Goal: Task Accomplishment & Management: Manage account settings

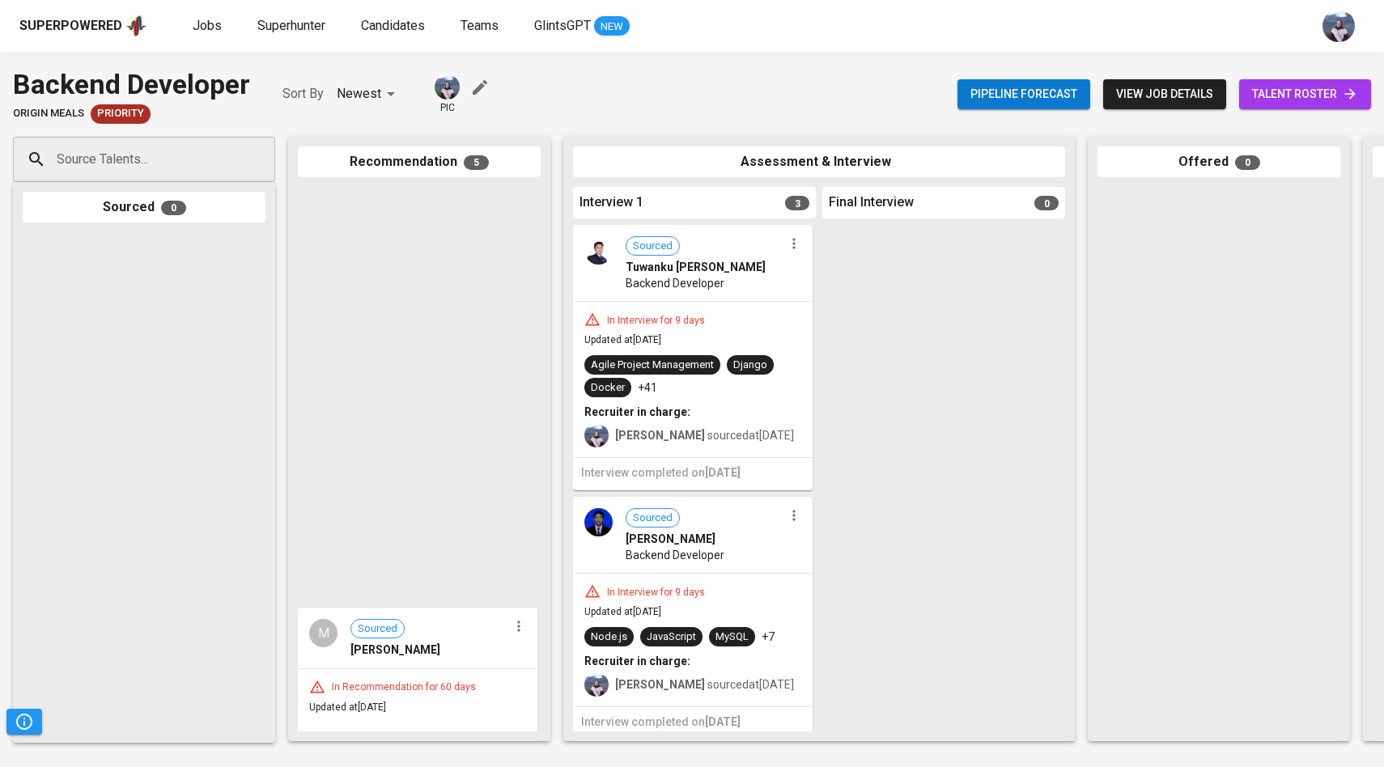
scroll to position [525, 0]
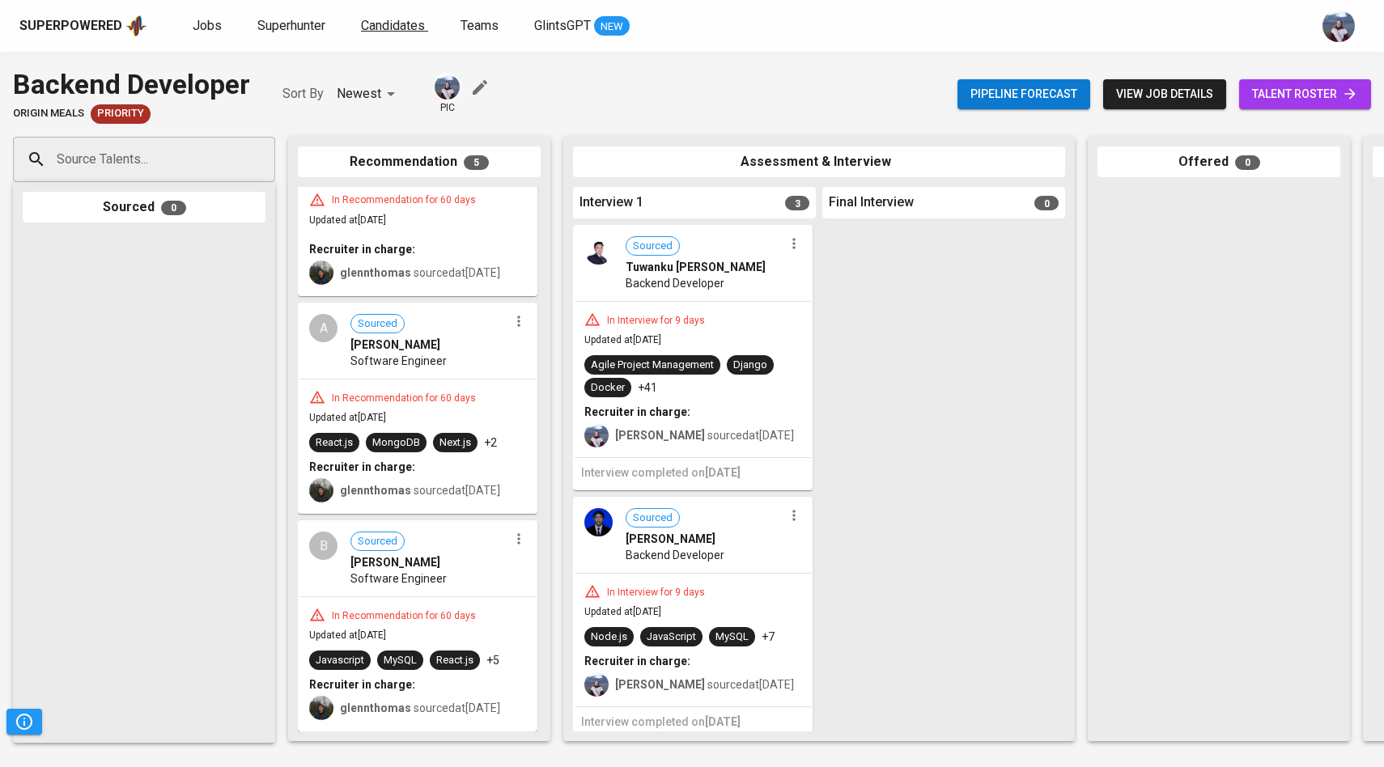
click at [385, 19] on span "Candidates" at bounding box center [393, 25] width 64 height 15
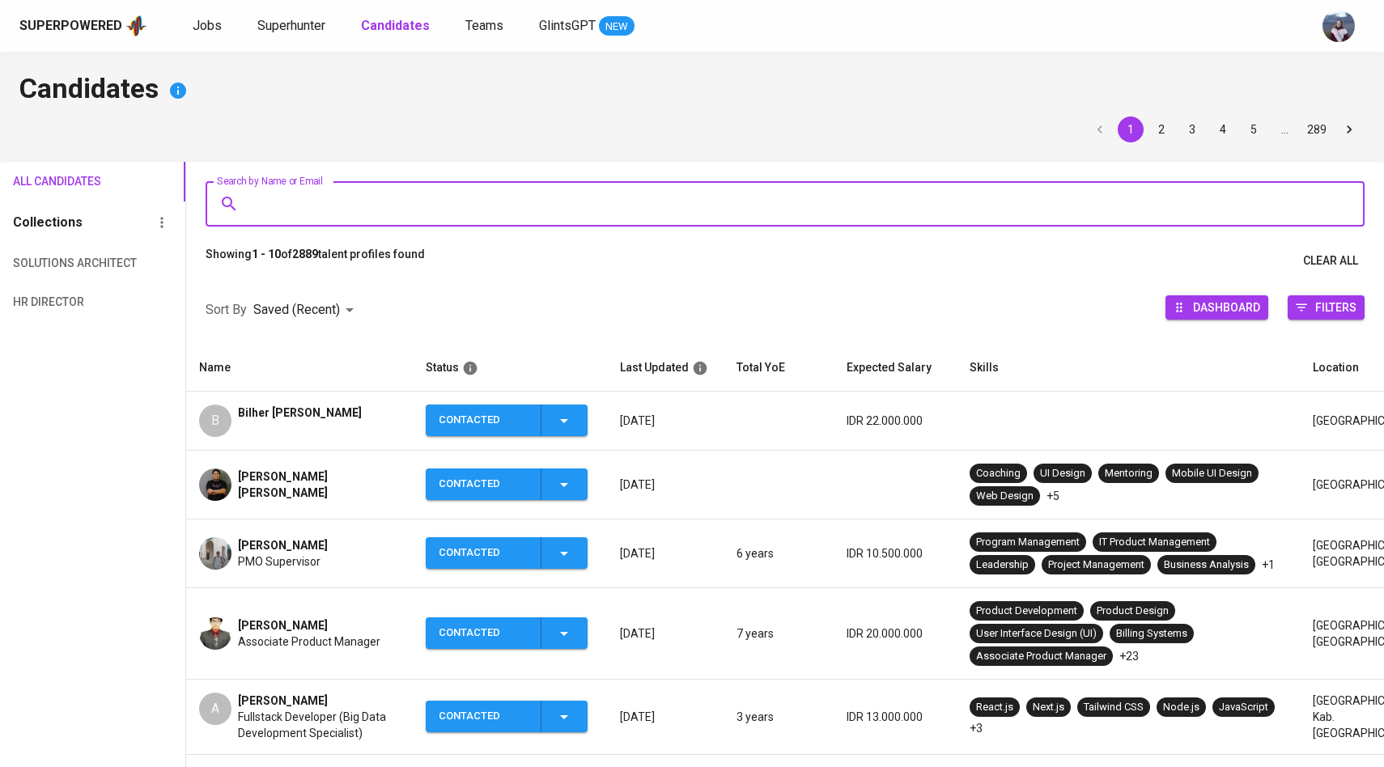
click at [281, 193] on input "Search by Name or Email" at bounding box center [789, 204] width 1088 height 31
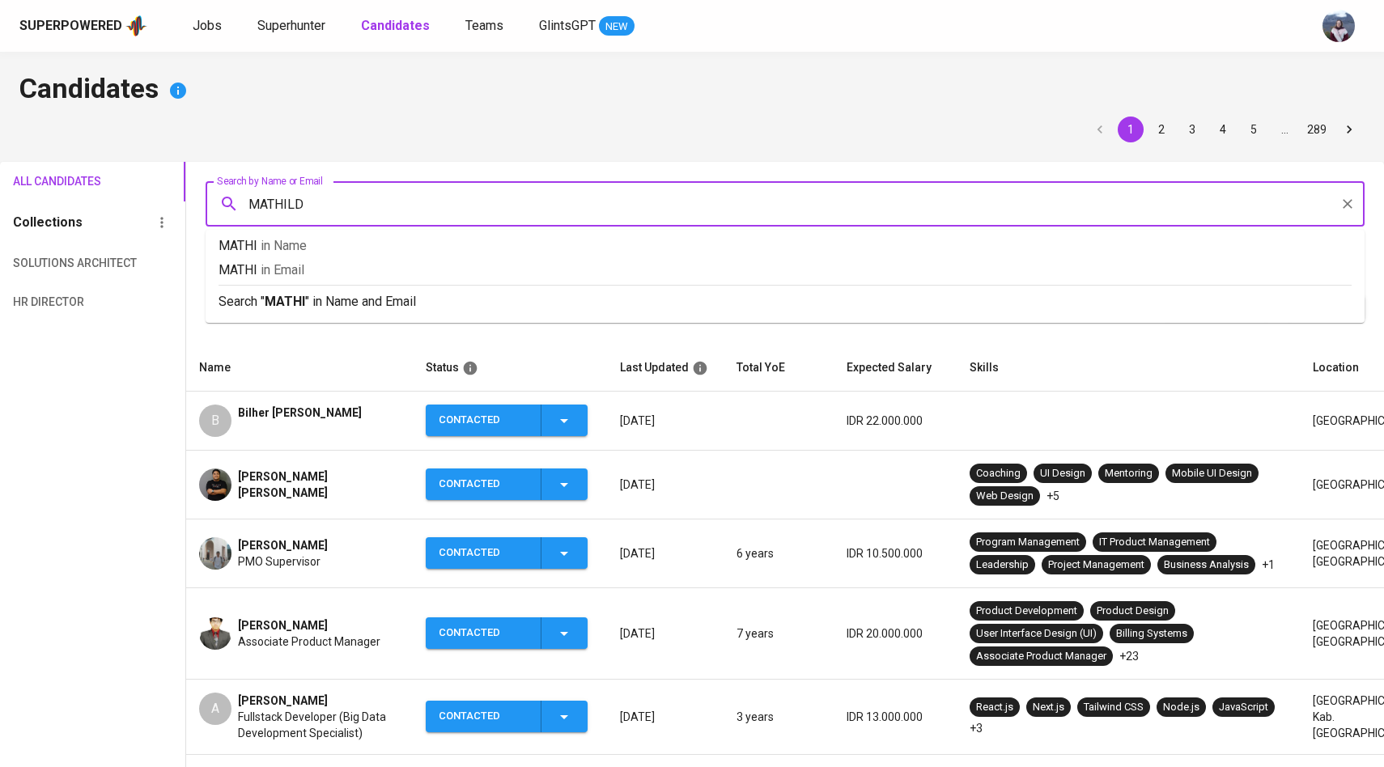
type input "MATHILDA"
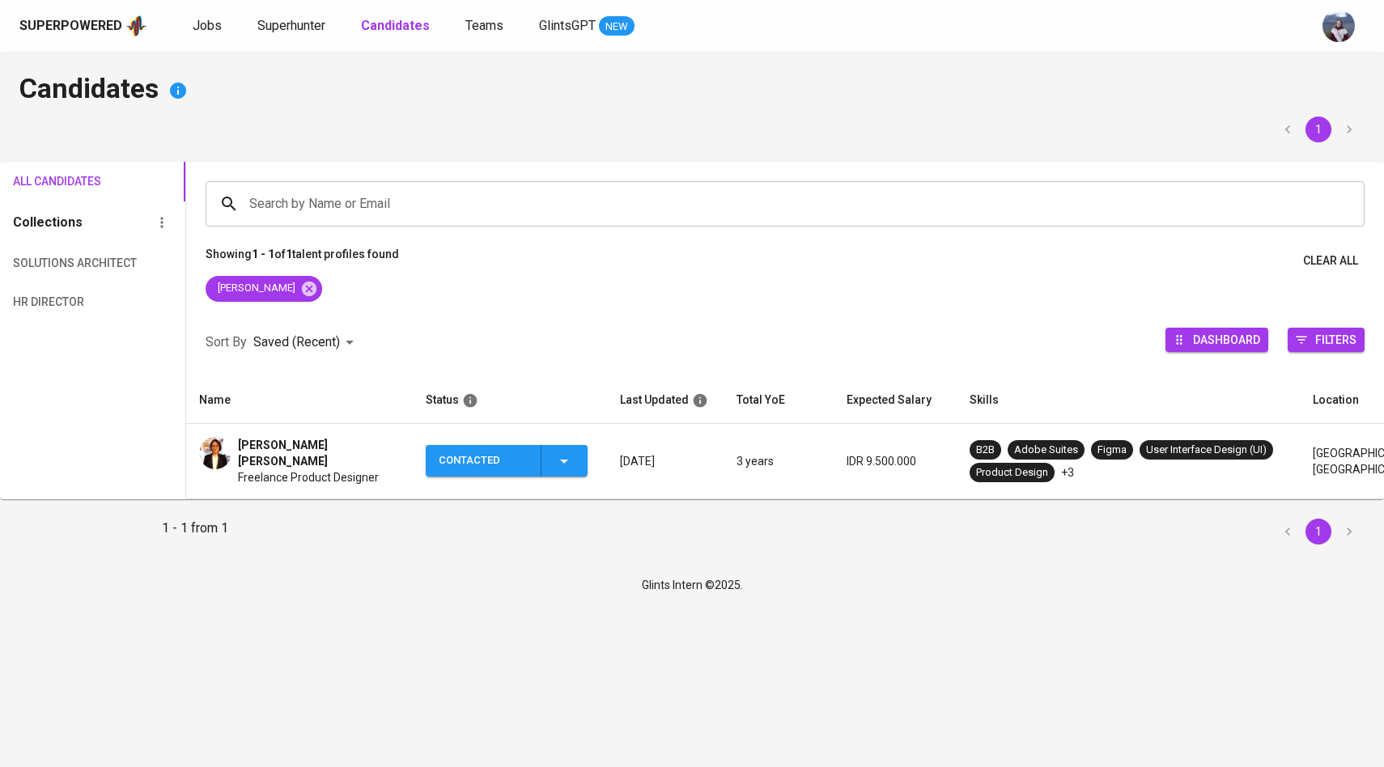
click at [225, 446] on img at bounding box center [215, 453] width 32 height 32
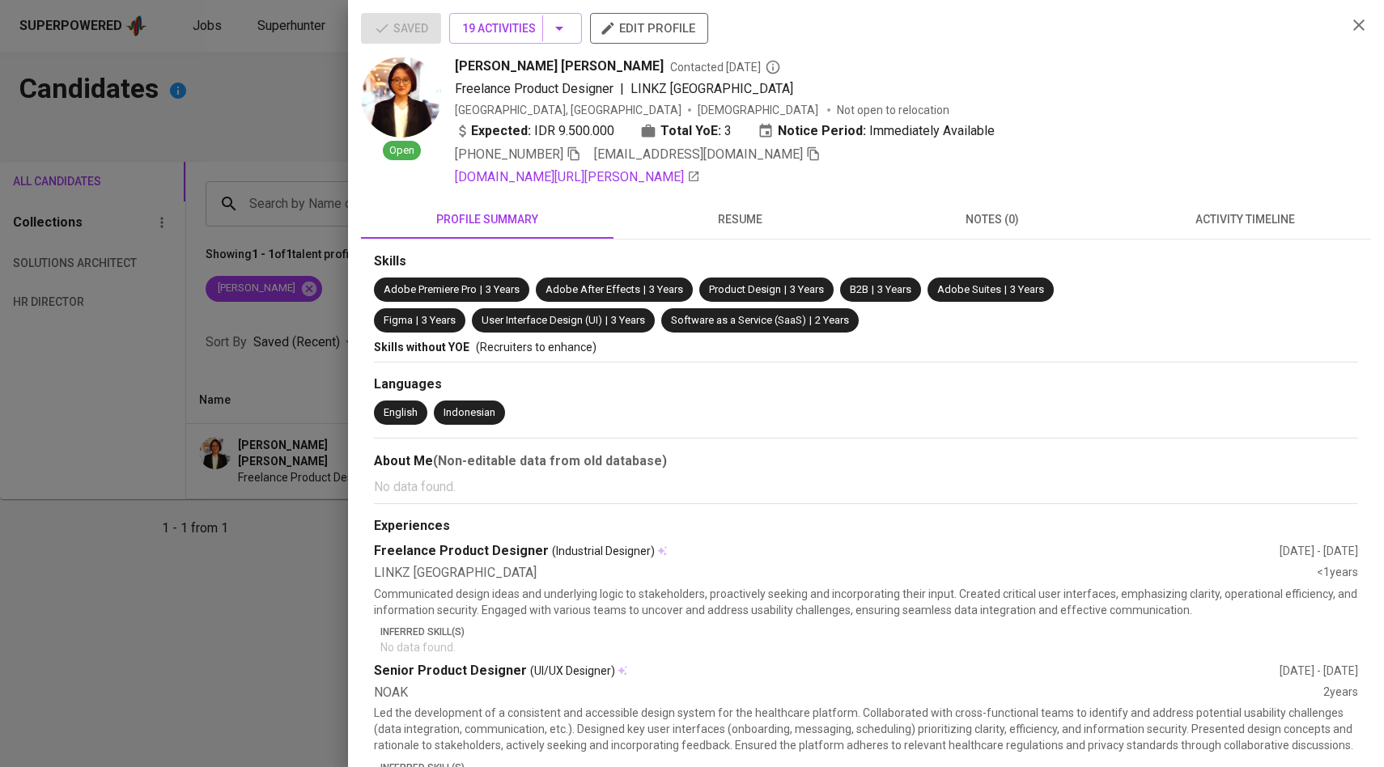
click at [730, 165] on div "Mathilda Eleonora Contacted 21 days ago Freelance Product Designer | LINKZ ASIA…" at bounding box center [894, 122] width 879 height 130
click at [806, 161] on span at bounding box center [813, 153] width 15 height 15
click at [327, 338] on div at bounding box center [692, 383] width 1384 height 767
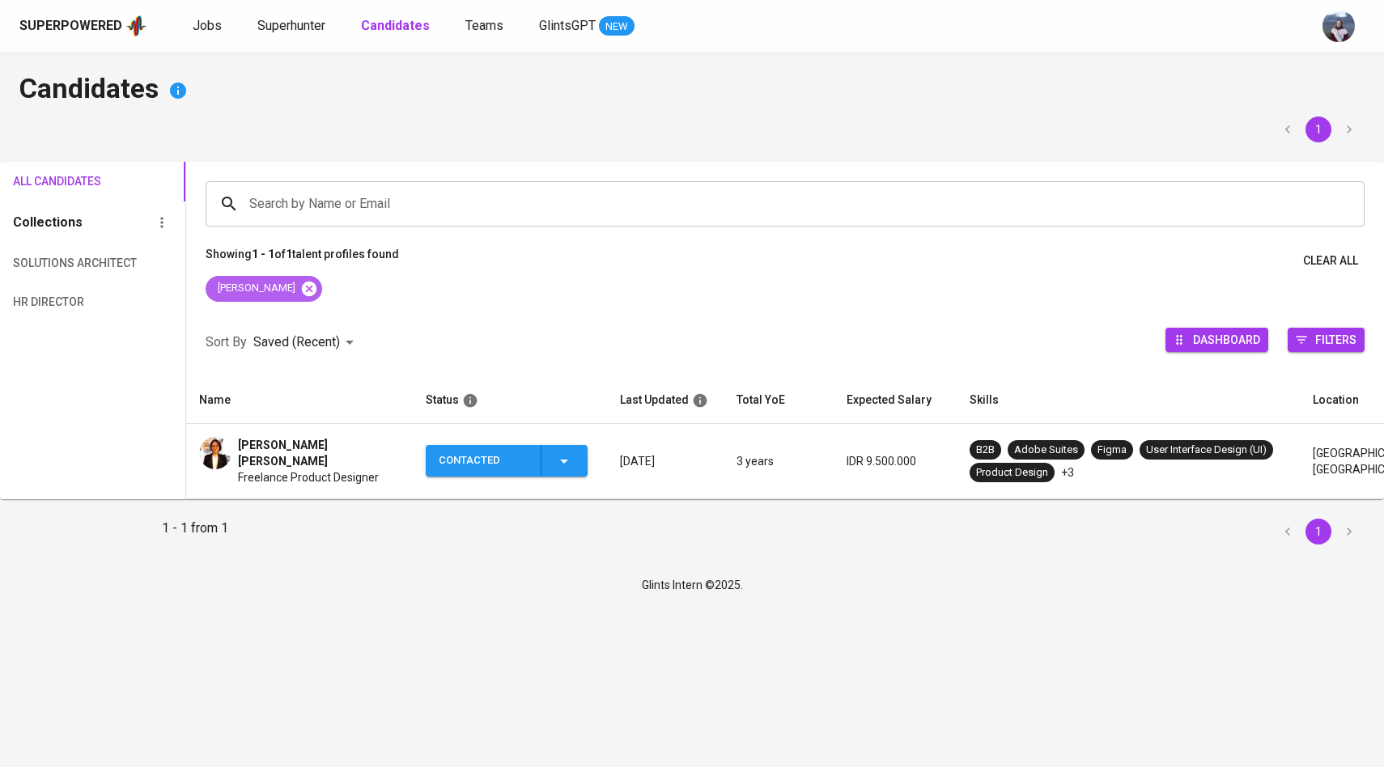
click at [301, 286] on icon at bounding box center [308, 288] width 15 height 15
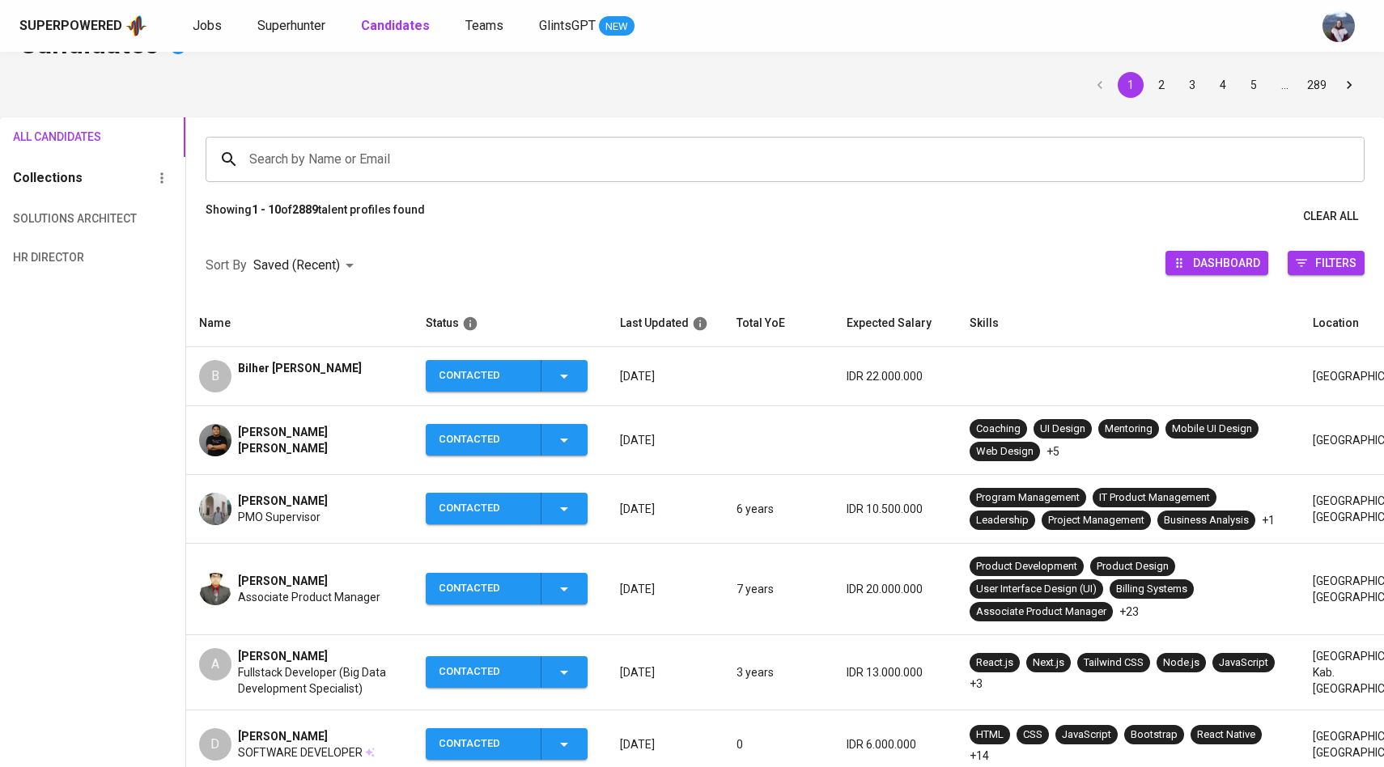
scroll to position [227, 0]
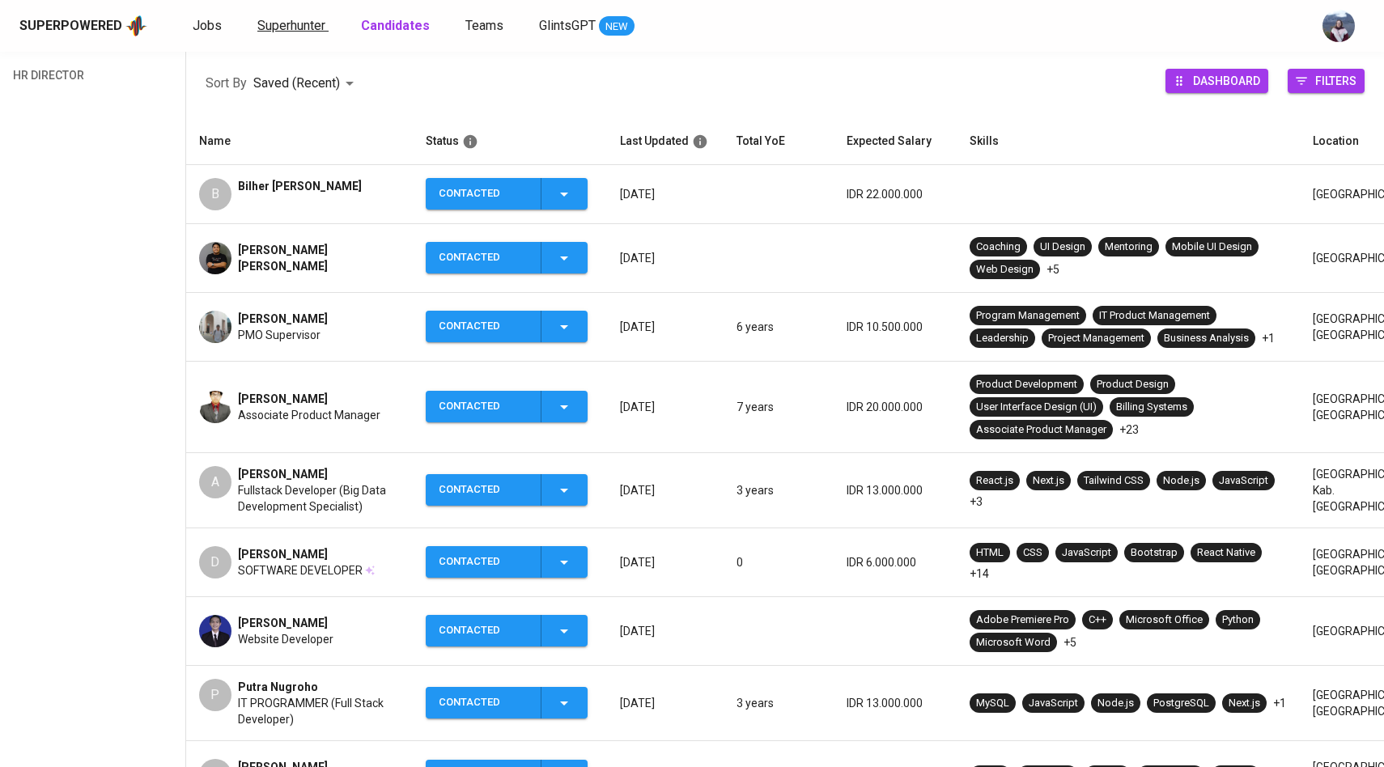
click at [284, 28] on span "Superhunter" at bounding box center [291, 25] width 68 height 15
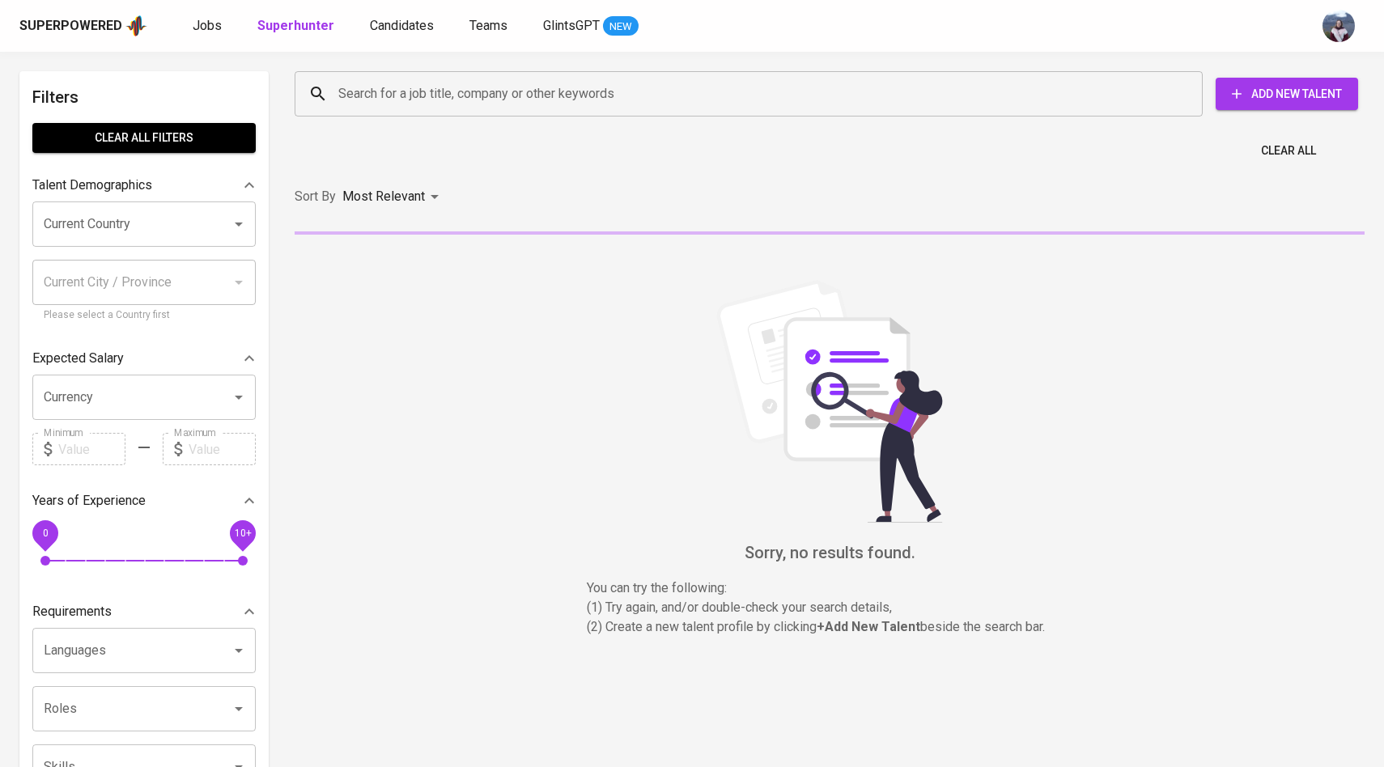
click at [378, 87] on input "Search for a job title, company or other keywords" at bounding box center [752, 94] width 837 height 31
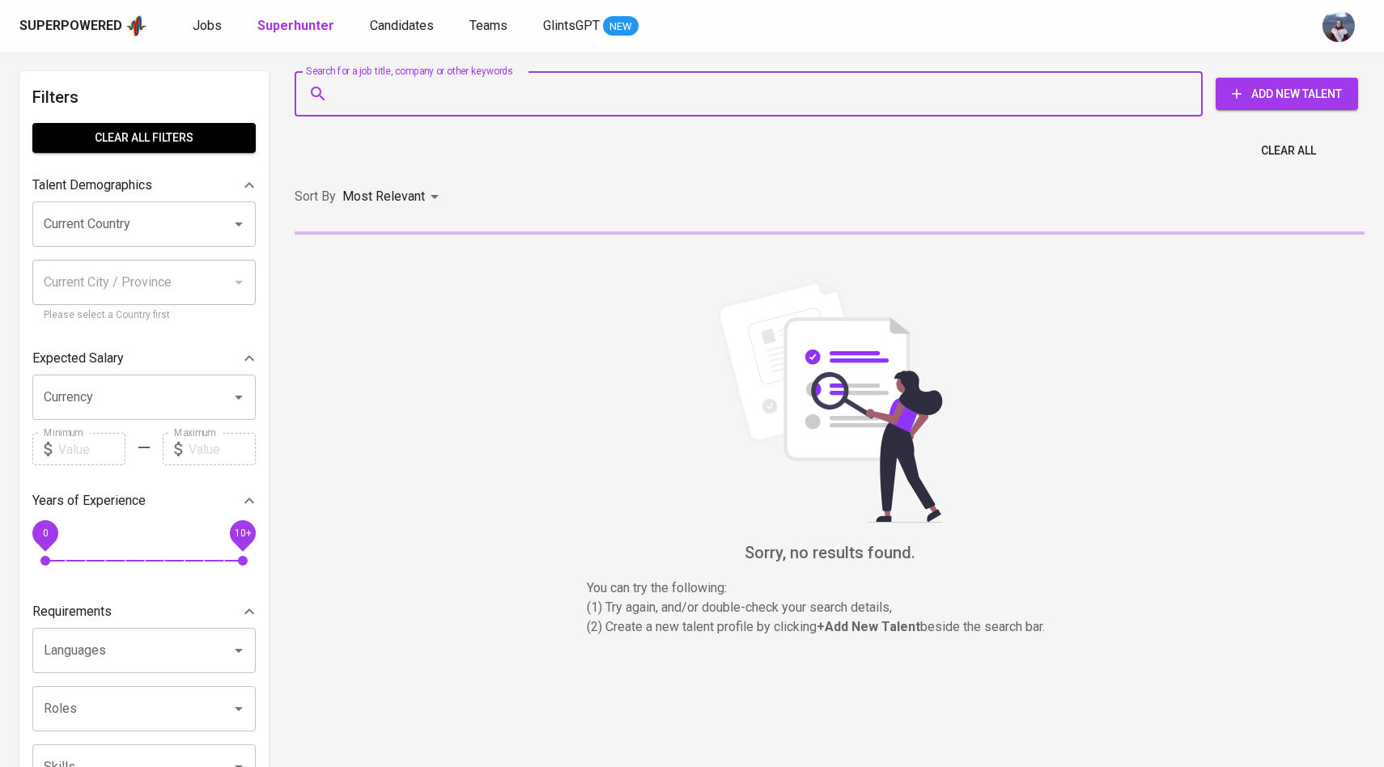
paste input "Email: hasanharahap084@gmail.com |"
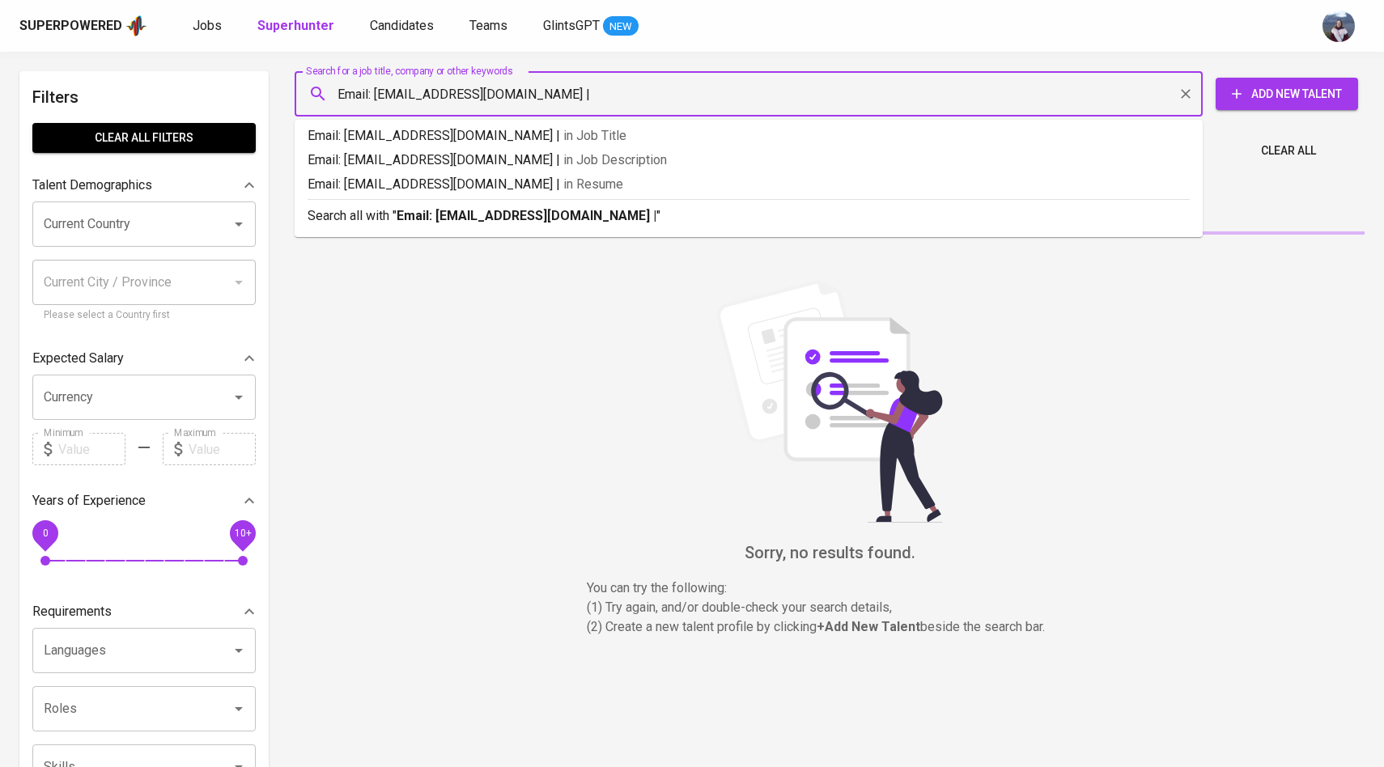
drag, startPoint x: 378, startPoint y: 92, endPoint x: 236, endPoint y: 92, distance: 141.6
click at [236, 92] on div "Filters Clear All filters Talent Demographics Current Country Current Country C…" at bounding box center [691, 738] width 1345 height 1334
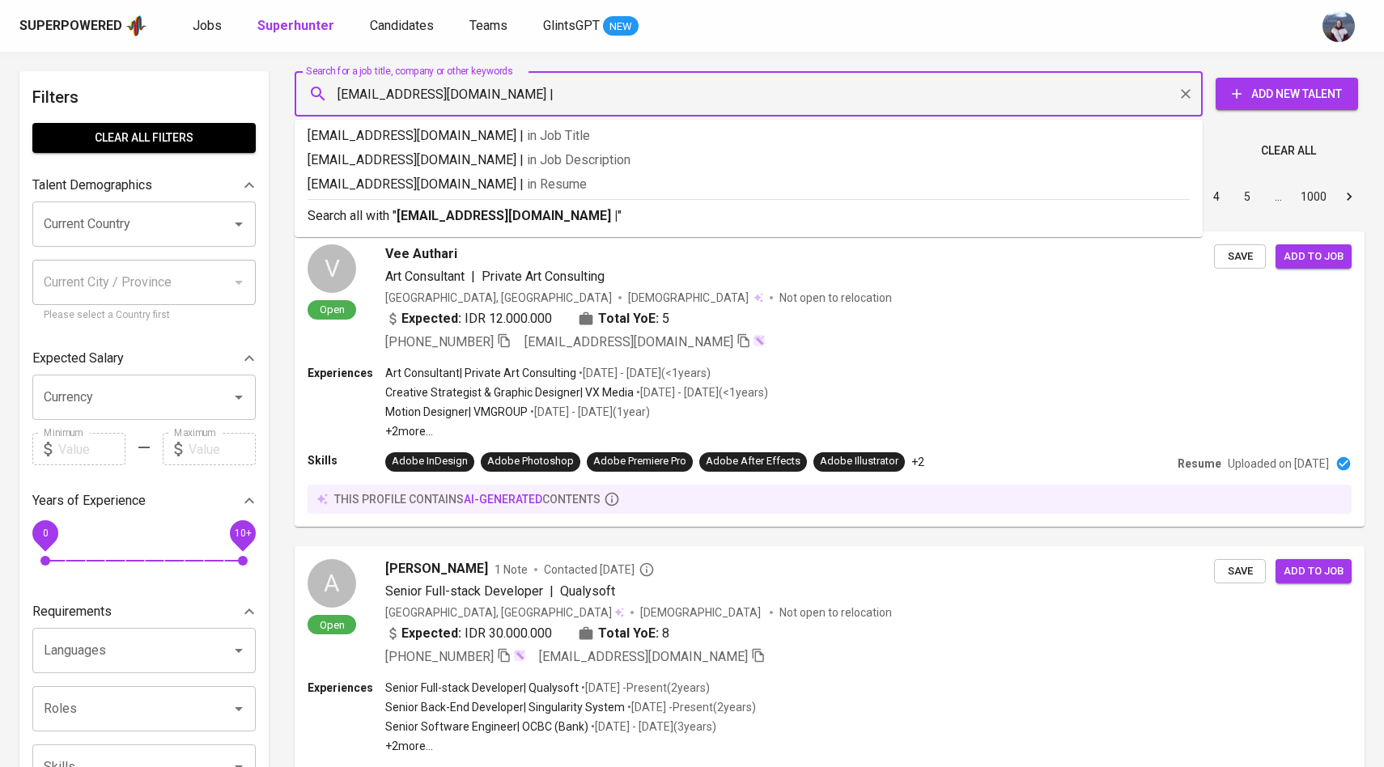
click at [530, 103] on input "hasanharahap084@gmail.com |" at bounding box center [752, 94] width 837 height 31
type input "[EMAIL_ADDRESS][DOMAIN_NAME]"
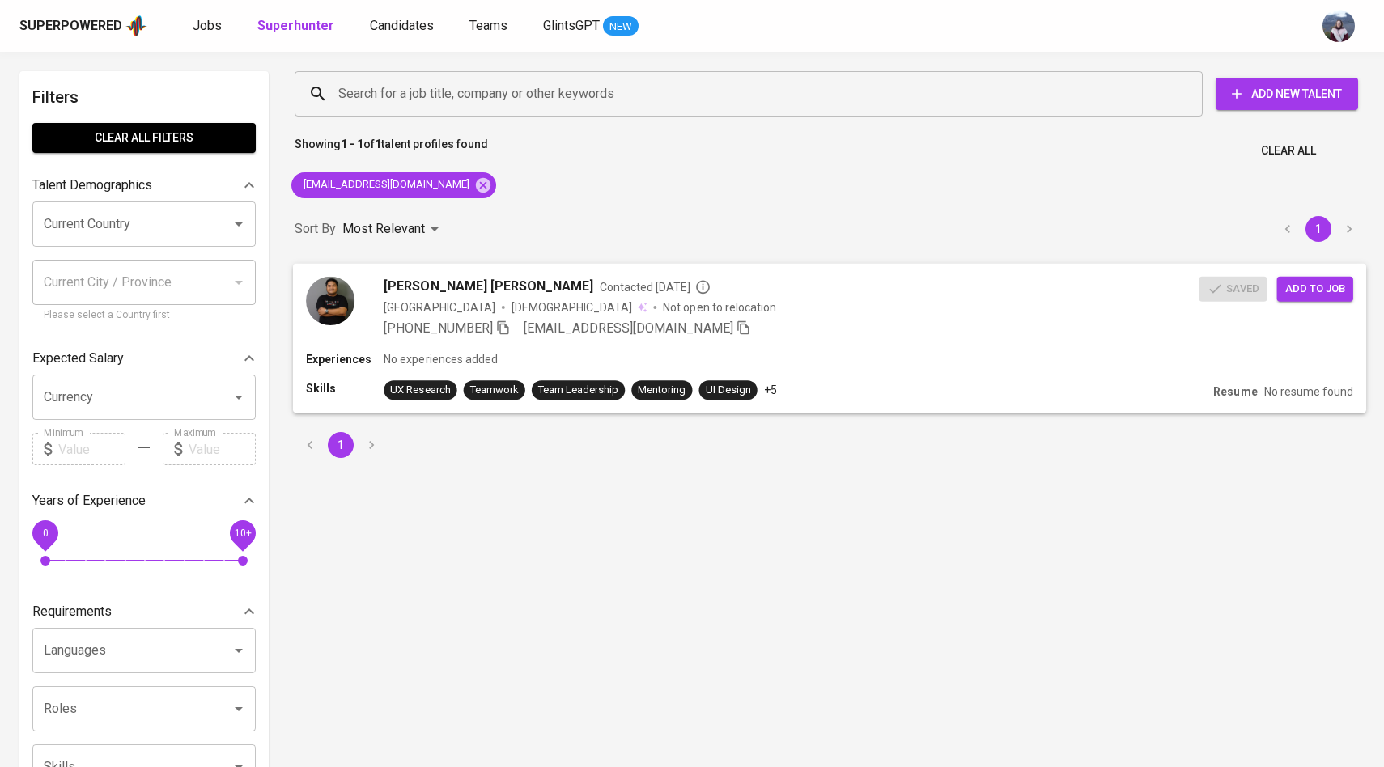
click at [336, 312] on img at bounding box center [330, 300] width 49 height 49
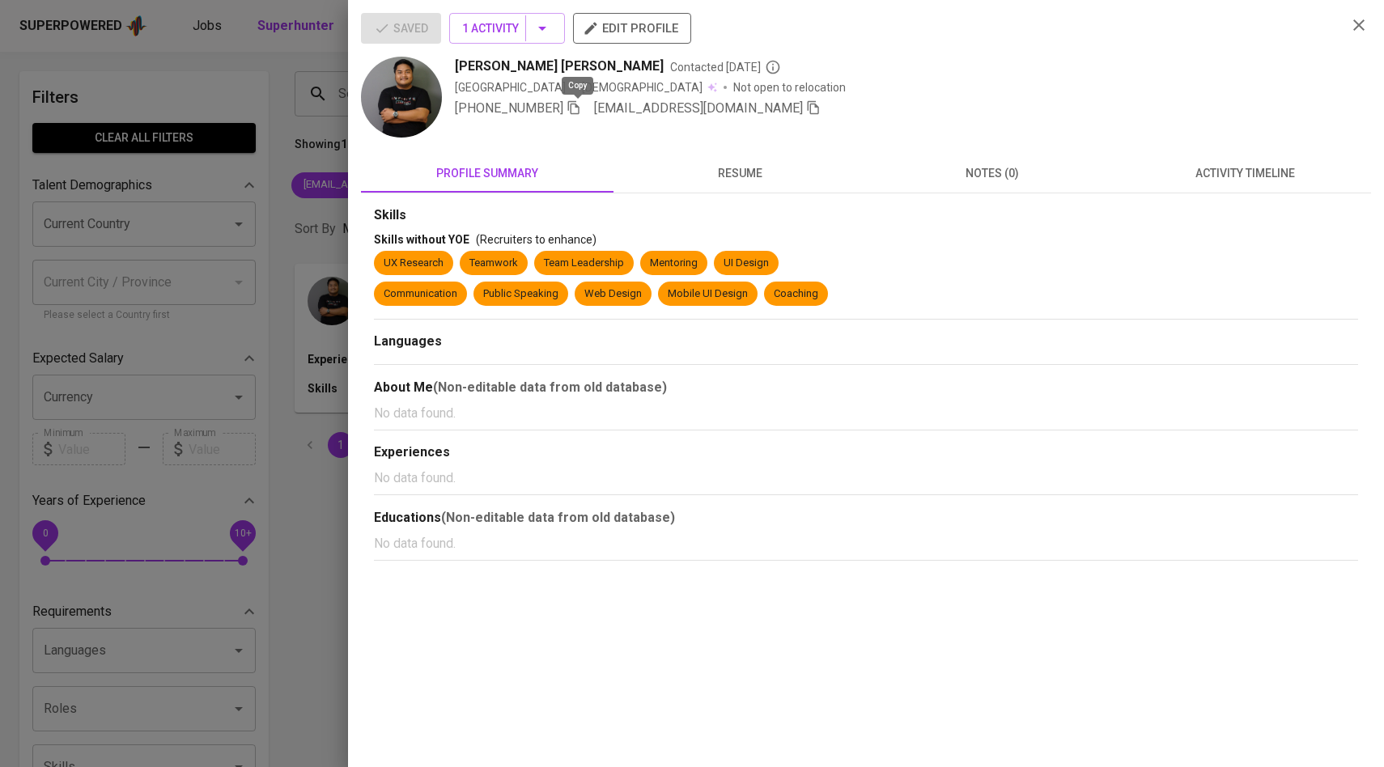
click at [579, 108] on icon "button" at bounding box center [573, 108] width 11 height 14
drag, startPoint x: 457, startPoint y: 70, endPoint x: 482, endPoint y: 66, distance: 25.4
click at [482, 66] on span "[PERSON_NAME] [PERSON_NAME]" at bounding box center [559, 66] width 209 height 19
copy span "Ardy"
click at [241, 219] on div at bounding box center [692, 383] width 1384 height 767
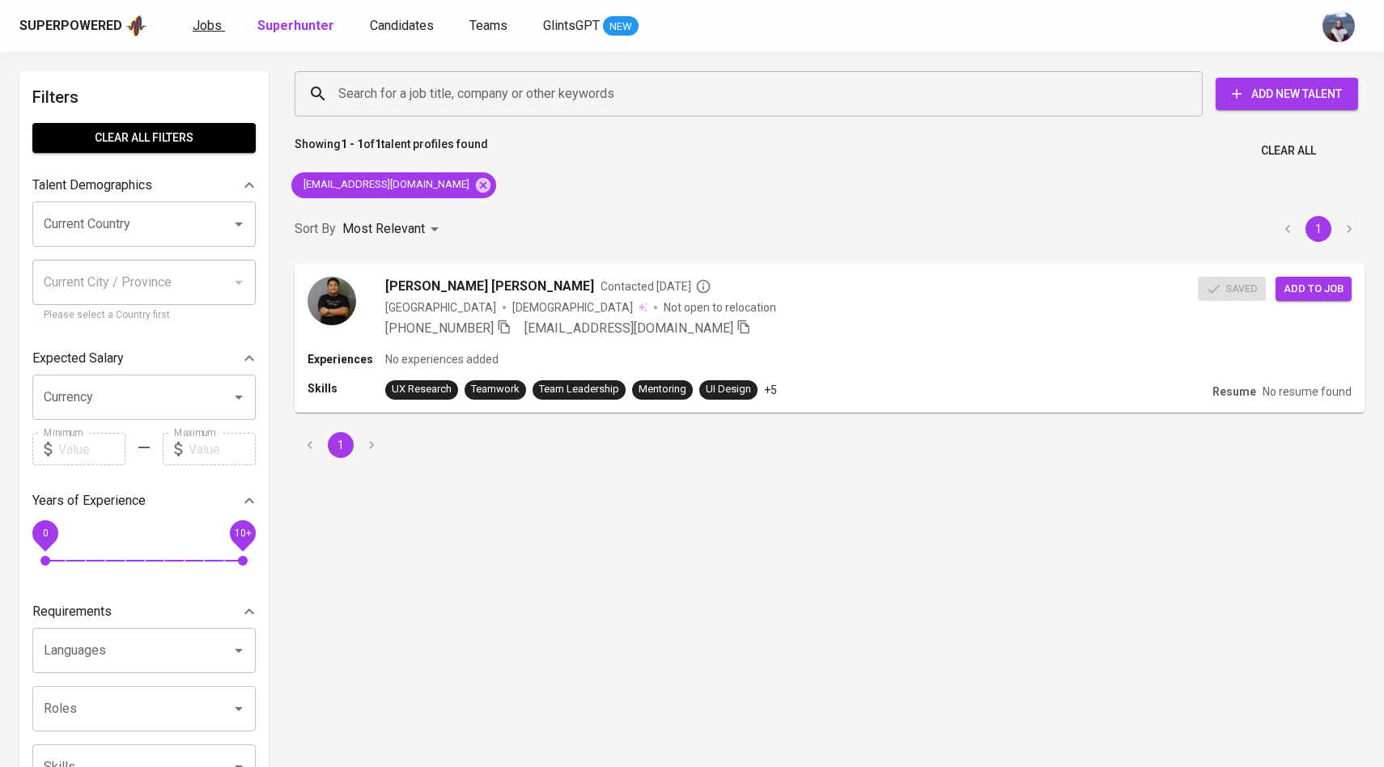
click at [204, 27] on span "Jobs" at bounding box center [207, 25] width 29 height 15
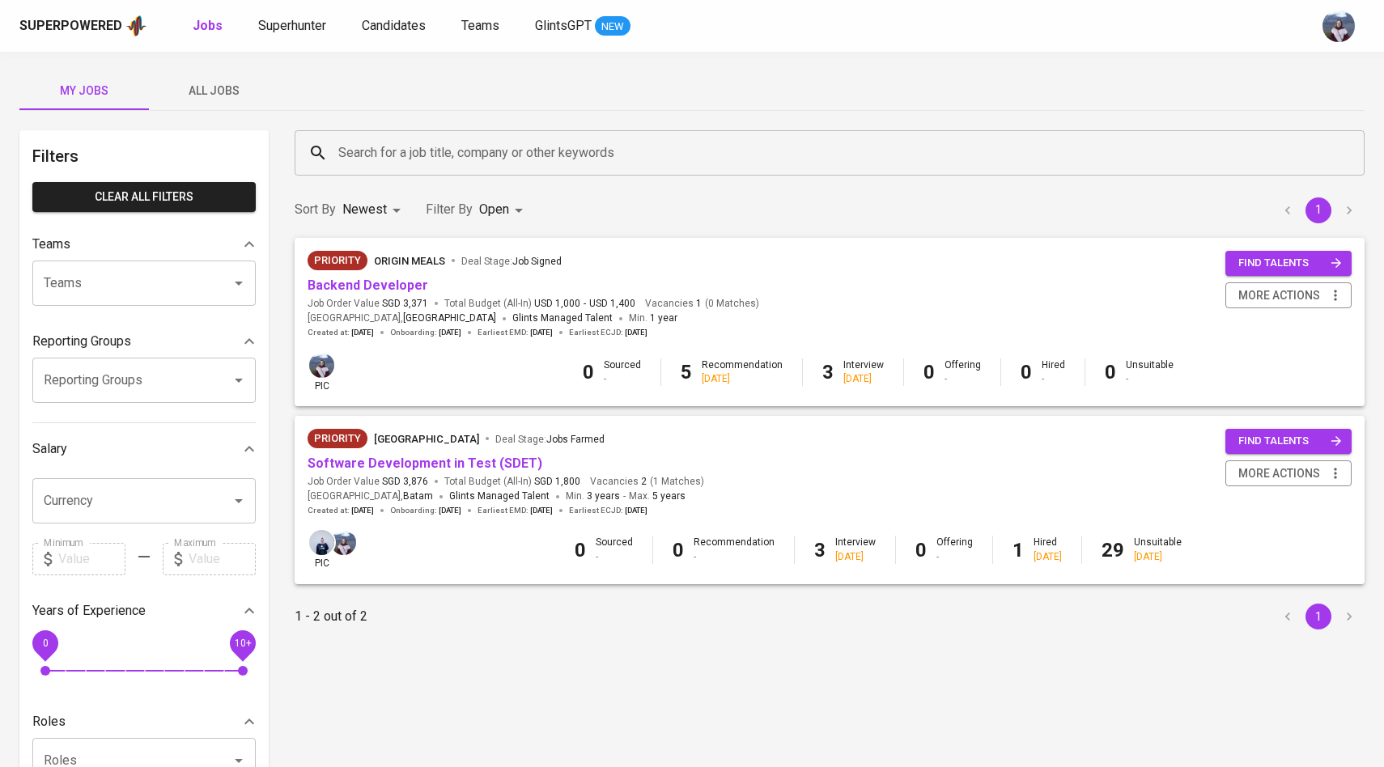
click at [223, 86] on span "All Jobs" at bounding box center [214, 91] width 110 height 20
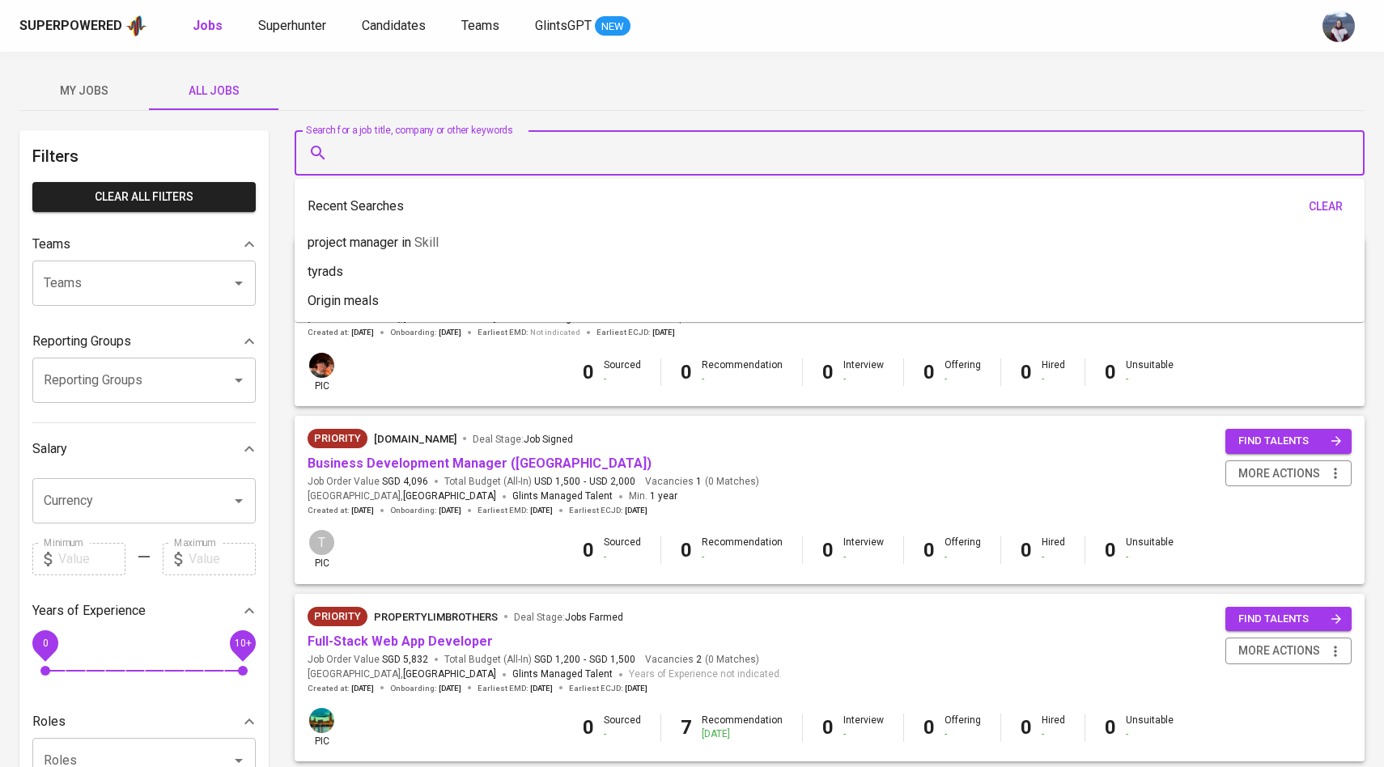
click at [408, 157] on input "Search for a job title, company or other keywords" at bounding box center [833, 153] width 999 height 31
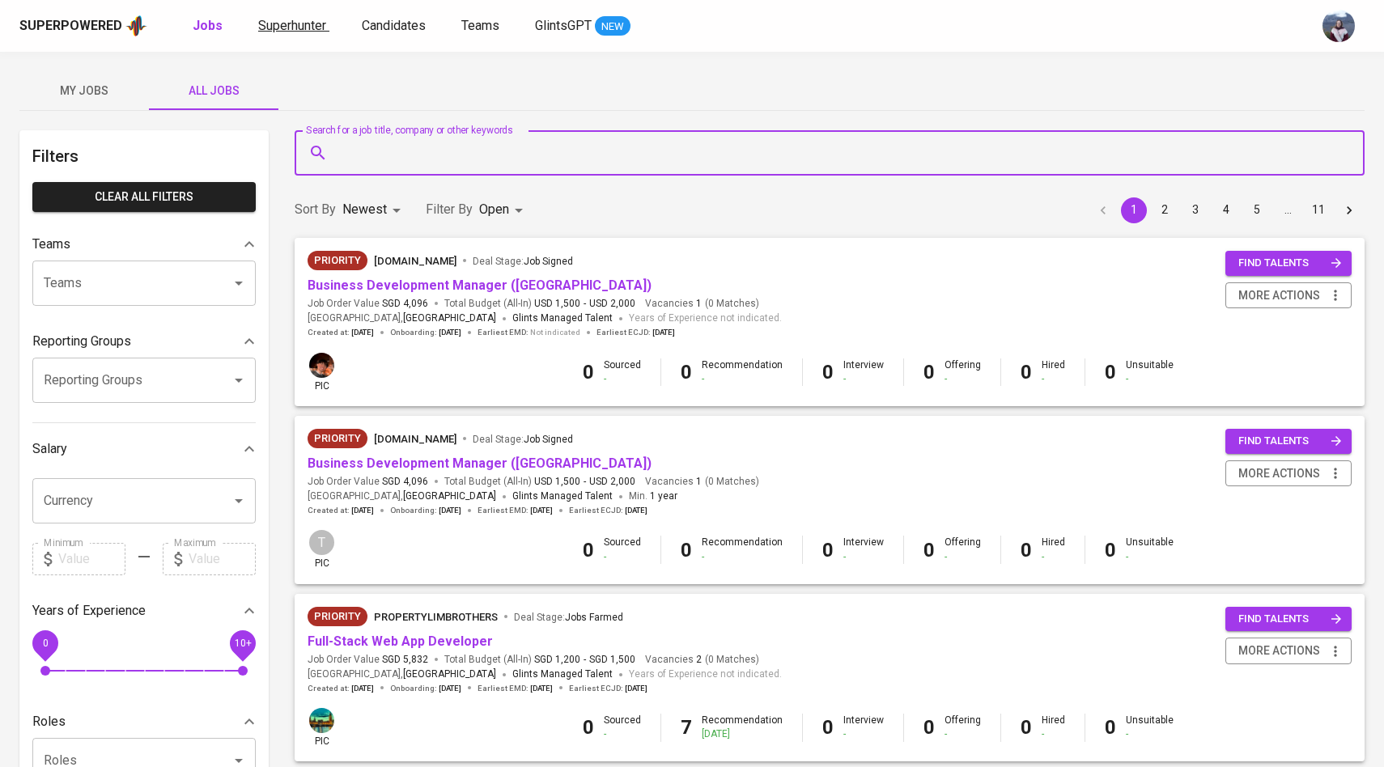
click at [308, 29] on span "Superhunter" at bounding box center [292, 25] width 68 height 15
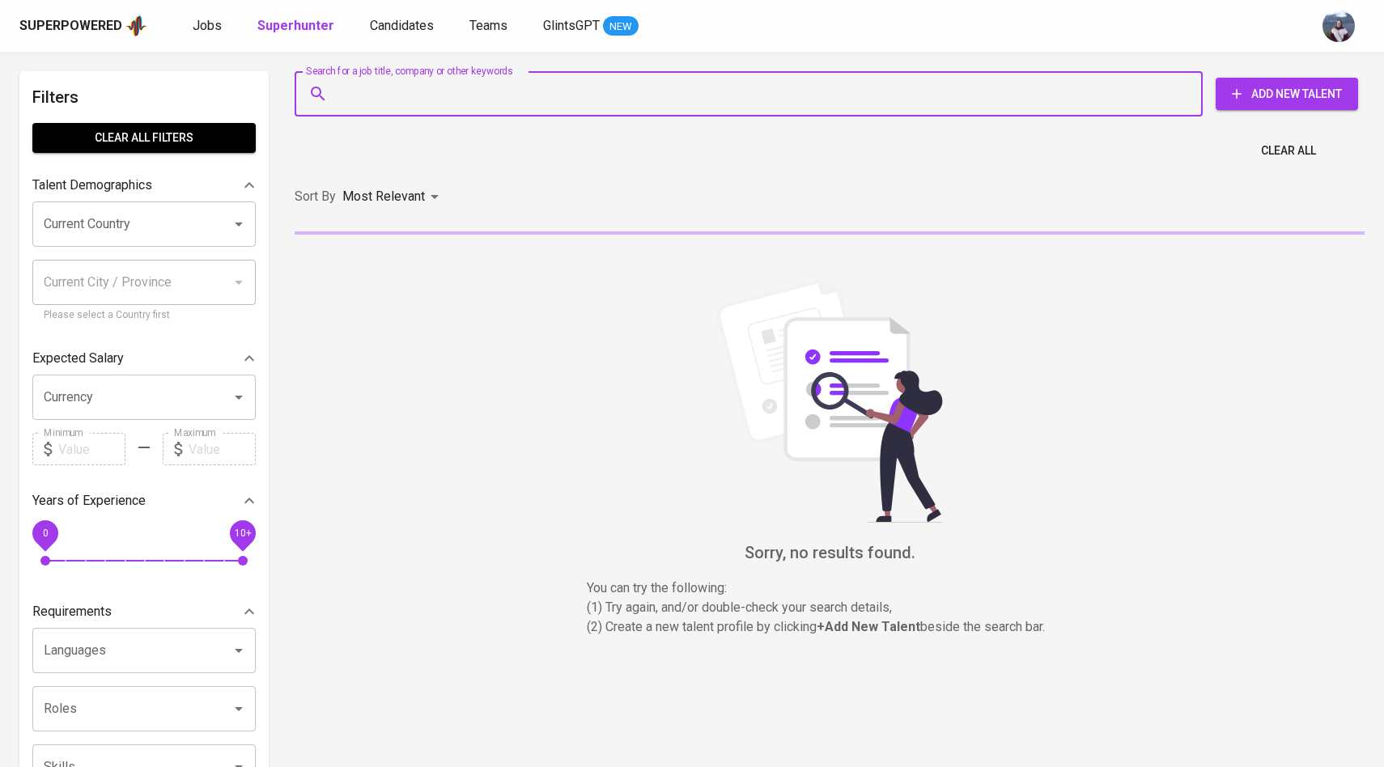
click at [359, 100] on input "Search for a job title, company or other keywords" at bounding box center [752, 94] width 837 height 31
paste input "[EMAIL_ADDRESS][DOMAIN_NAME]"
type input "[EMAIL_ADDRESS][DOMAIN_NAME]"
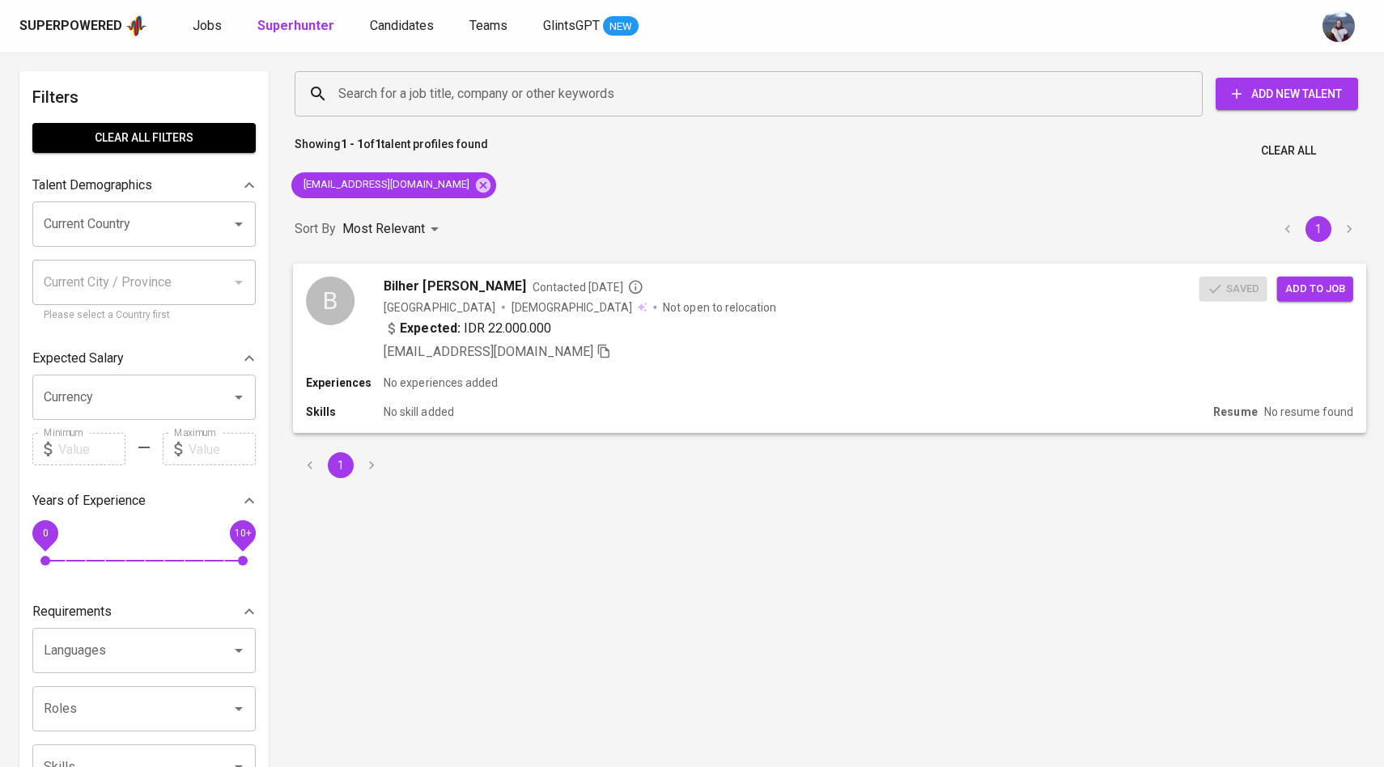
click at [350, 319] on div "B" at bounding box center [330, 300] width 49 height 49
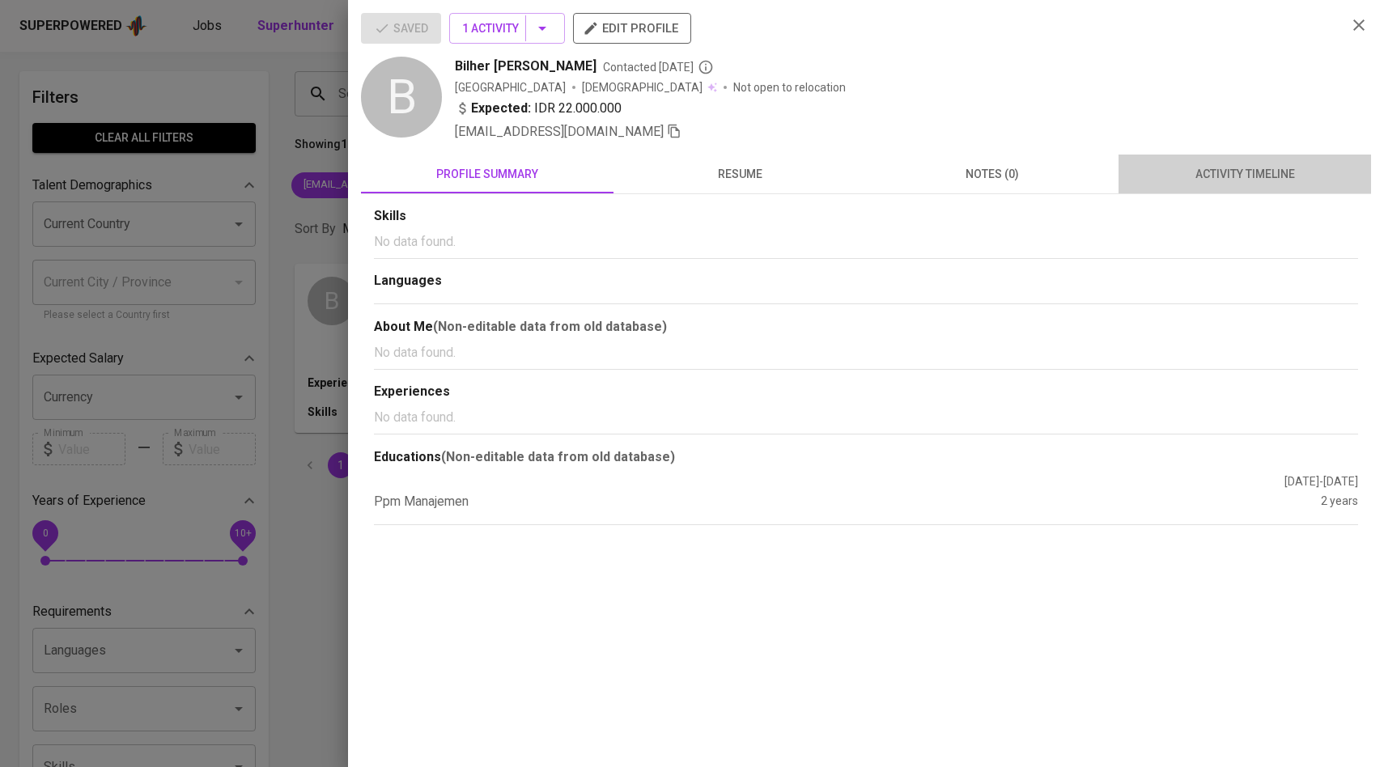
click at [1300, 156] on button "activity timeline" at bounding box center [1244, 174] width 253 height 39
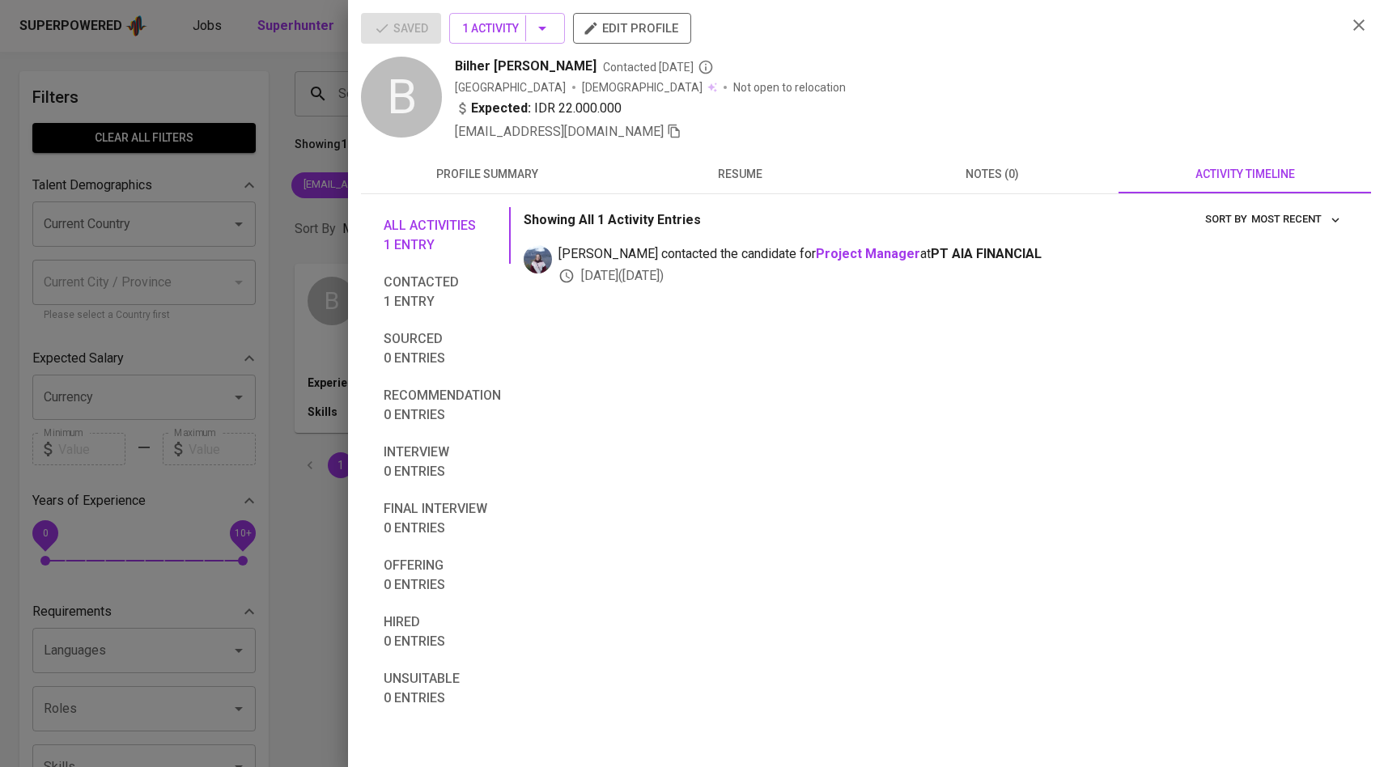
click at [105, 400] on div at bounding box center [692, 383] width 1384 height 767
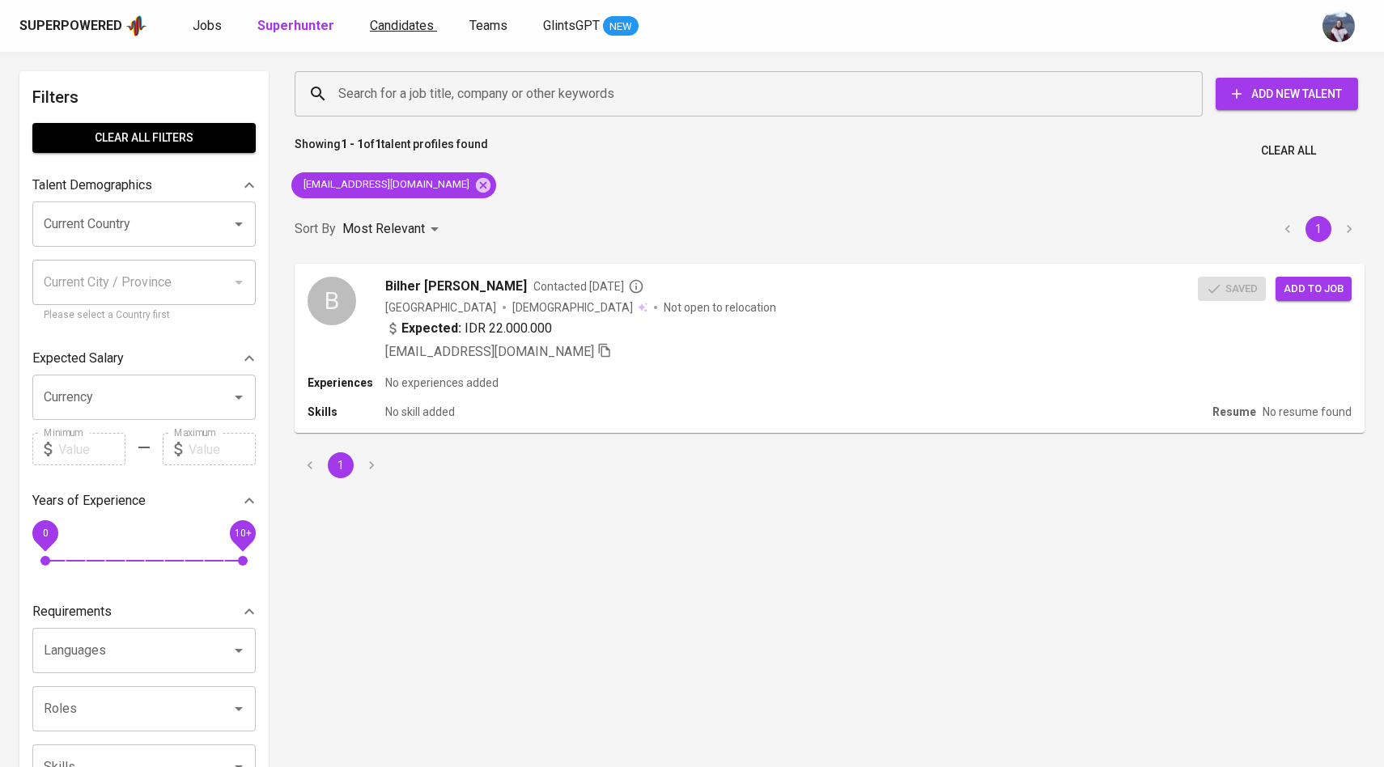
click at [379, 28] on span "Candidates" at bounding box center [402, 25] width 64 height 15
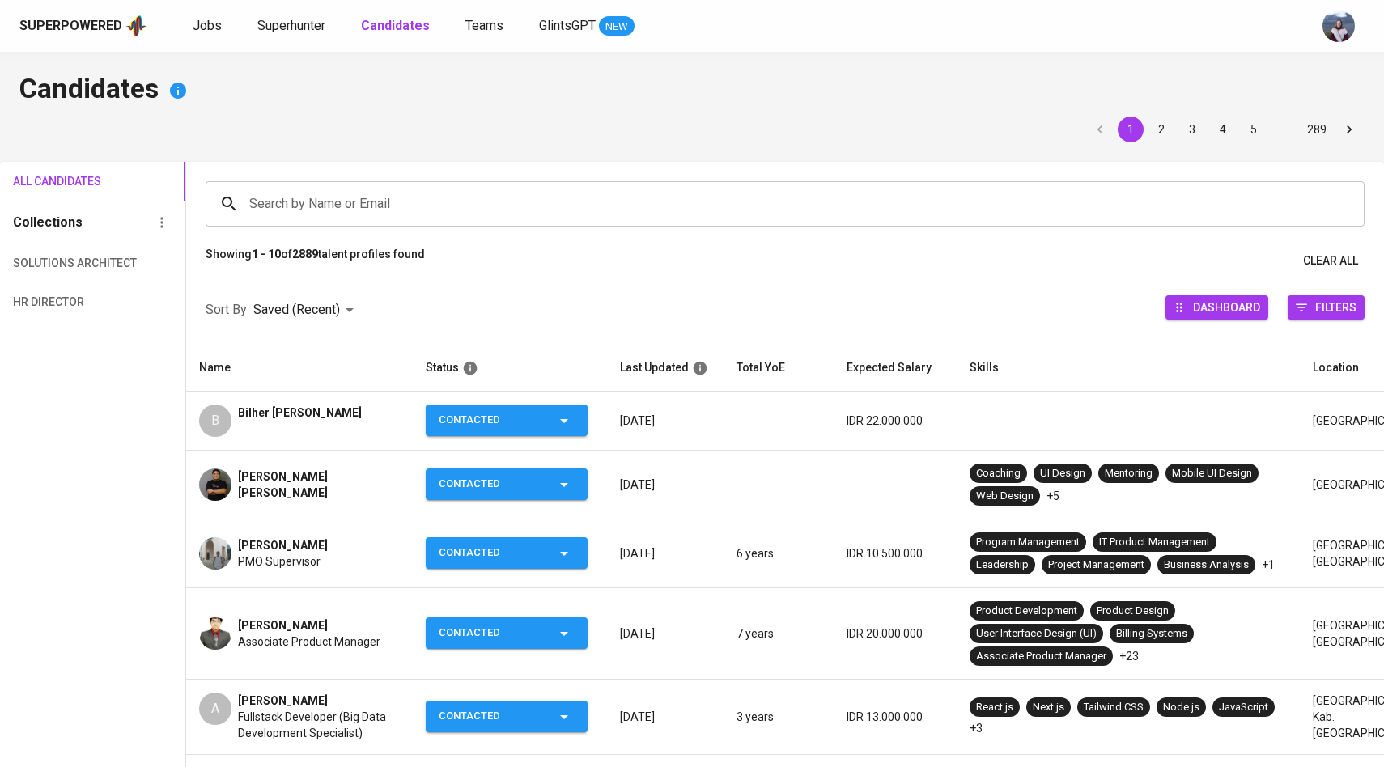
click at [356, 213] on input "Search by Name or Email" at bounding box center [789, 204] width 1088 height 31
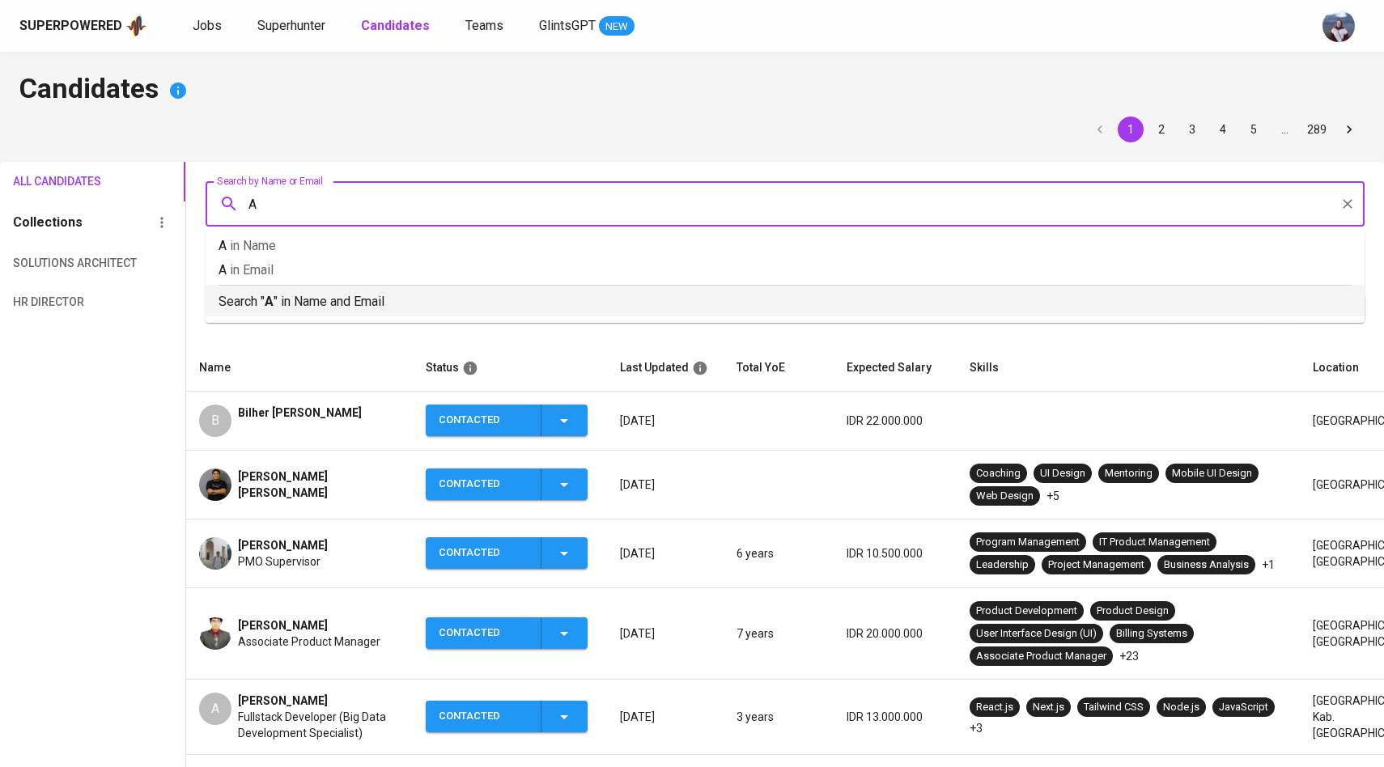
type input "A"
click at [224, 490] on img at bounding box center [215, 485] width 32 height 32
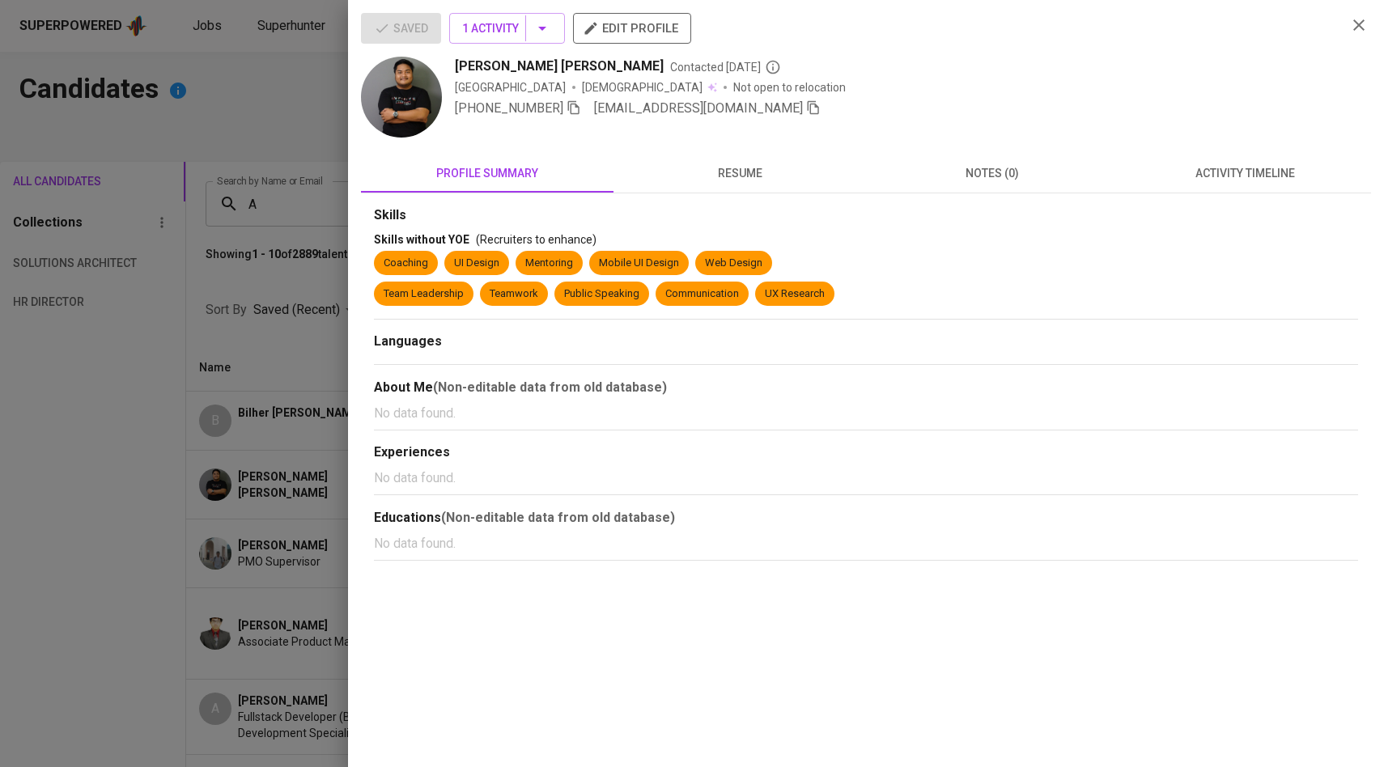
click at [808, 107] on icon "button" at bounding box center [813, 108] width 11 height 14
click at [299, 213] on div at bounding box center [692, 383] width 1384 height 767
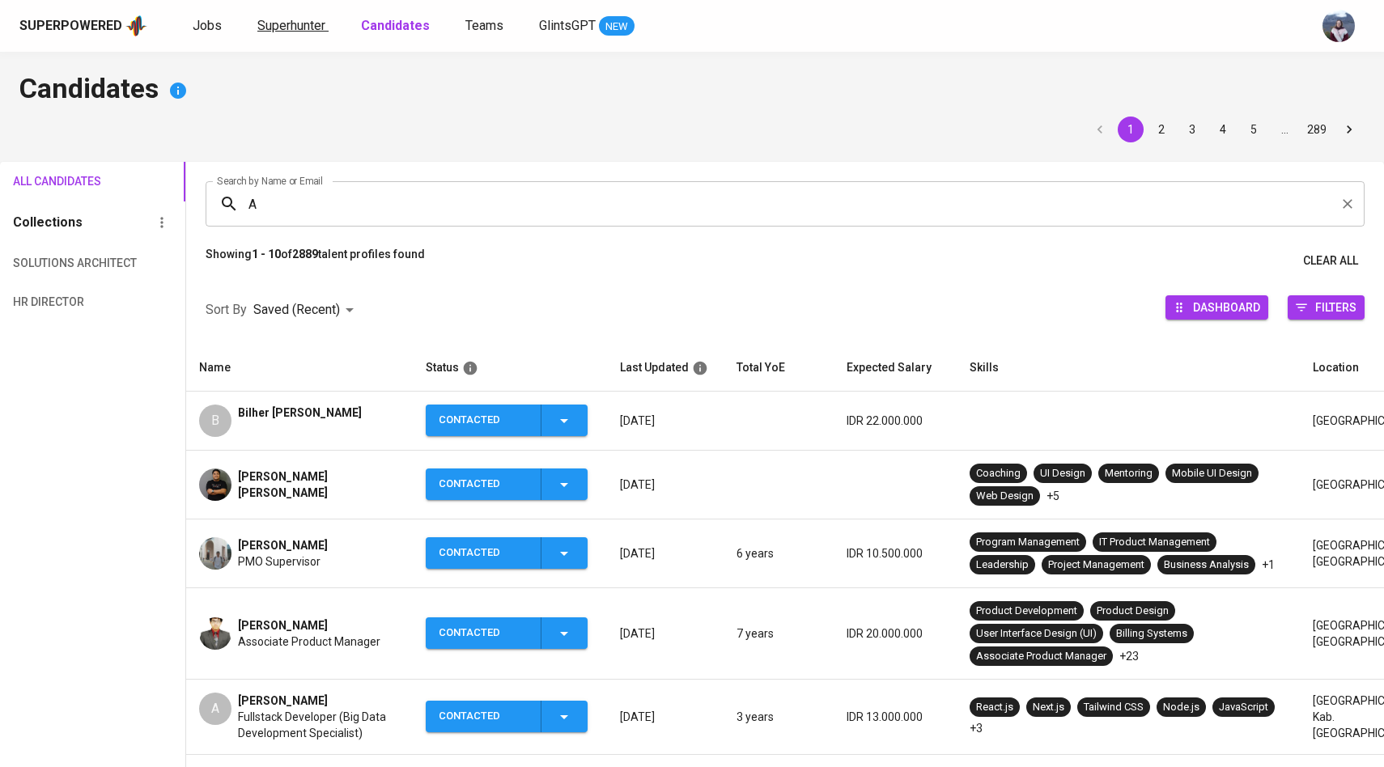
click at [276, 29] on span "Superhunter" at bounding box center [291, 25] width 68 height 15
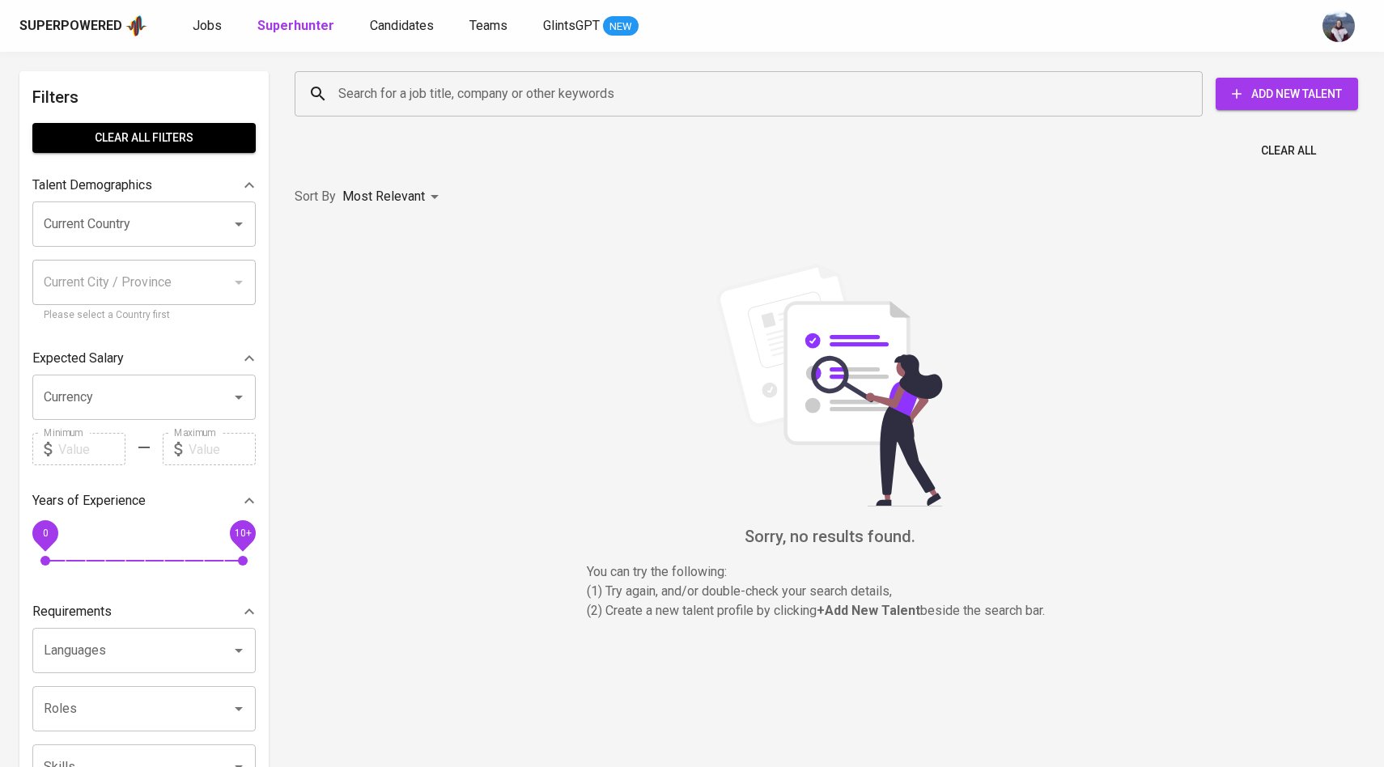
click at [342, 80] on input "Search for a job title, company or other keywords" at bounding box center [752, 94] width 837 height 31
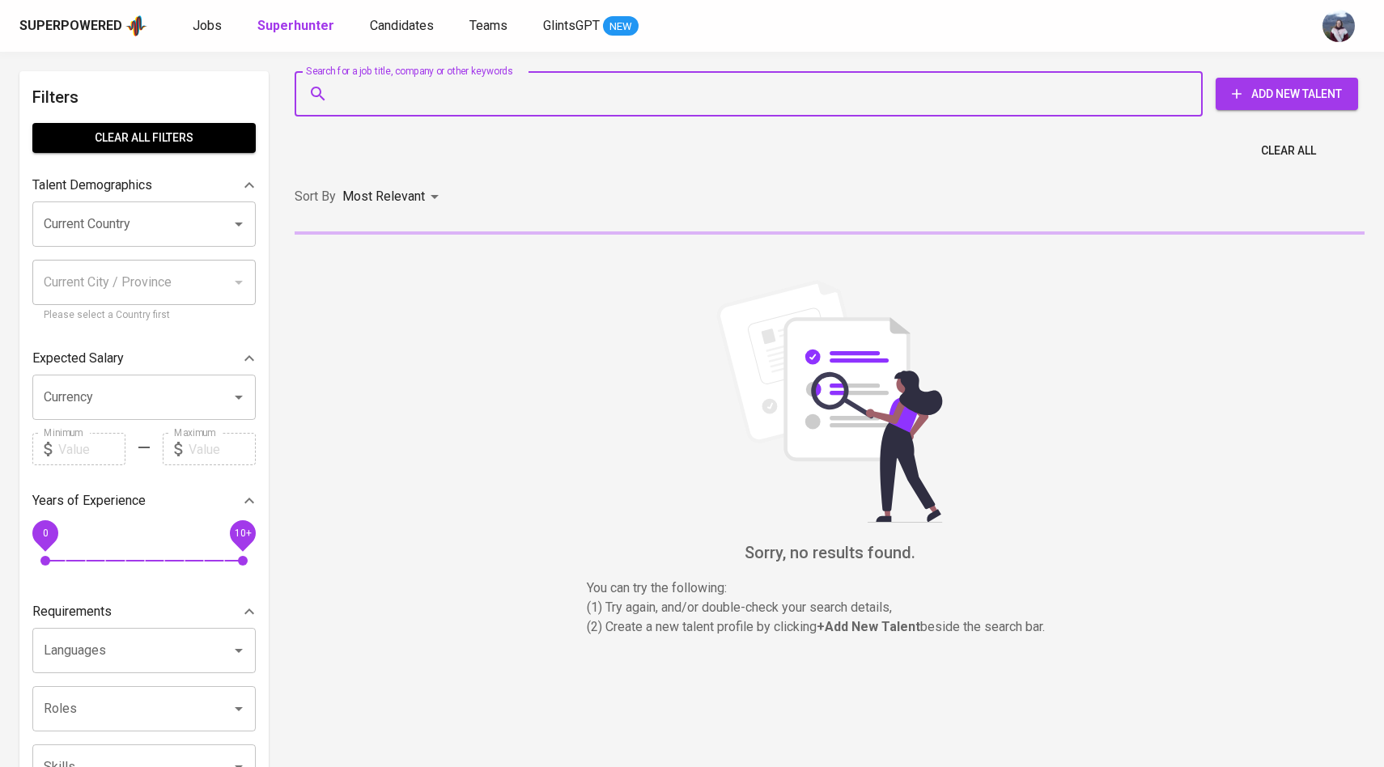
paste input "[EMAIL_ADDRESS][DOMAIN_NAME]"
type input "[EMAIL_ADDRESS][DOMAIN_NAME]"
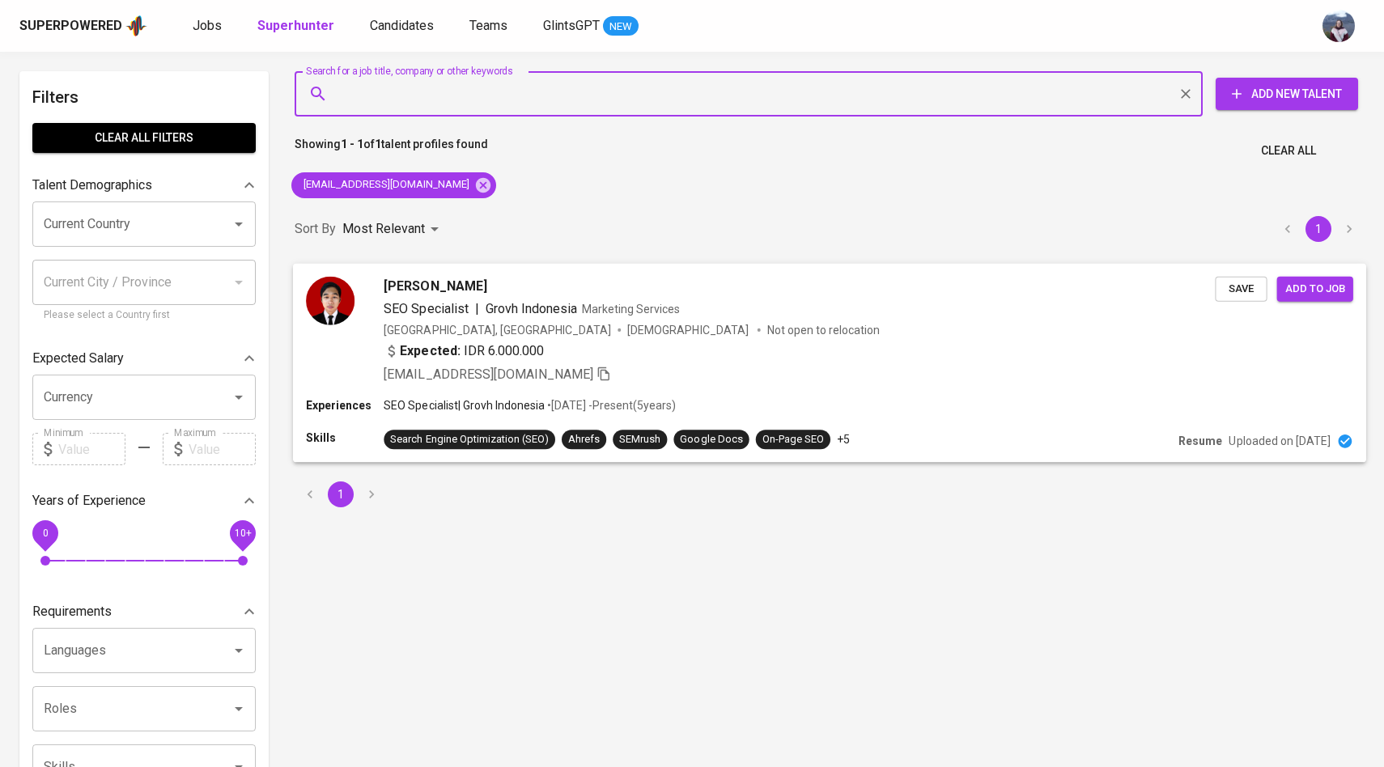
click at [342, 299] on img at bounding box center [330, 300] width 49 height 49
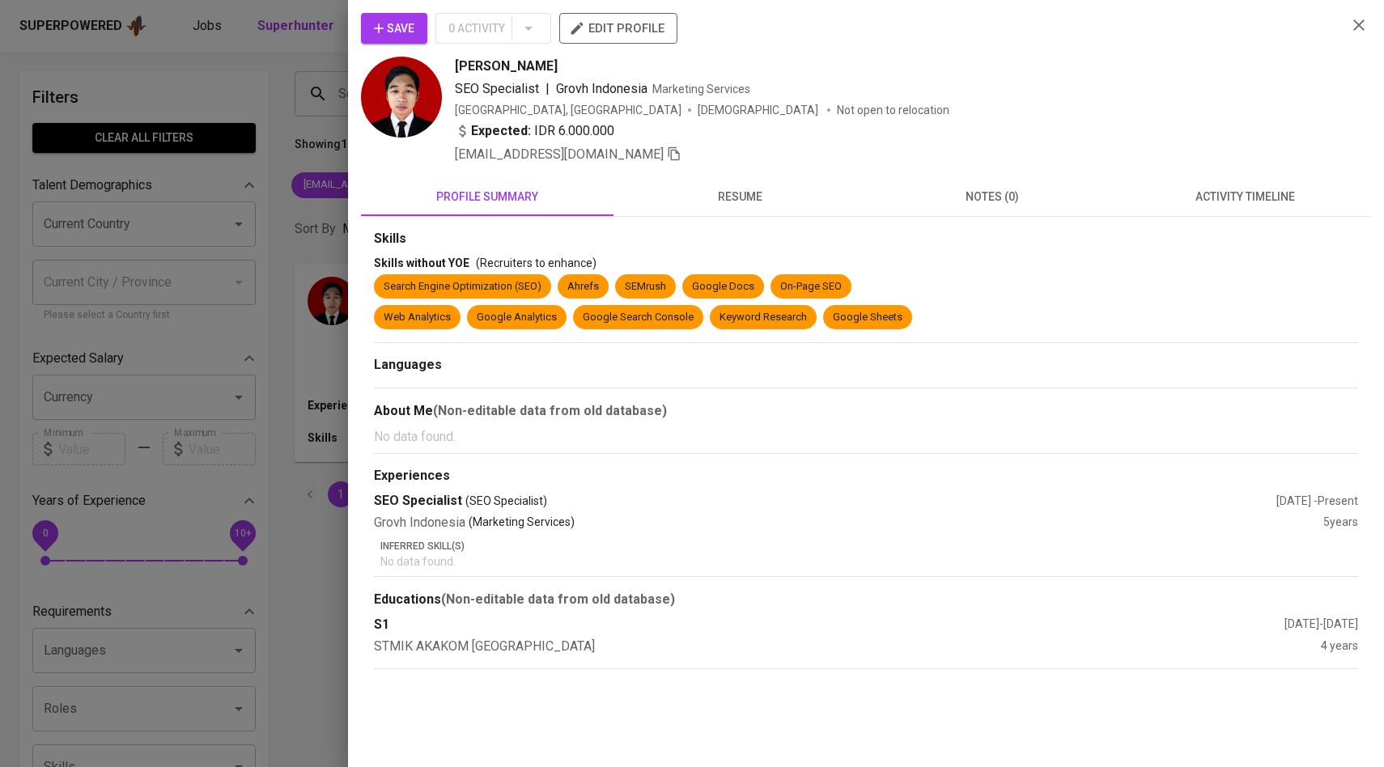
click at [1205, 196] on span "activity timeline" at bounding box center [1244, 197] width 233 height 20
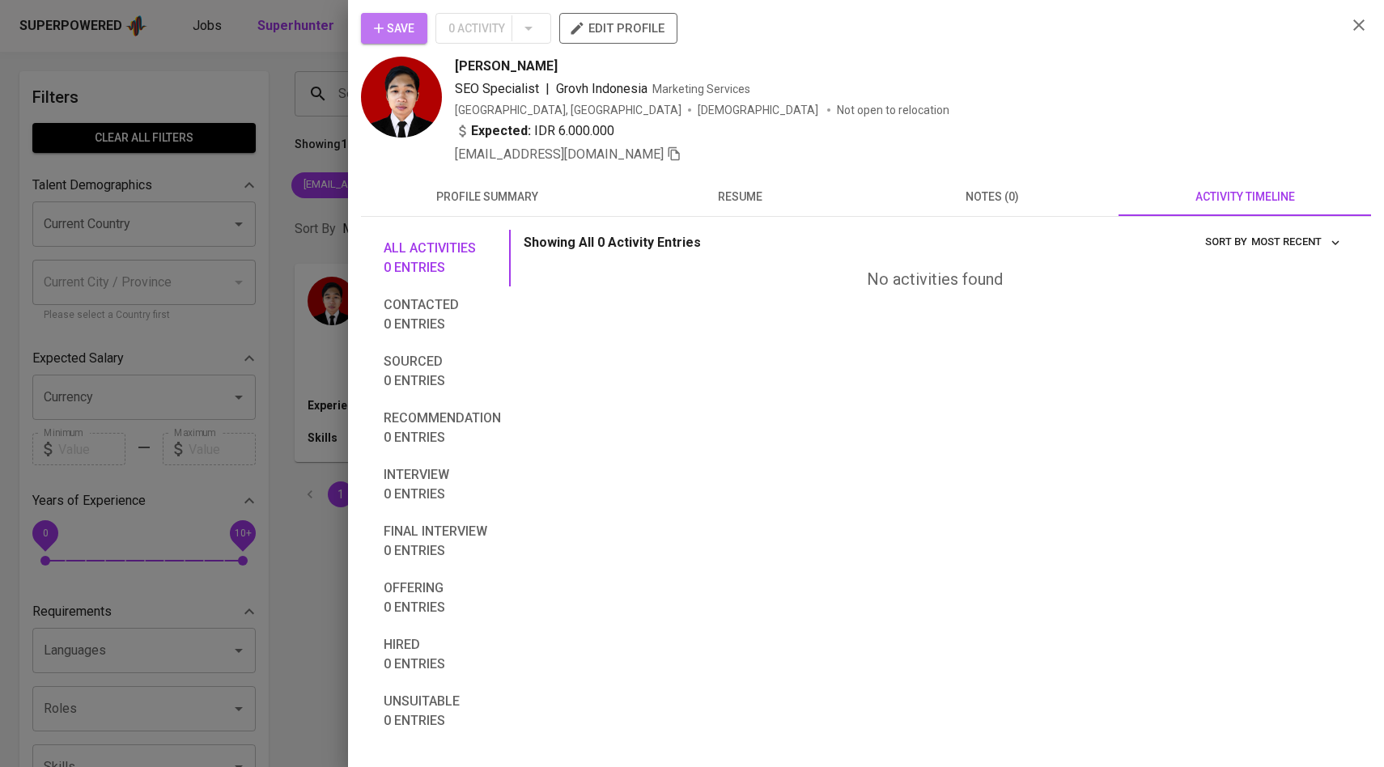
click at [396, 21] on span "Save" at bounding box center [394, 29] width 40 height 20
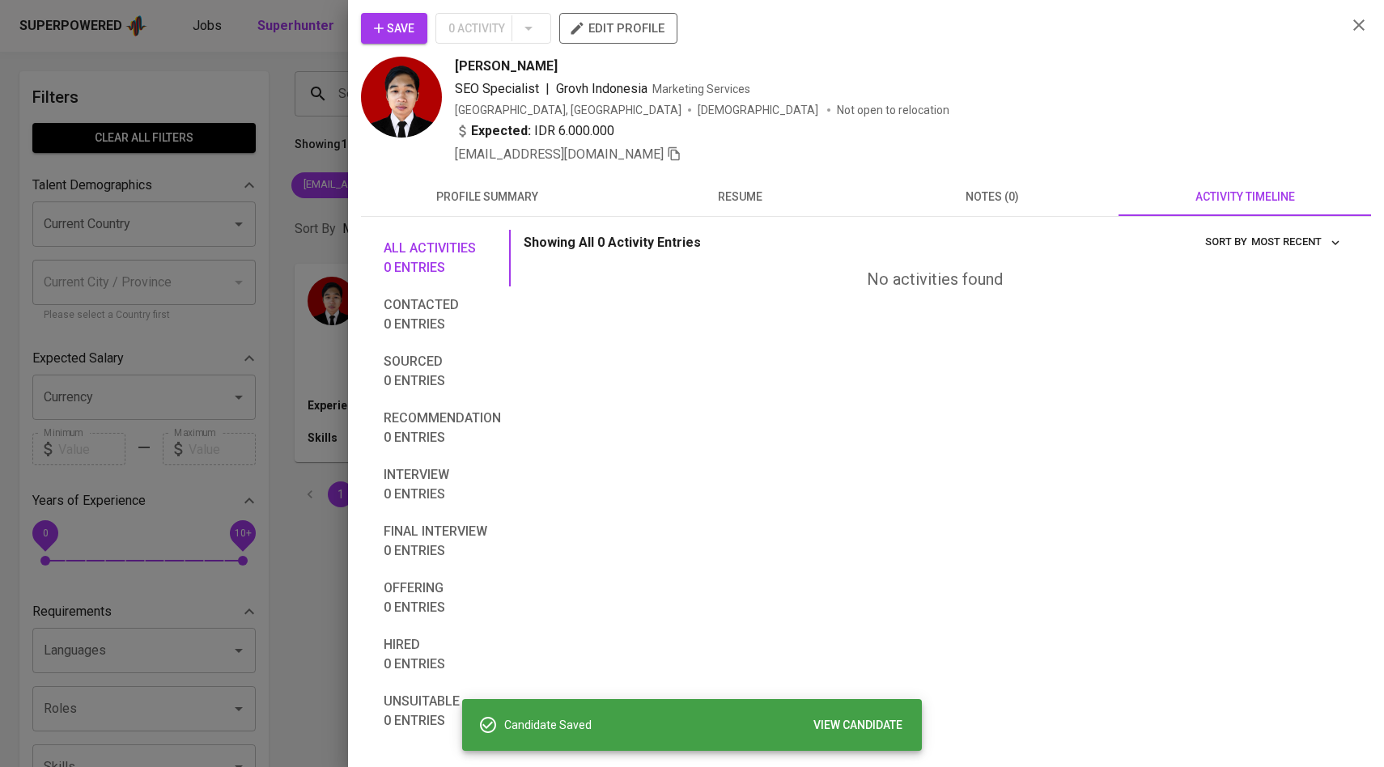
click at [276, 95] on div at bounding box center [692, 383] width 1384 height 767
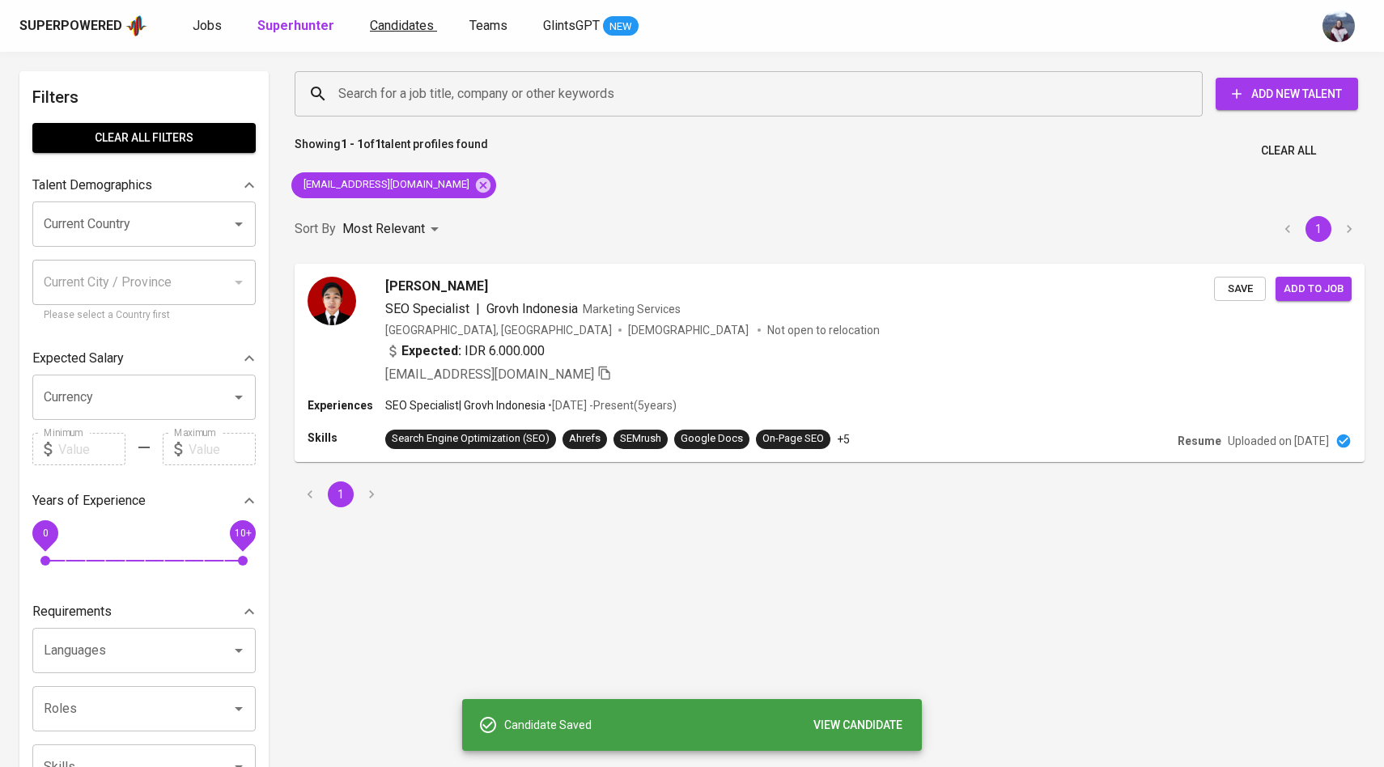
click at [409, 30] on span "Candidates" at bounding box center [402, 25] width 64 height 15
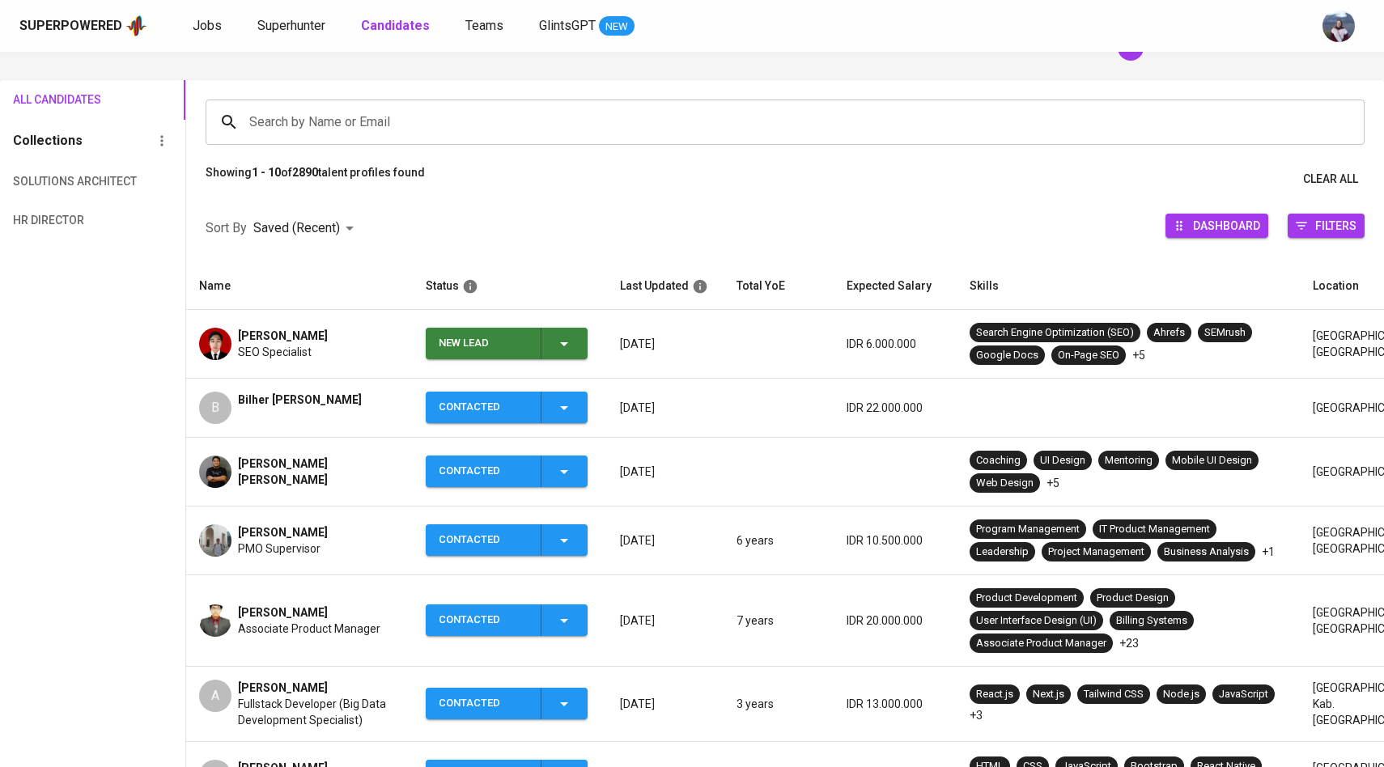
scroll to position [121, 0]
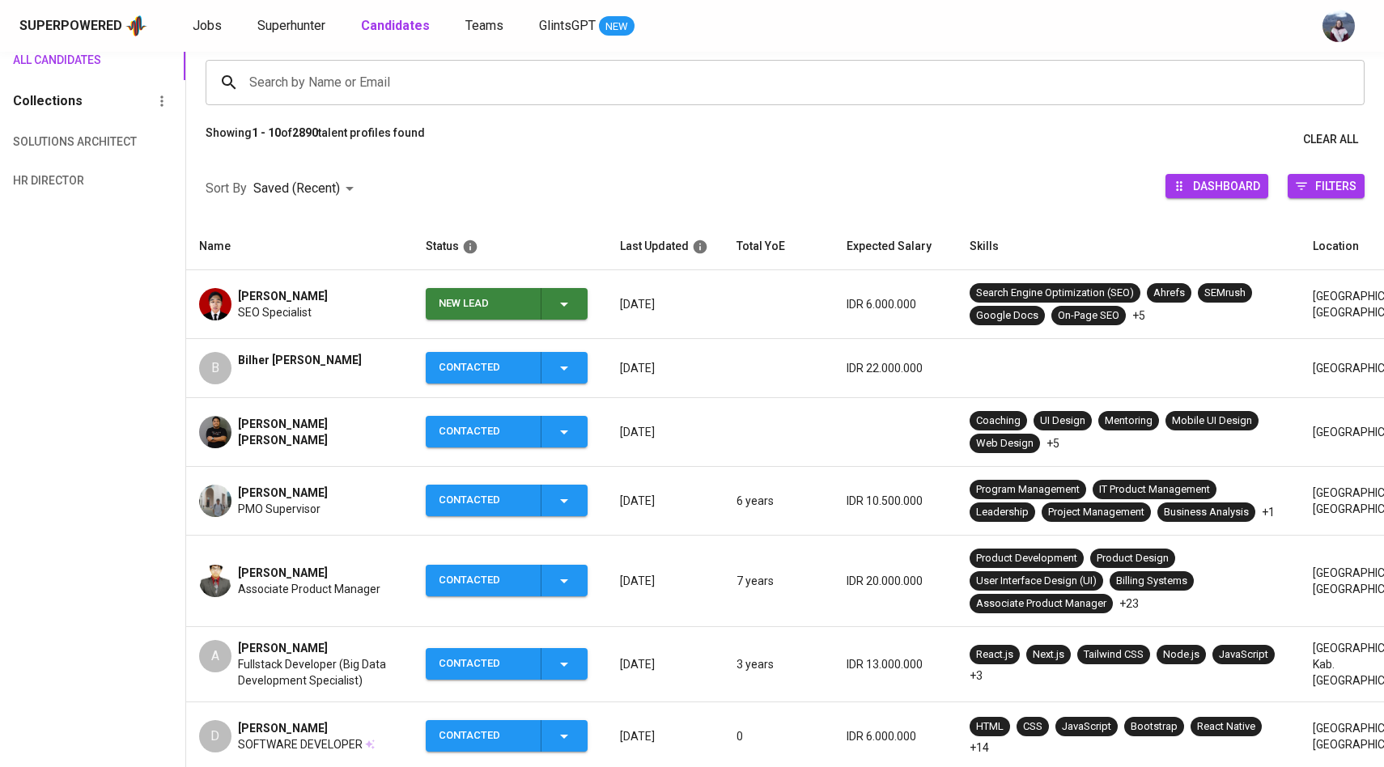
click at [562, 314] on div "New Lead" at bounding box center [506, 304] width 135 height 32
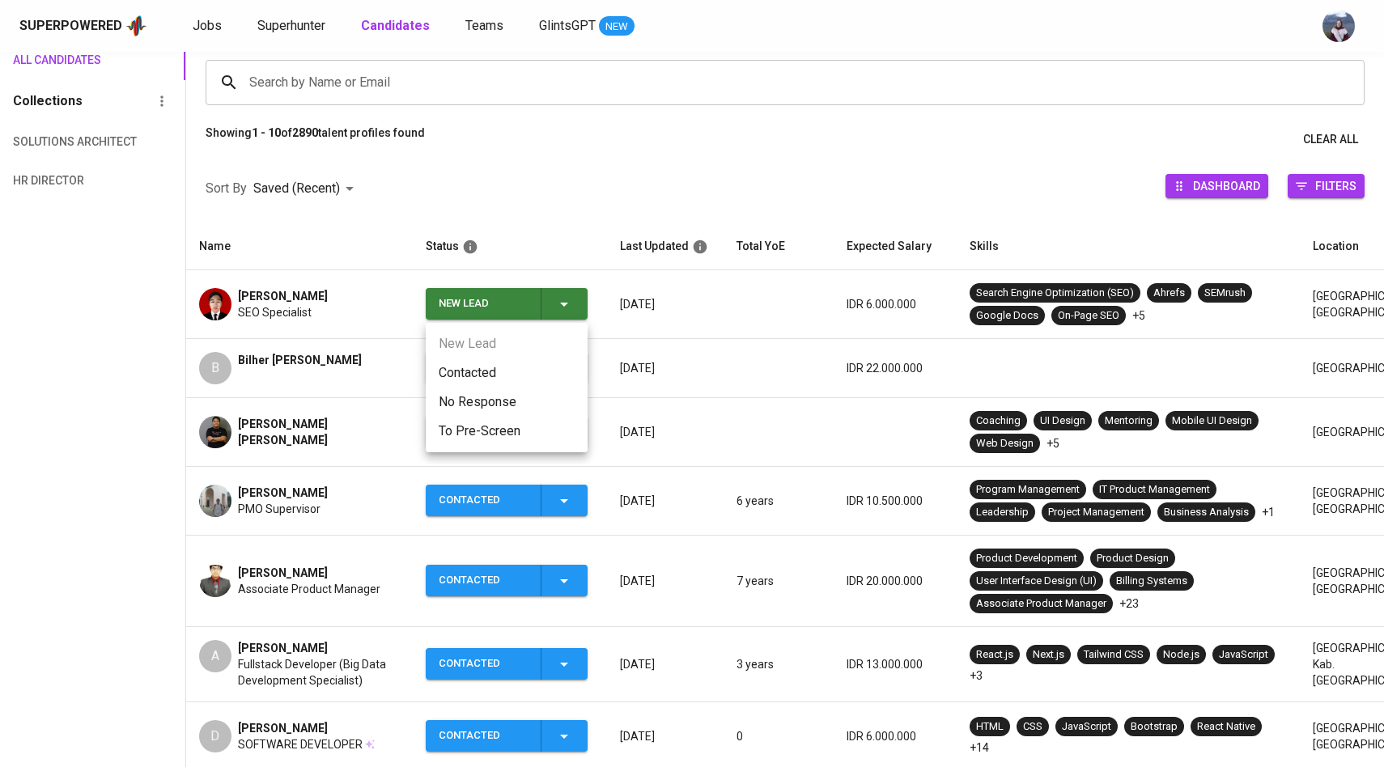
click at [469, 376] on li "Contacted" at bounding box center [507, 373] width 162 height 29
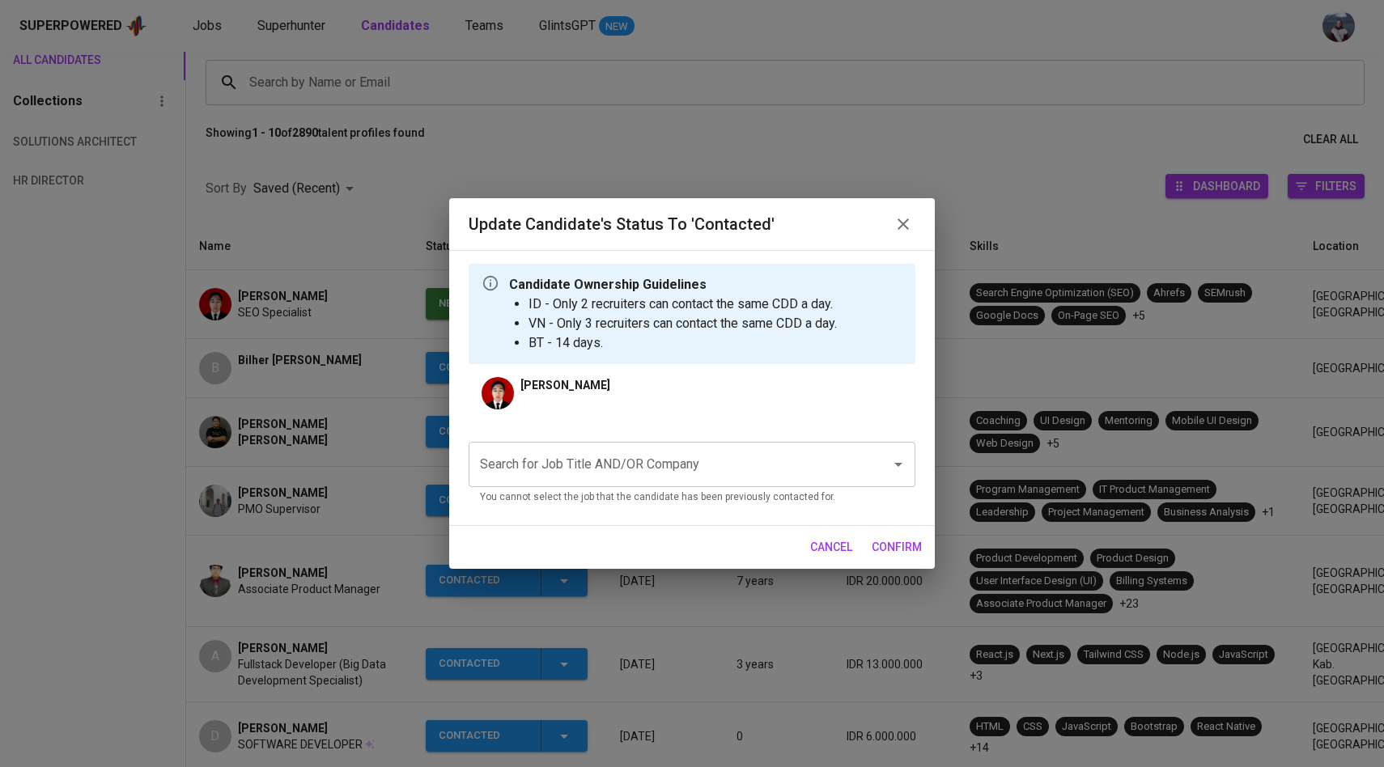
click at [579, 460] on input "Search for Job Title AND/OR Company" at bounding box center [669, 464] width 387 height 31
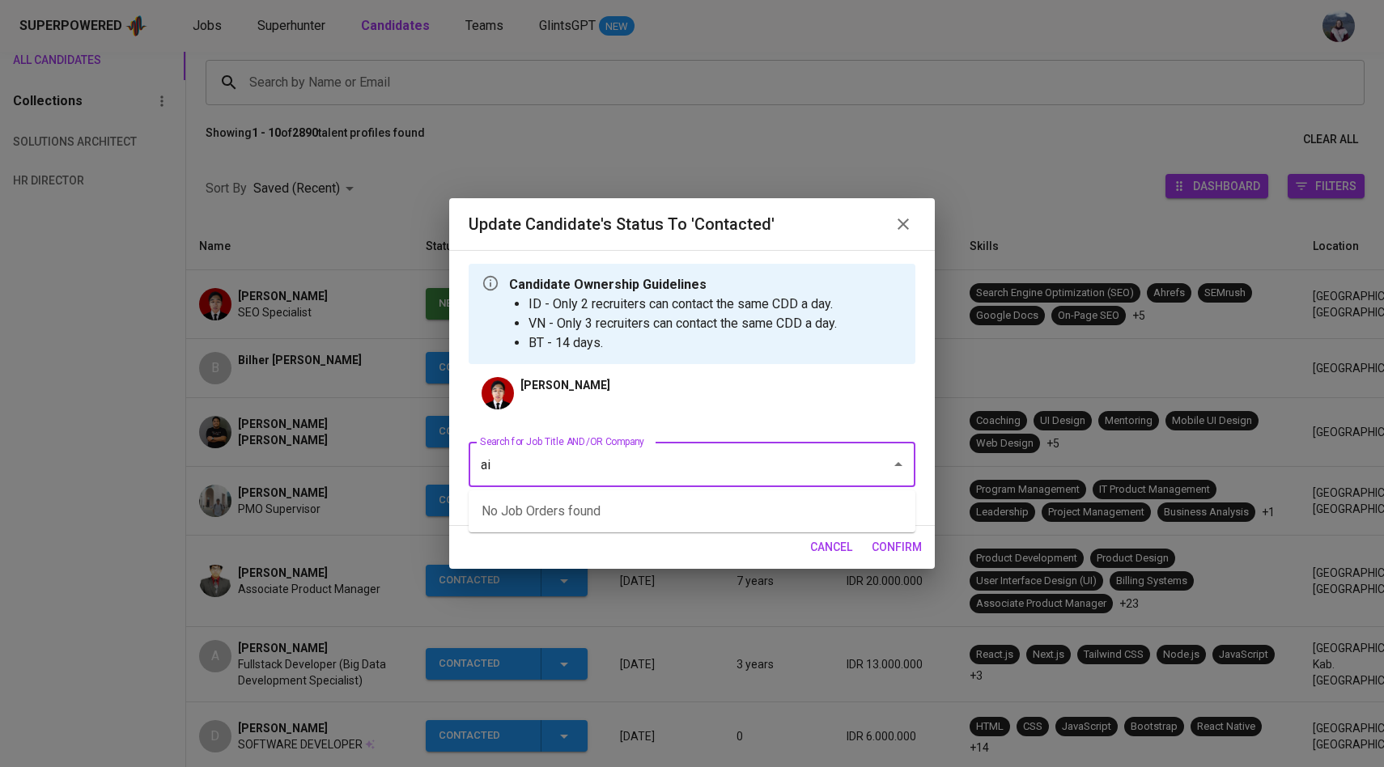
type input "a"
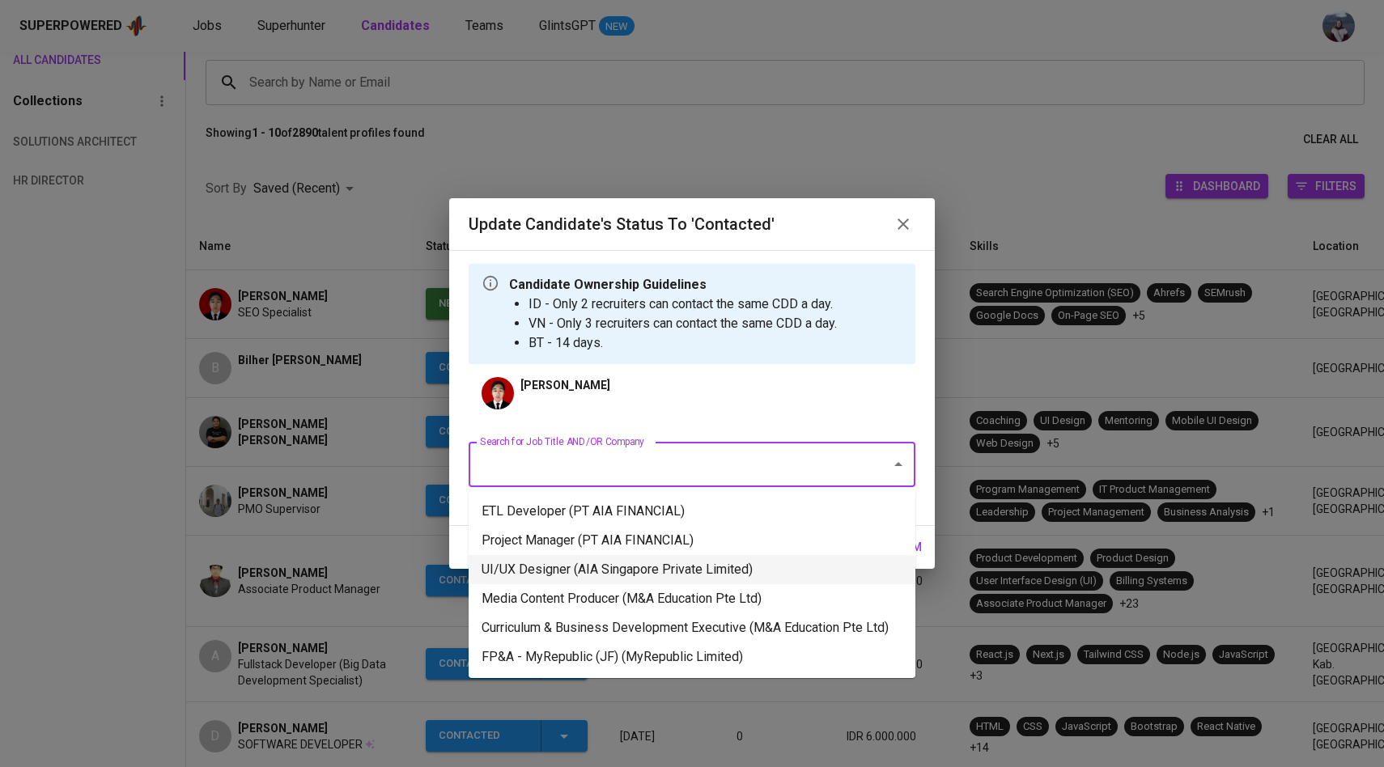
click at [645, 572] on li "UI/UX Designer (AIA Singapore Private Limited)" at bounding box center [692, 569] width 447 height 29
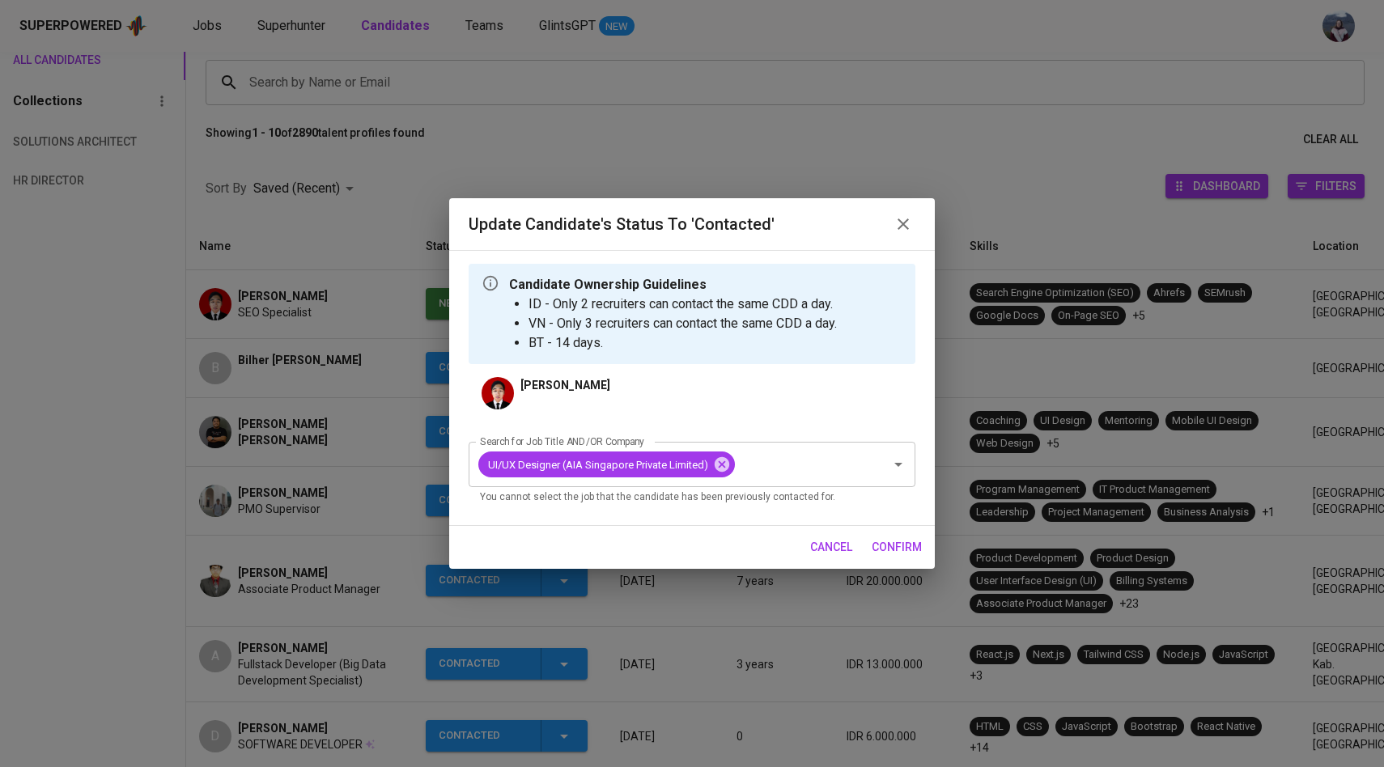
click at [891, 548] on span "confirm" at bounding box center [897, 547] width 50 height 20
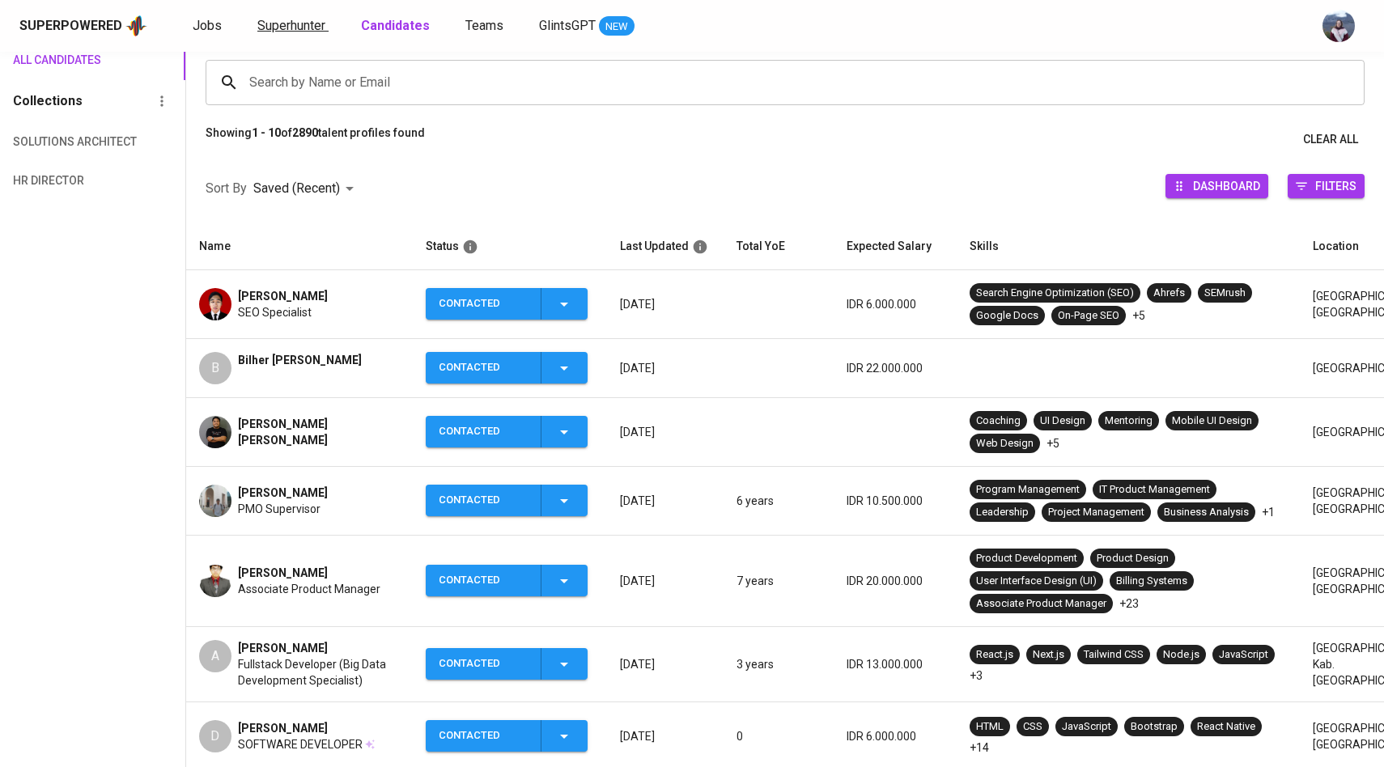
click at [295, 27] on span "Superhunter" at bounding box center [291, 25] width 68 height 15
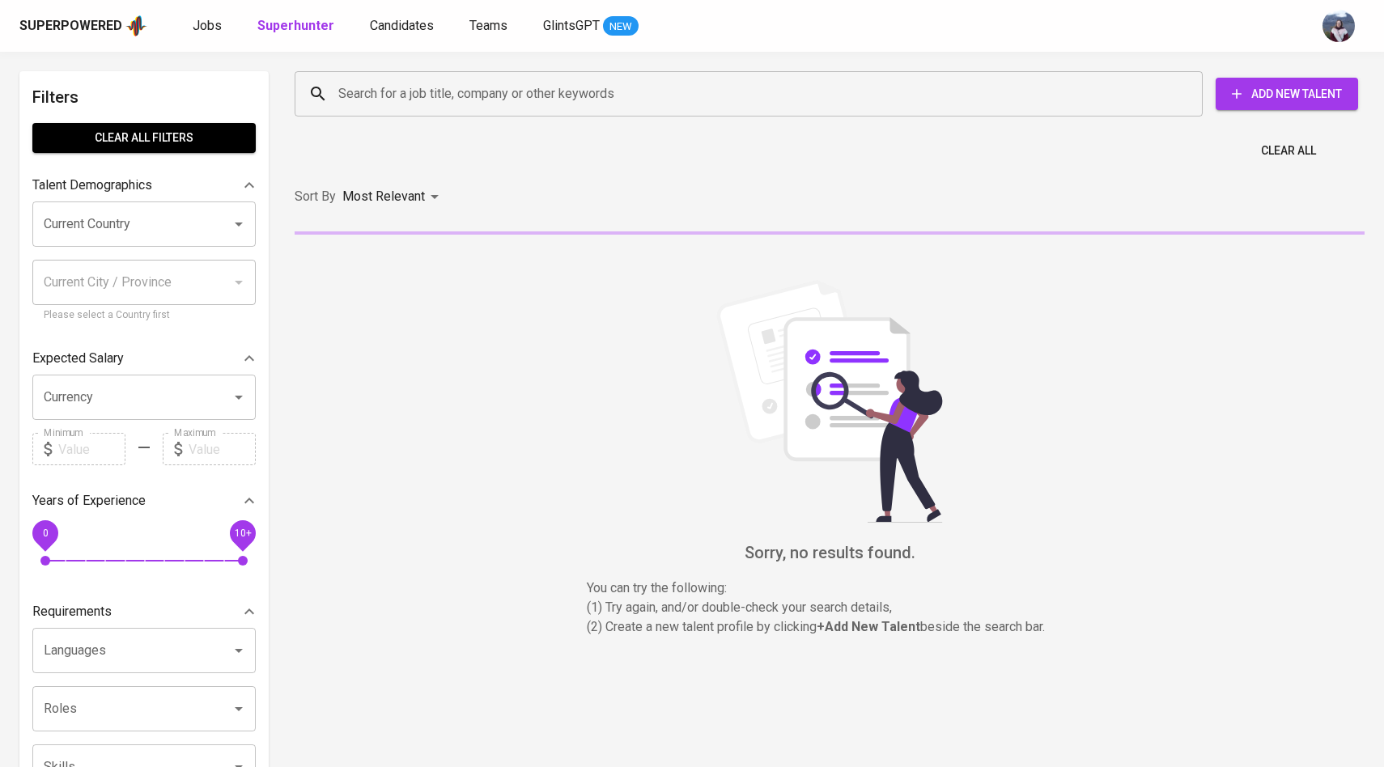
click at [345, 97] on input "Search for a job title, company or other keywords" at bounding box center [752, 94] width 837 height 31
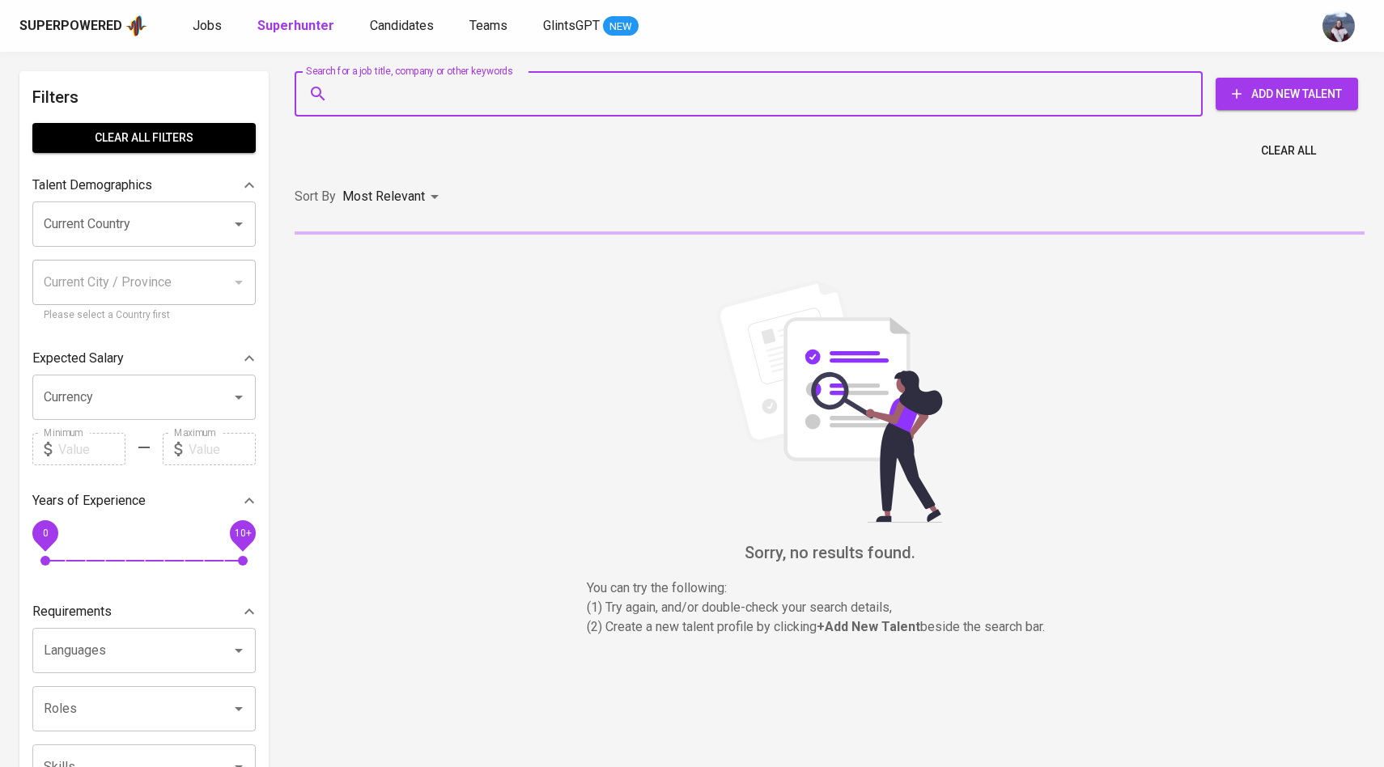
paste input "[EMAIL_ADDRESS][DOMAIN_NAME]"
type input "[EMAIL_ADDRESS][DOMAIN_NAME]"
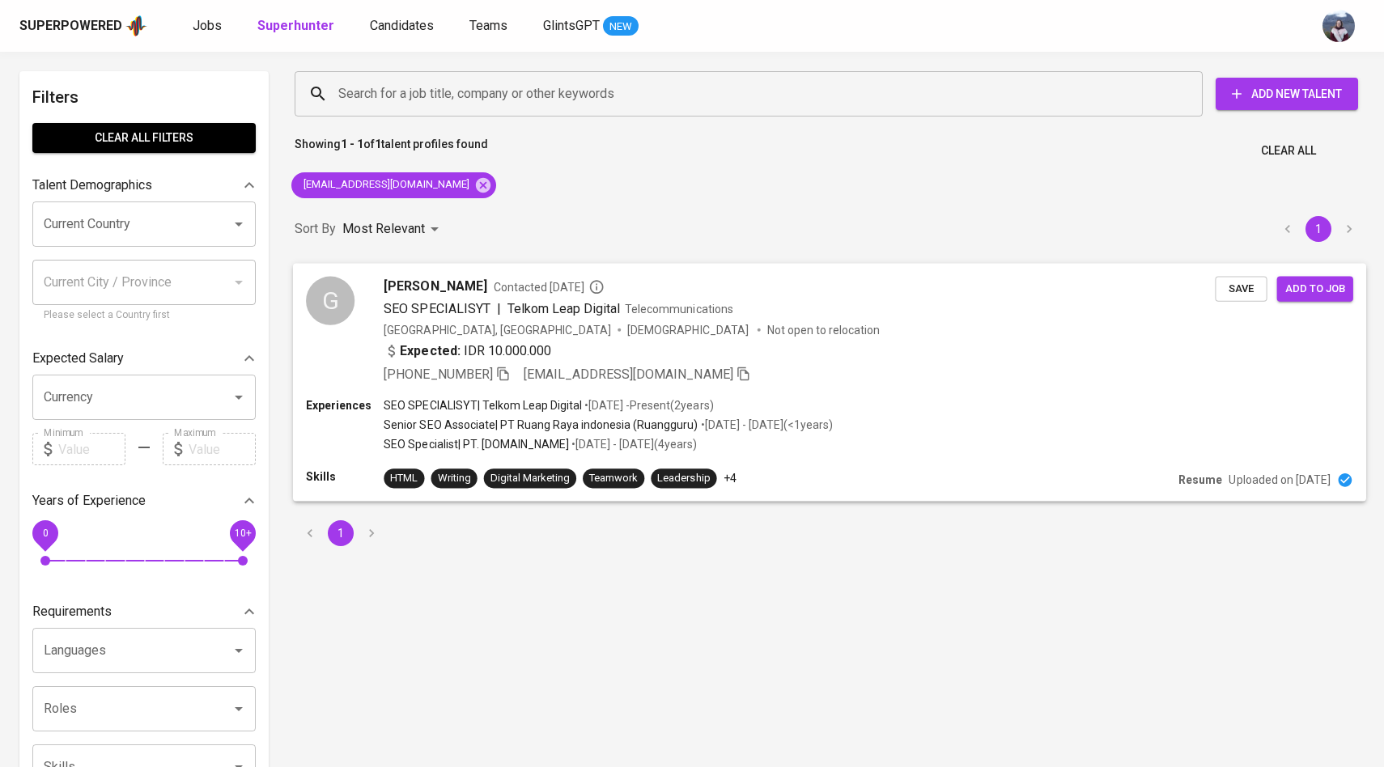
click at [337, 297] on div "G" at bounding box center [330, 300] width 49 height 49
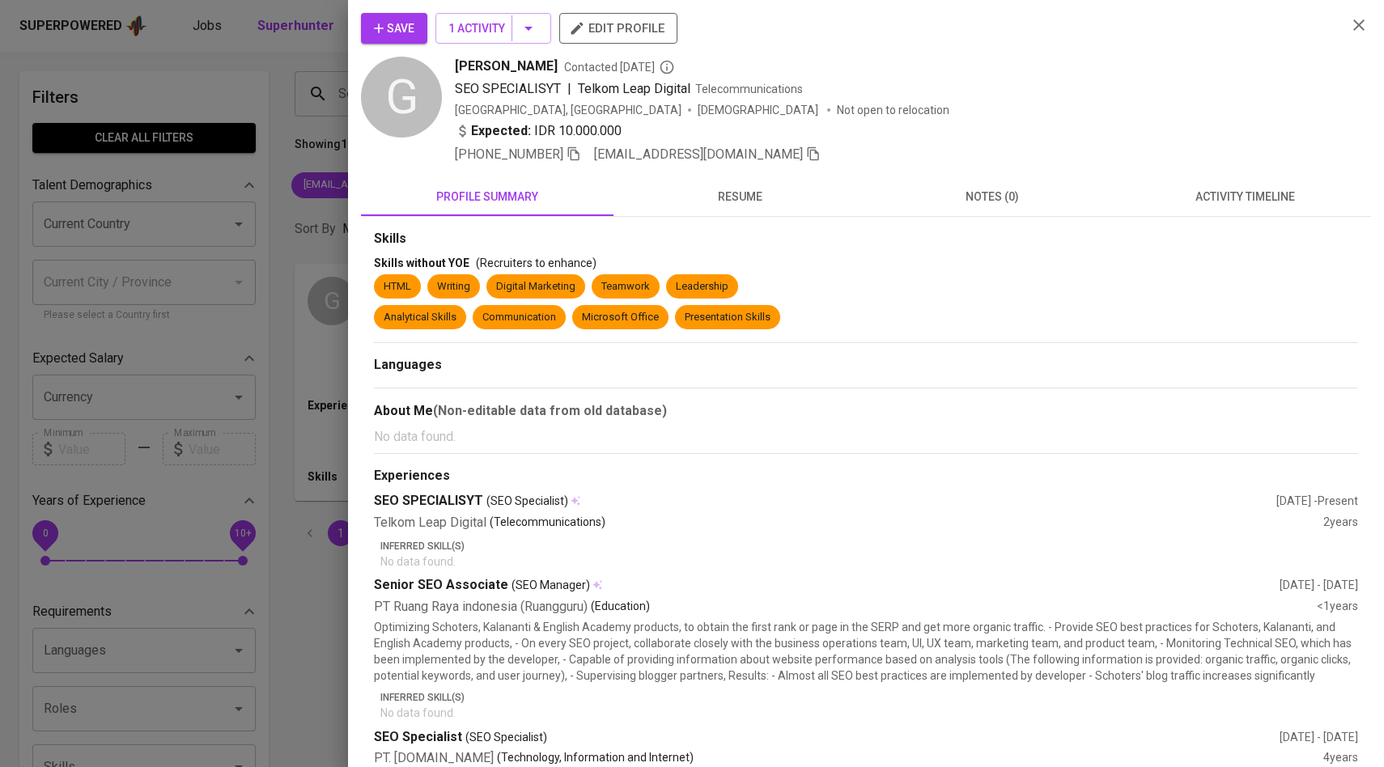
click at [1218, 175] on div "Save 1 Activity edit profile G Gadis Kumalasari Contacted 2 months ago SEO SPEC…" at bounding box center [866, 493] width 1010 height 961
click at [1210, 207] on button "activity timeline" at bounding box center [1244, 196] width 253 height 39
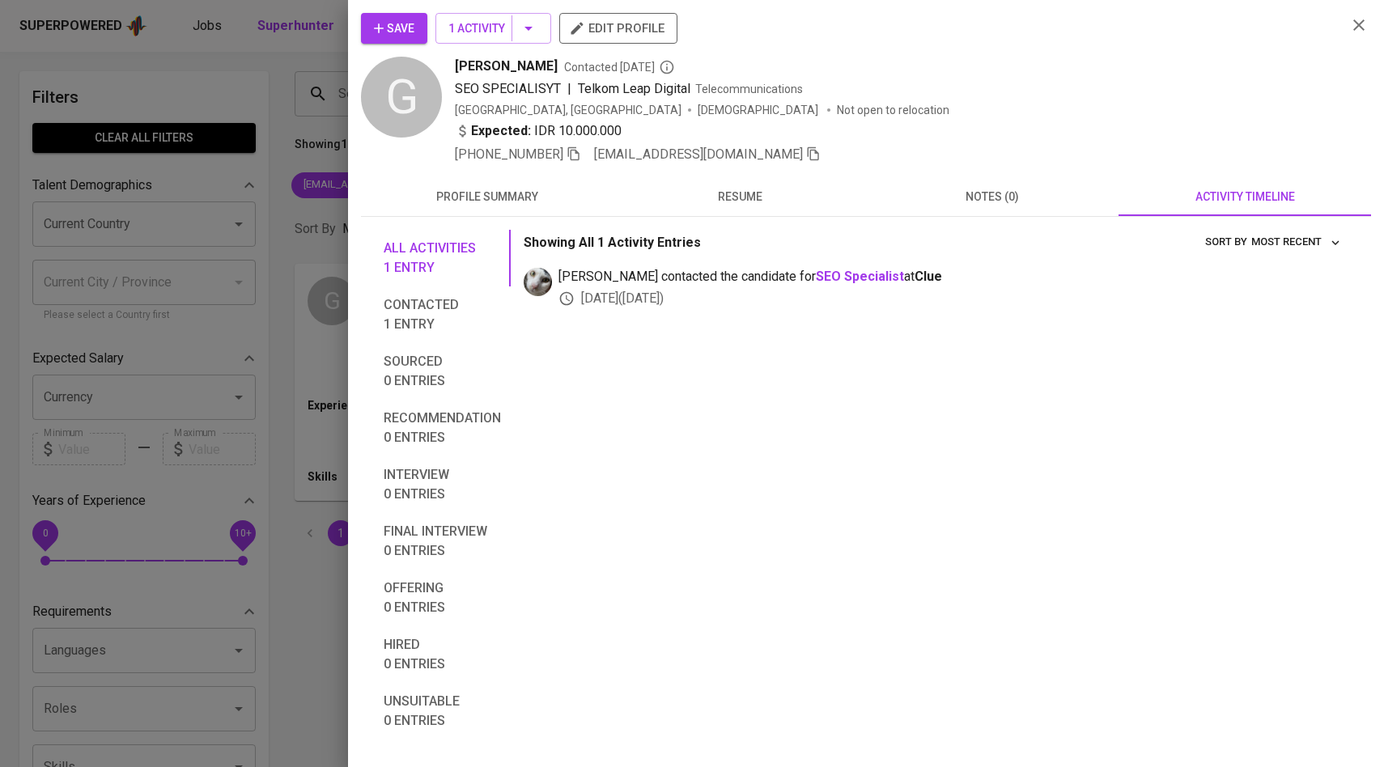
click at [393, 31] on span "Save" at bounding box center [394, 29] width 40 height 20
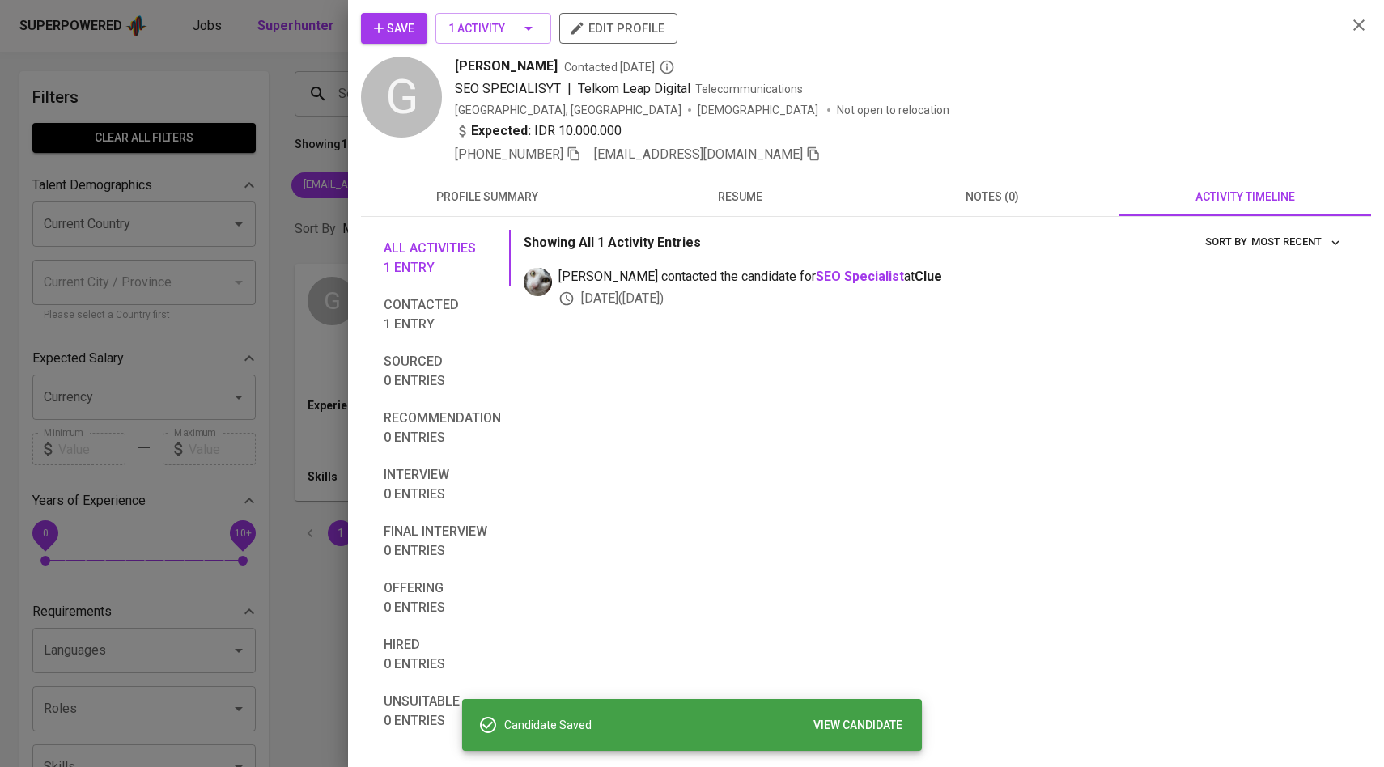
click at [231, 186] on div at bounding box center [692, 383] width 1384 height 767
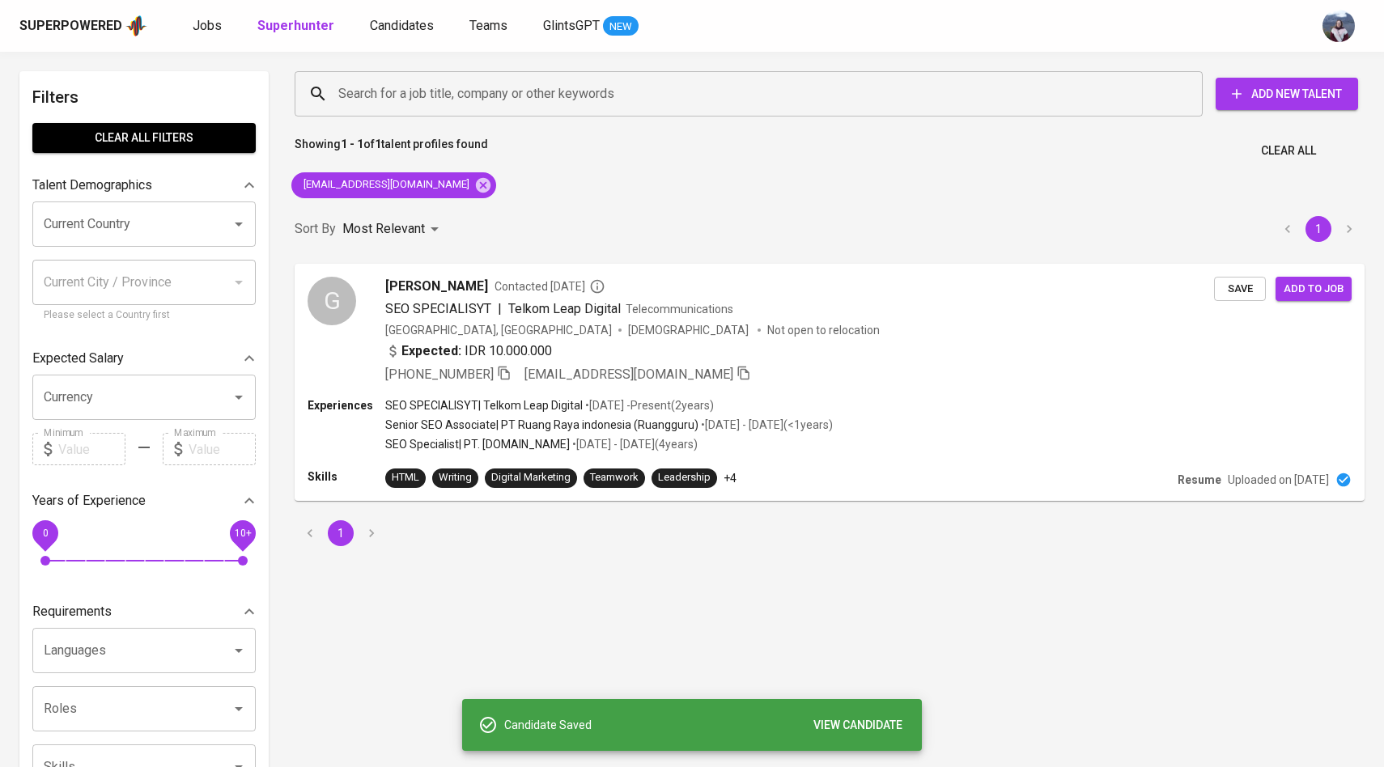
click at [411, 40] on div "Superpowered Jobs Superhunter Candidates Teams GlintsGPT NEW" at bounding box center [692, 26] width 1384 height 52
click at [411, 34] on link "Candidates" at bounding box center [403, 26] width 67 height 20
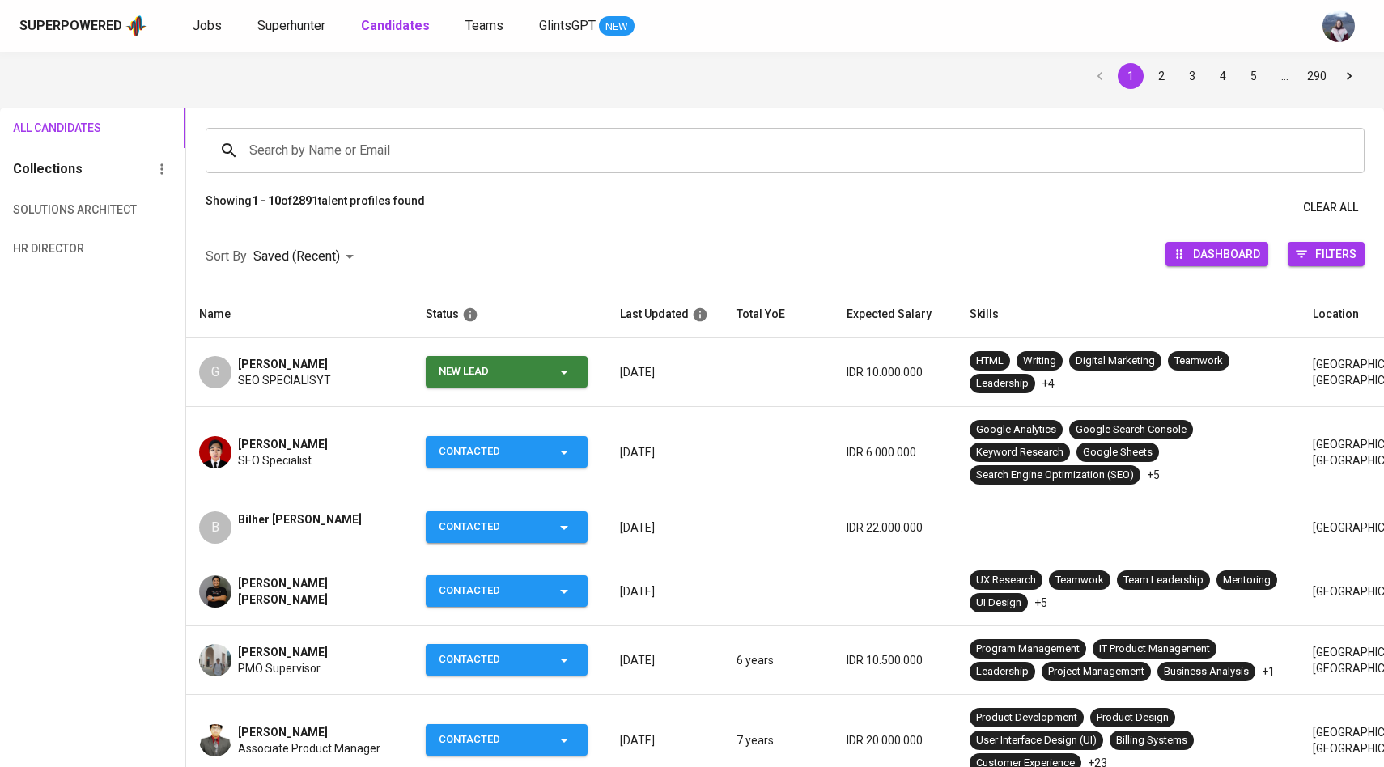
scroll to position [86, 0]
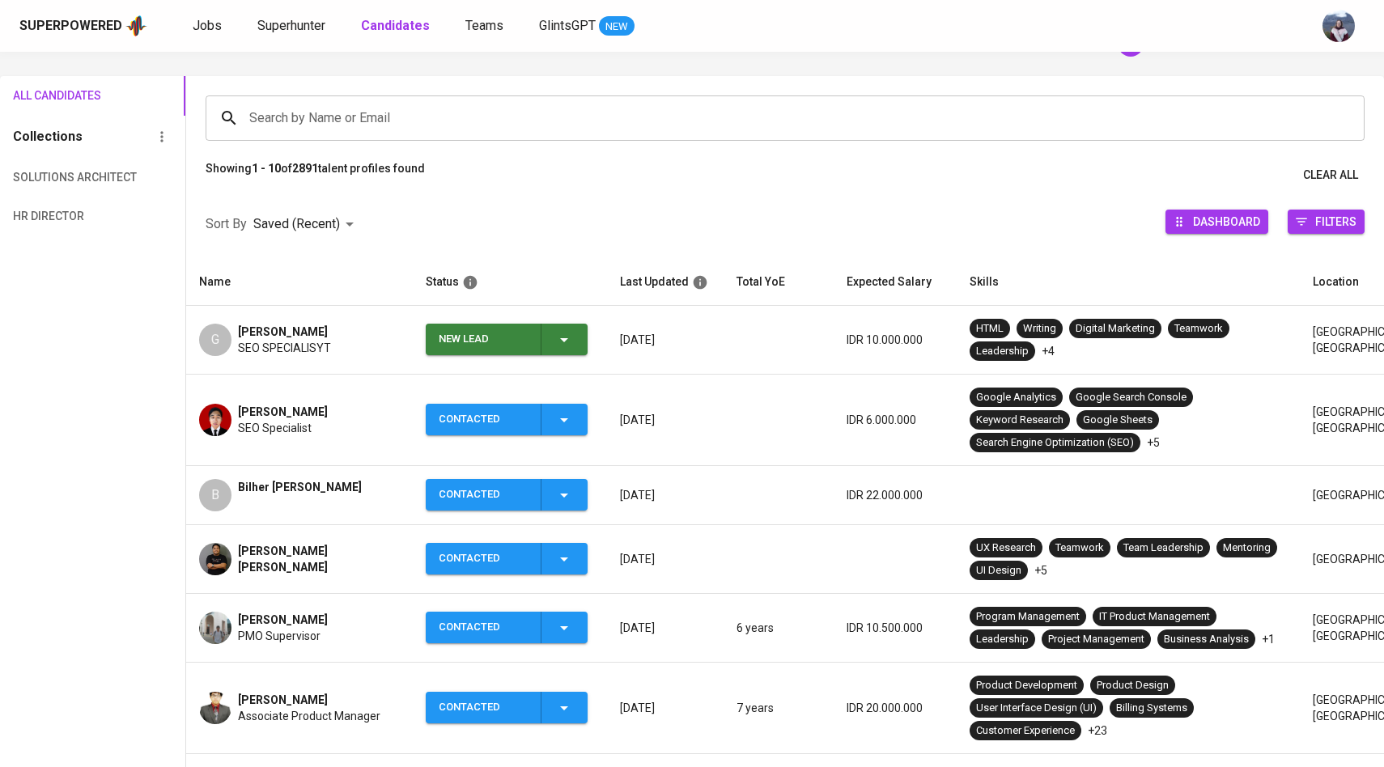
click at [569, 342] on icon "button" at bounding box center [563, 339] width 19 height 19
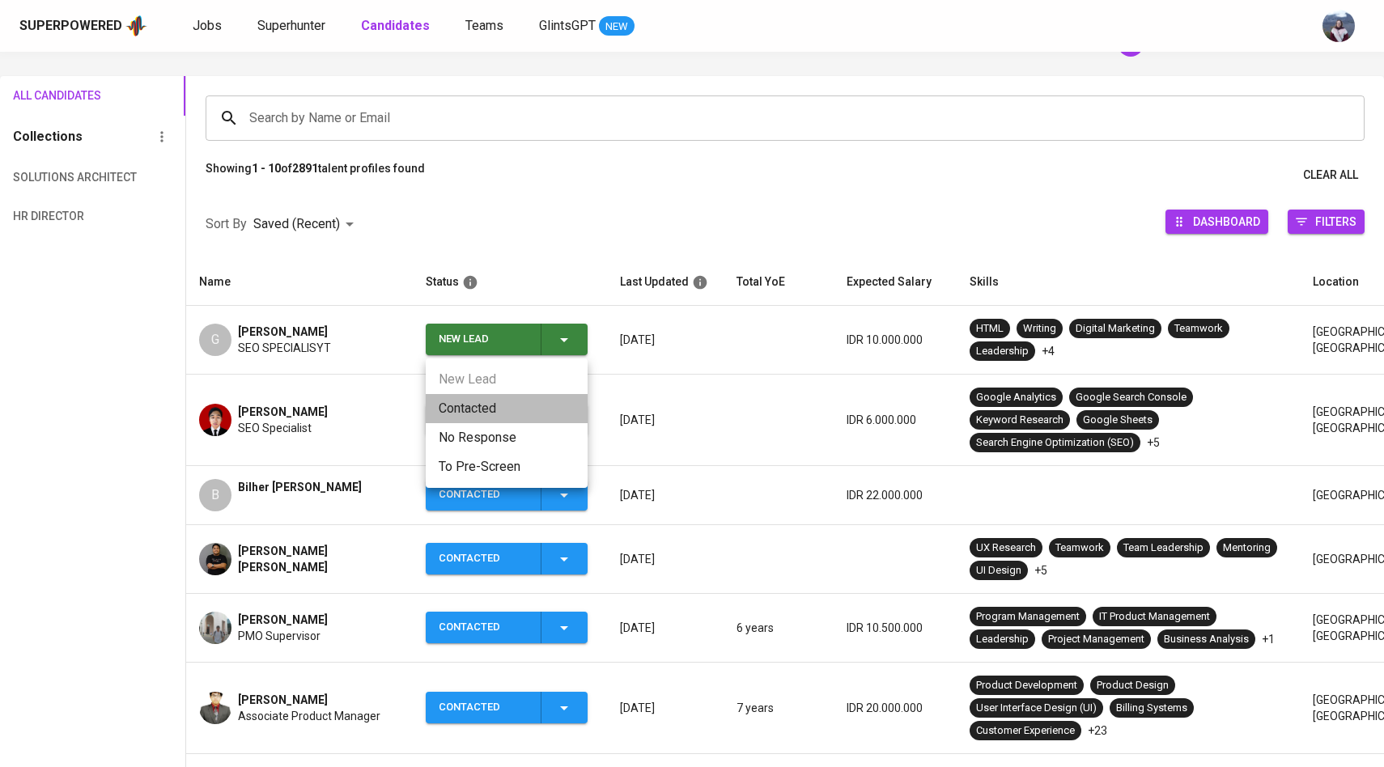
click at [476, 409] on li "Contacted" at bounding box center [507, 408] width 162 height 29
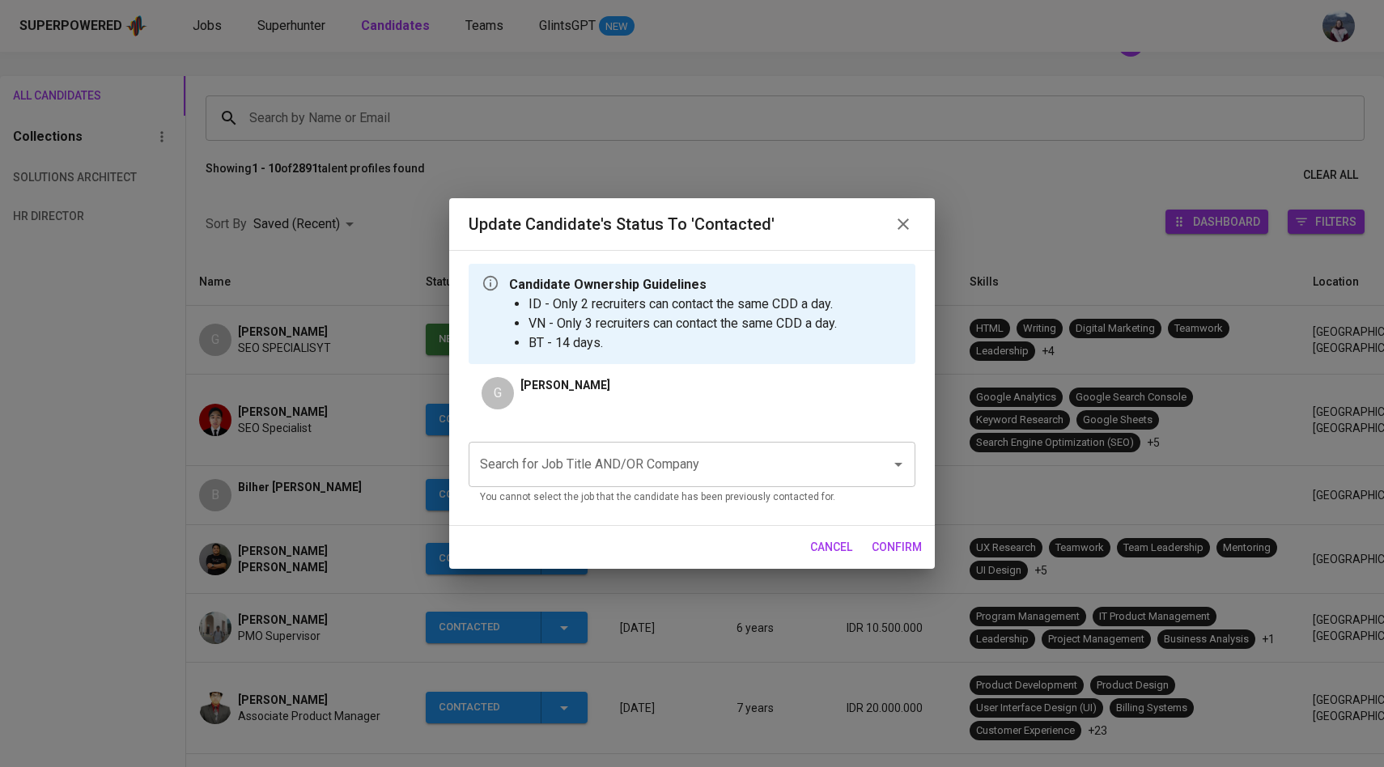
click at [585, 459] on input "Search for Job Title AND/OR Company" at bounding box center [669, 464] width 387 height 31
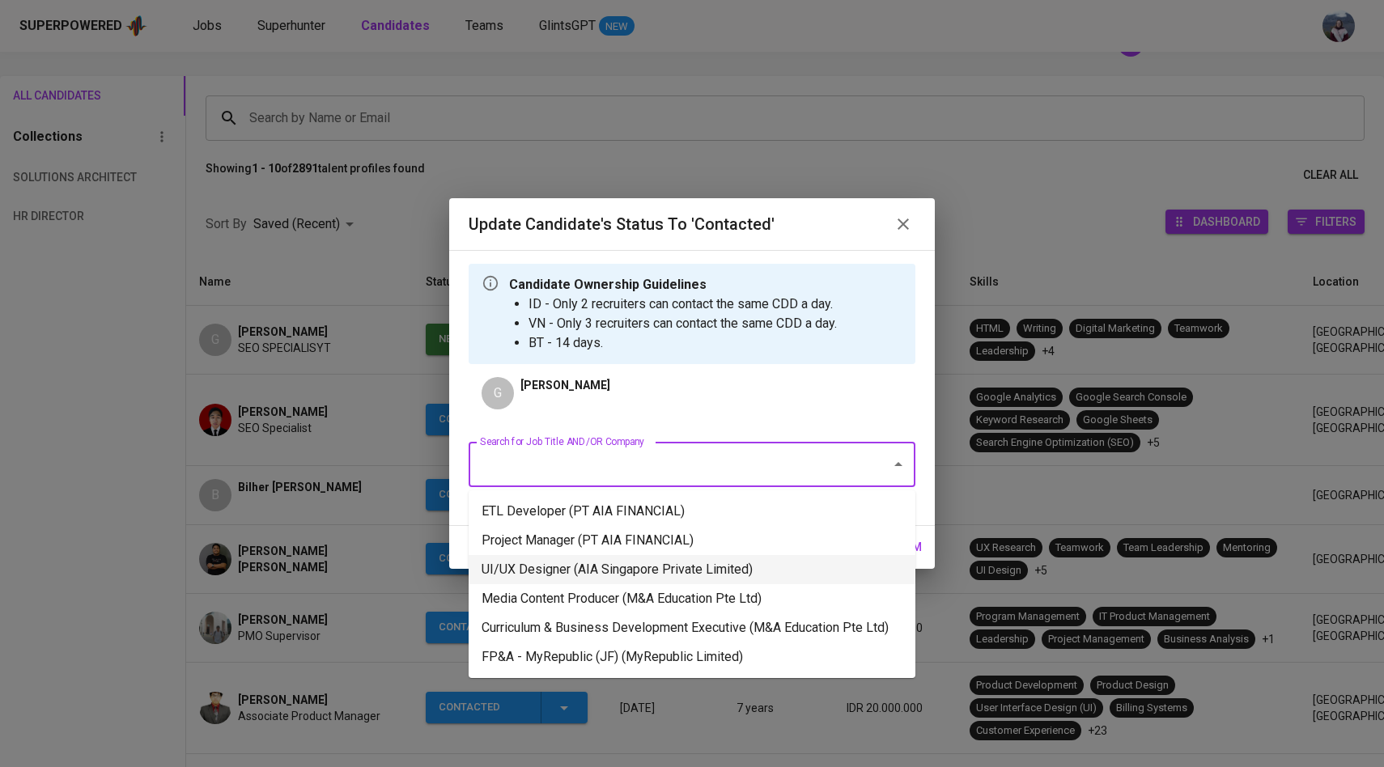
click at [591, 562] on li "UI/UX Designer (AIA Singapore Private Limited)" at bounding box center [692, 569] width 447 height 29
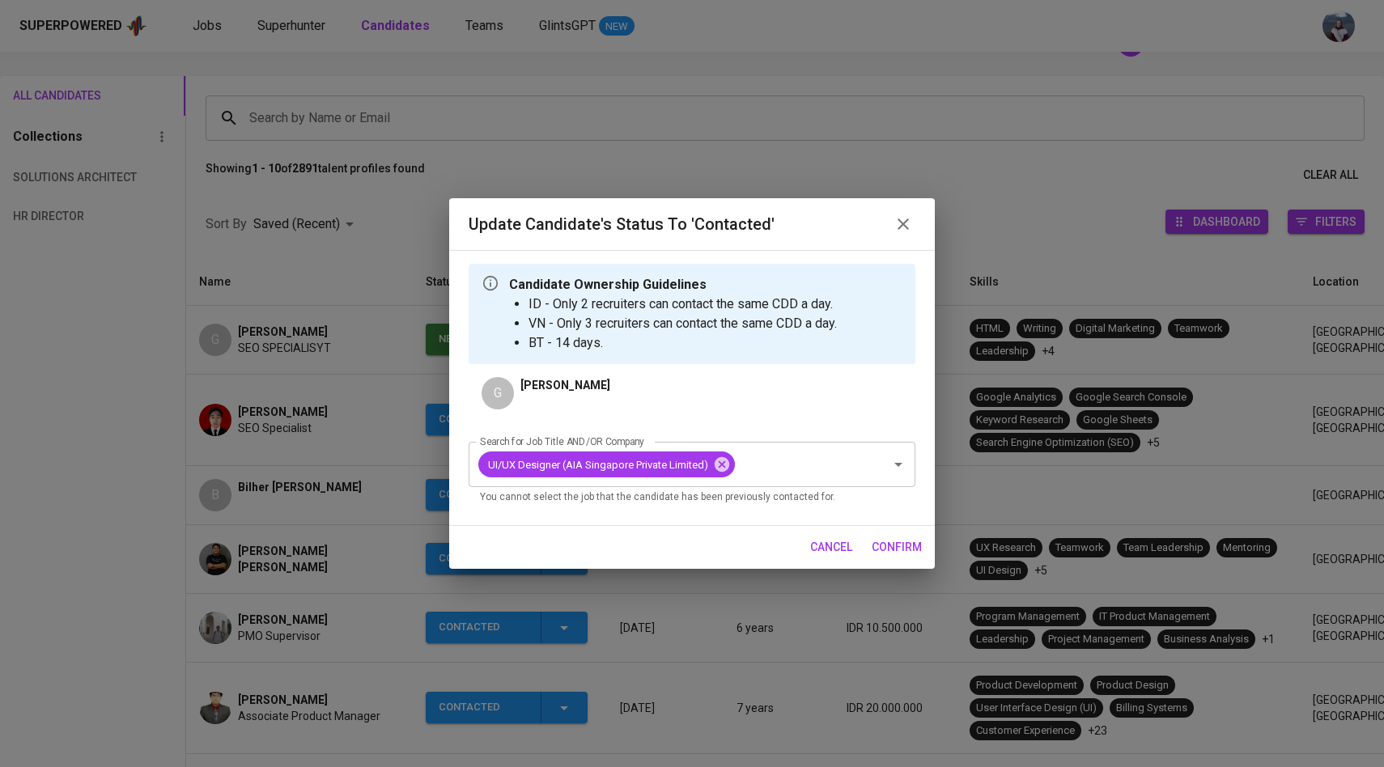
click at [905, 548] on span "confirm" at bounding box center [897, 547] width 50 height 20
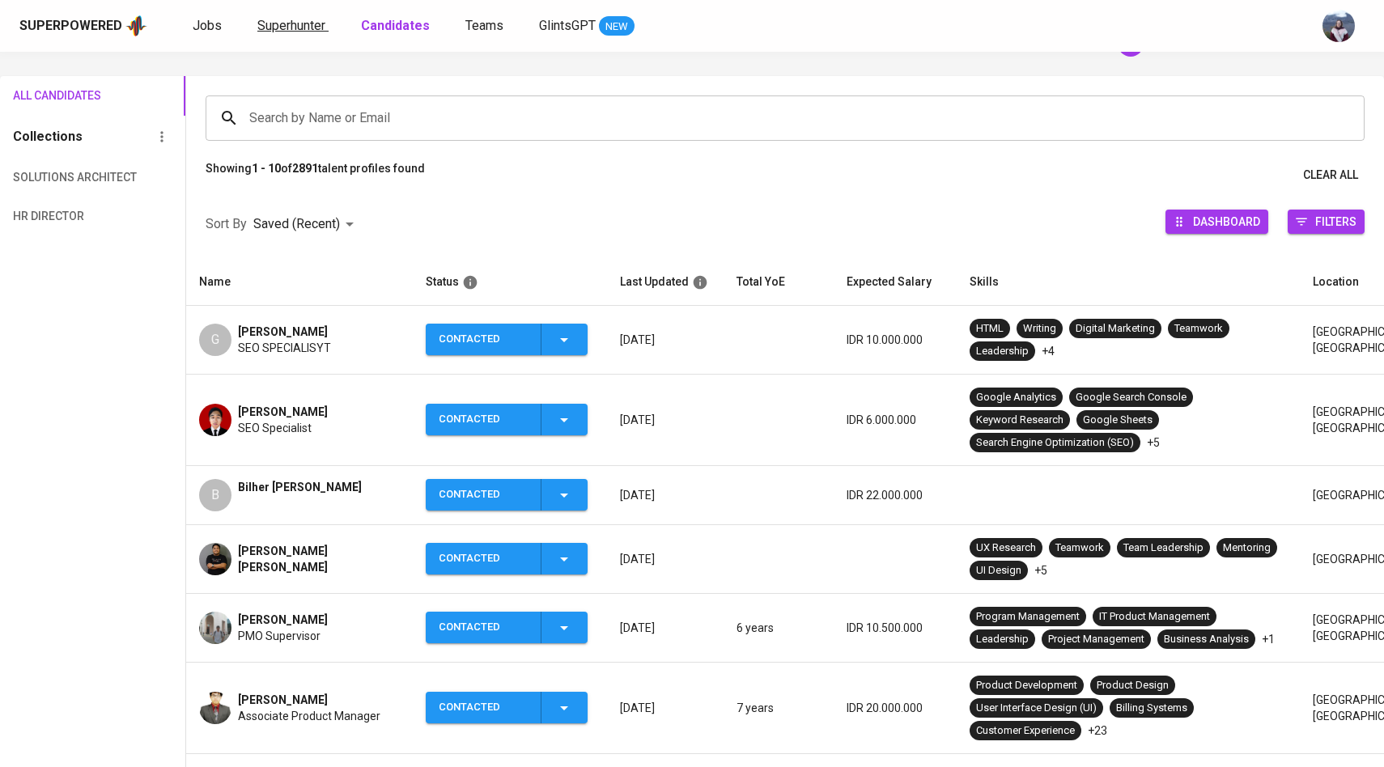
click at [299, 23] on span "Superhunter" at bounding box center [291, 25] width 68 height 15
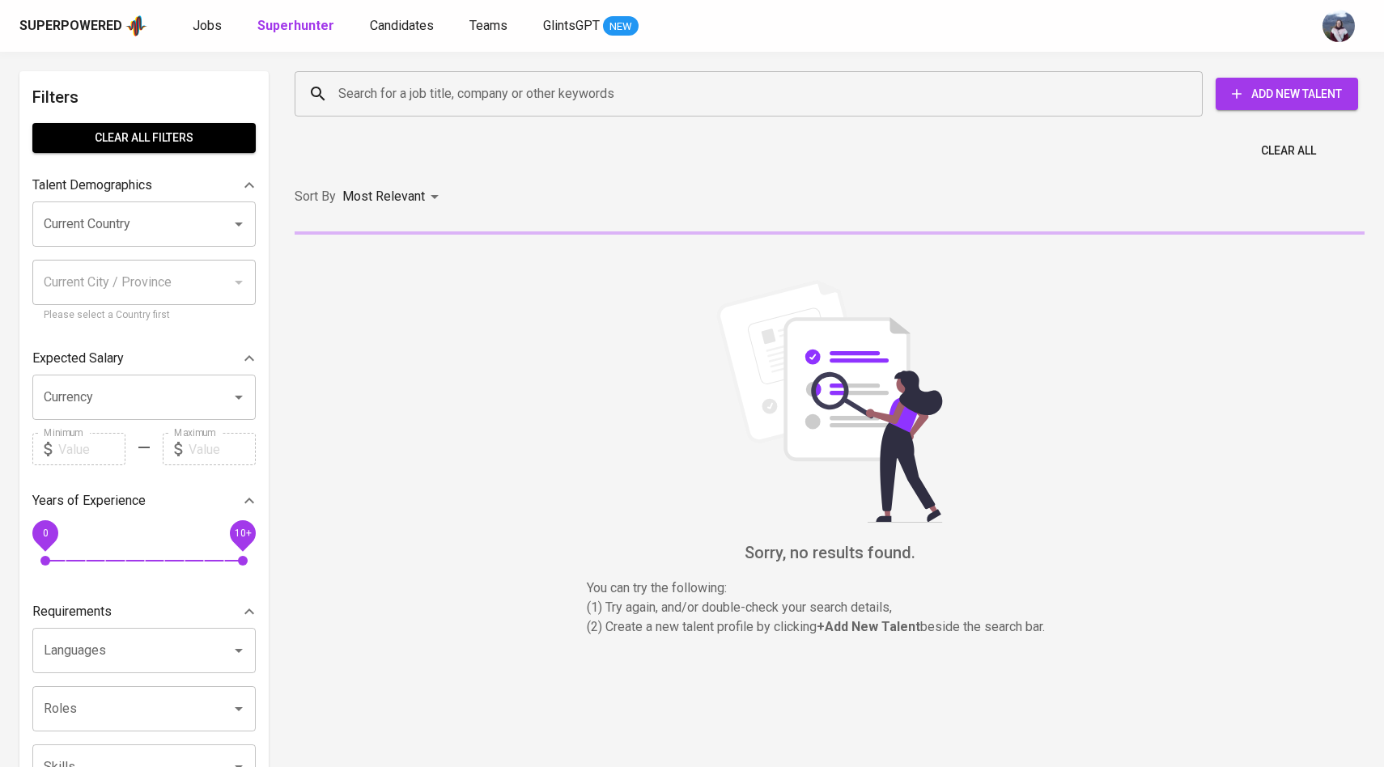
click at [356, 92] on input "Search for a job title, company or other keywords" at bounding box center [752, 94] width 837 height 31
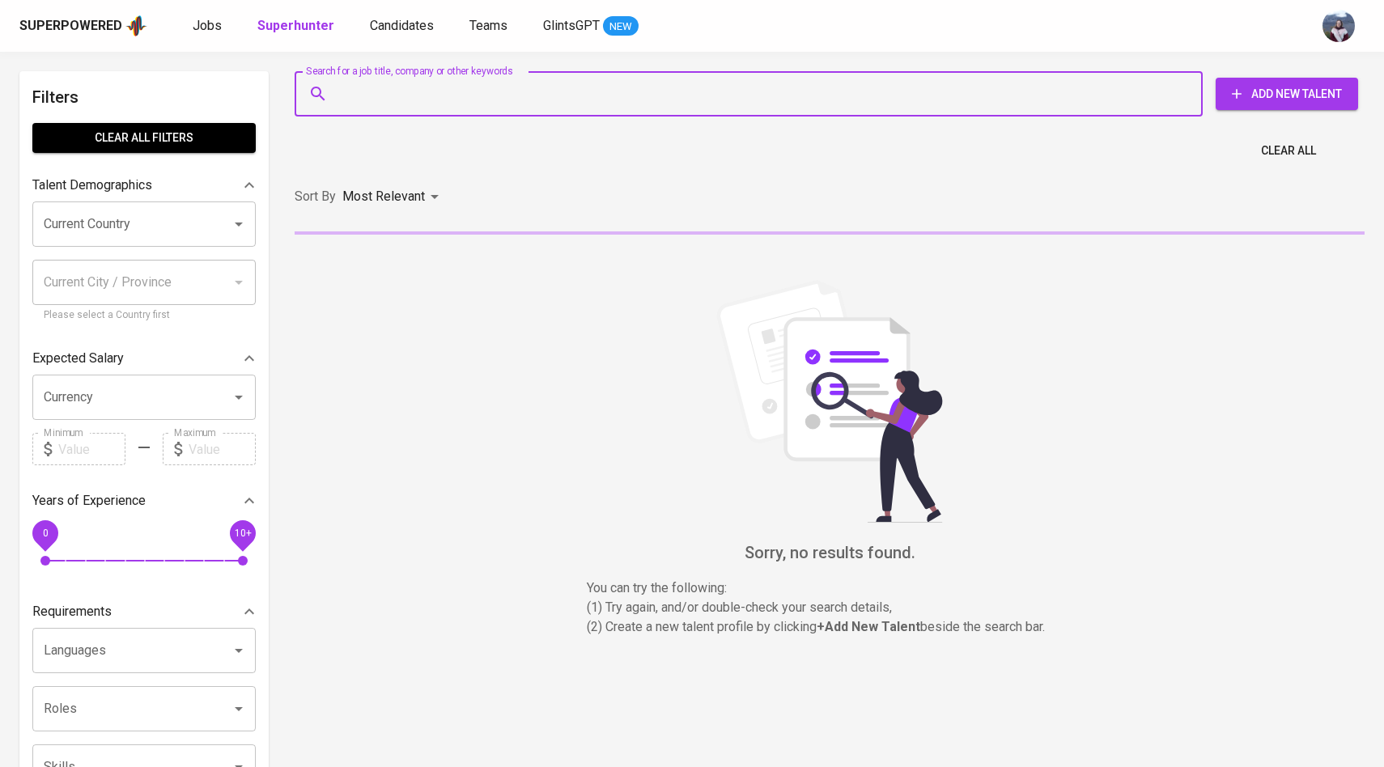
paste input "[EMAIL_ADDRESS][DOMAIN_NAME]"
type input "[EMAIL_ADDRESS][DOMAIN_NAME]"
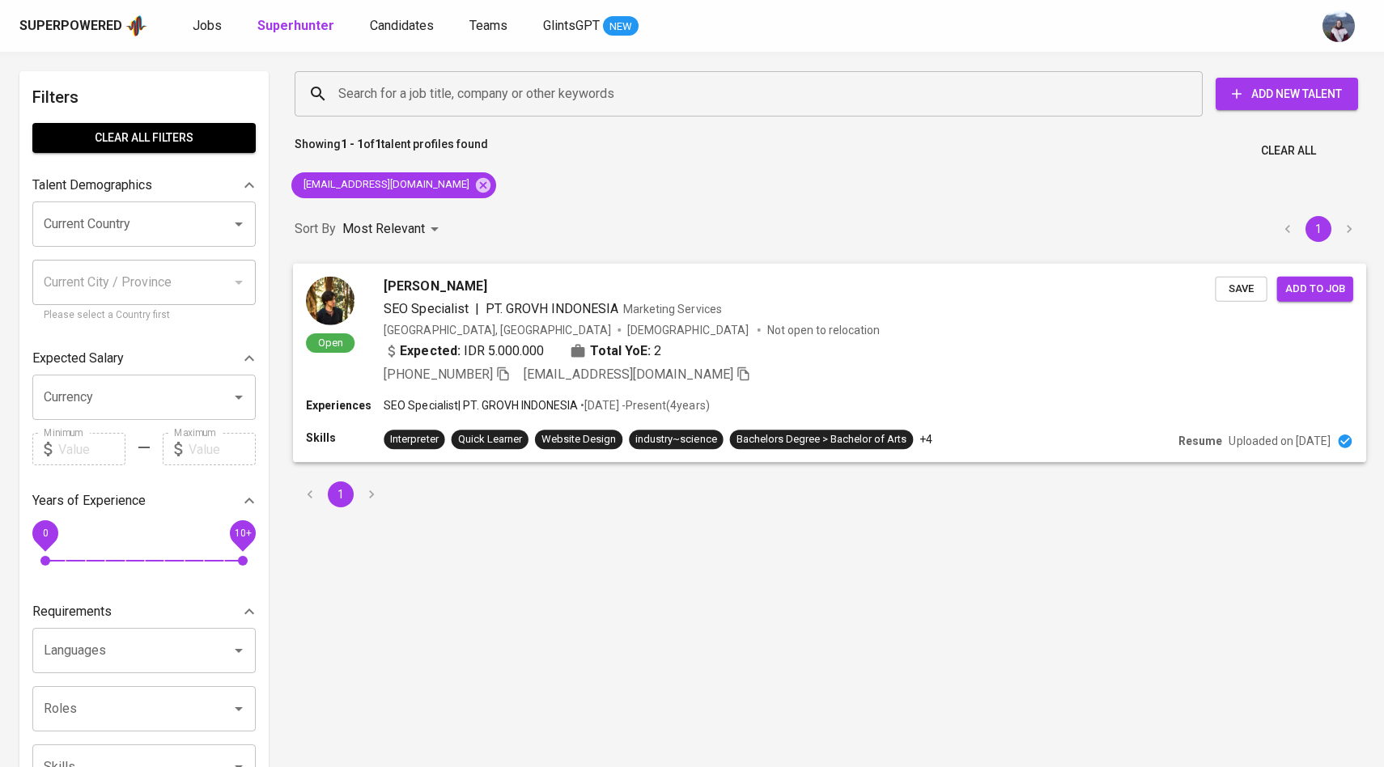
click at [337, 324] on div "Open" at bounding box center [330, 315] width 49 height 78
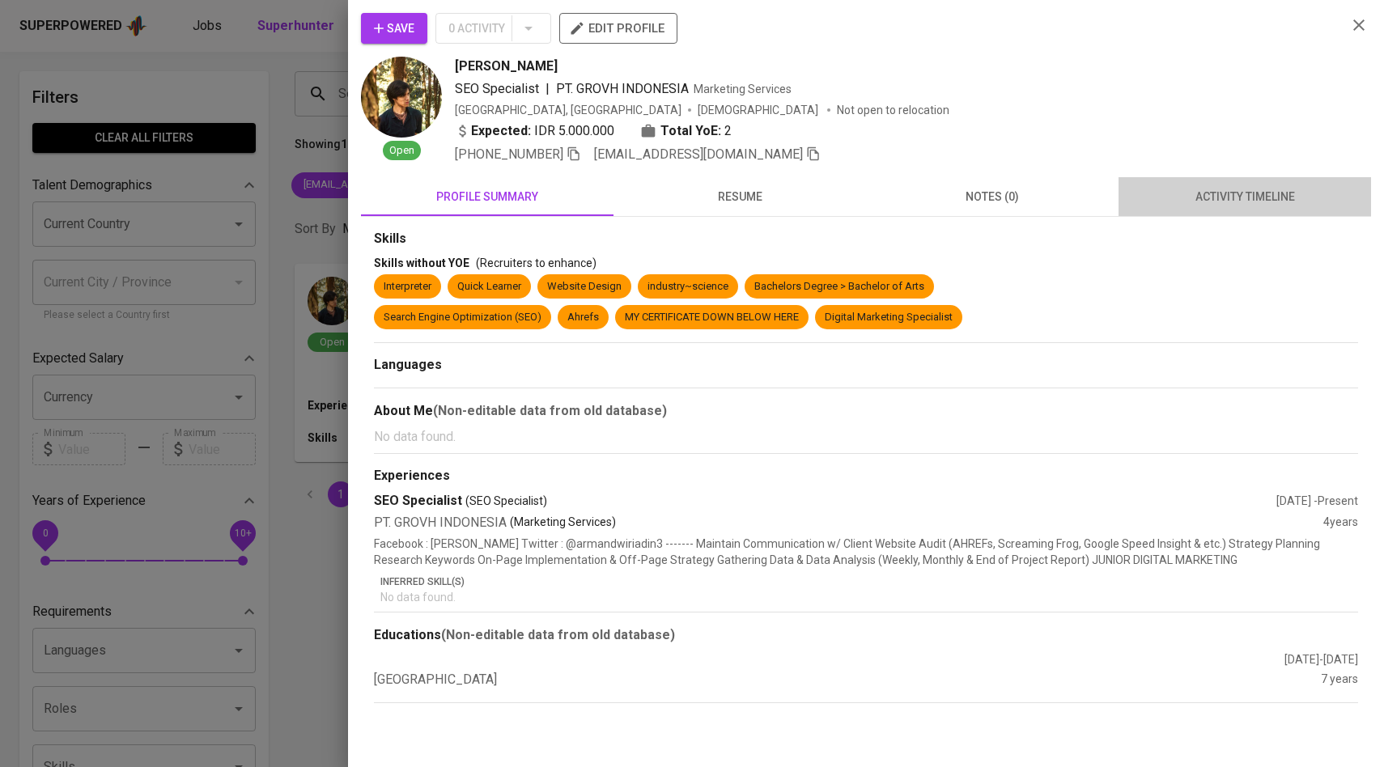
click at [1205, 210] on button "activity timeline" at bounding box center [1244, 196] width 253 height 39
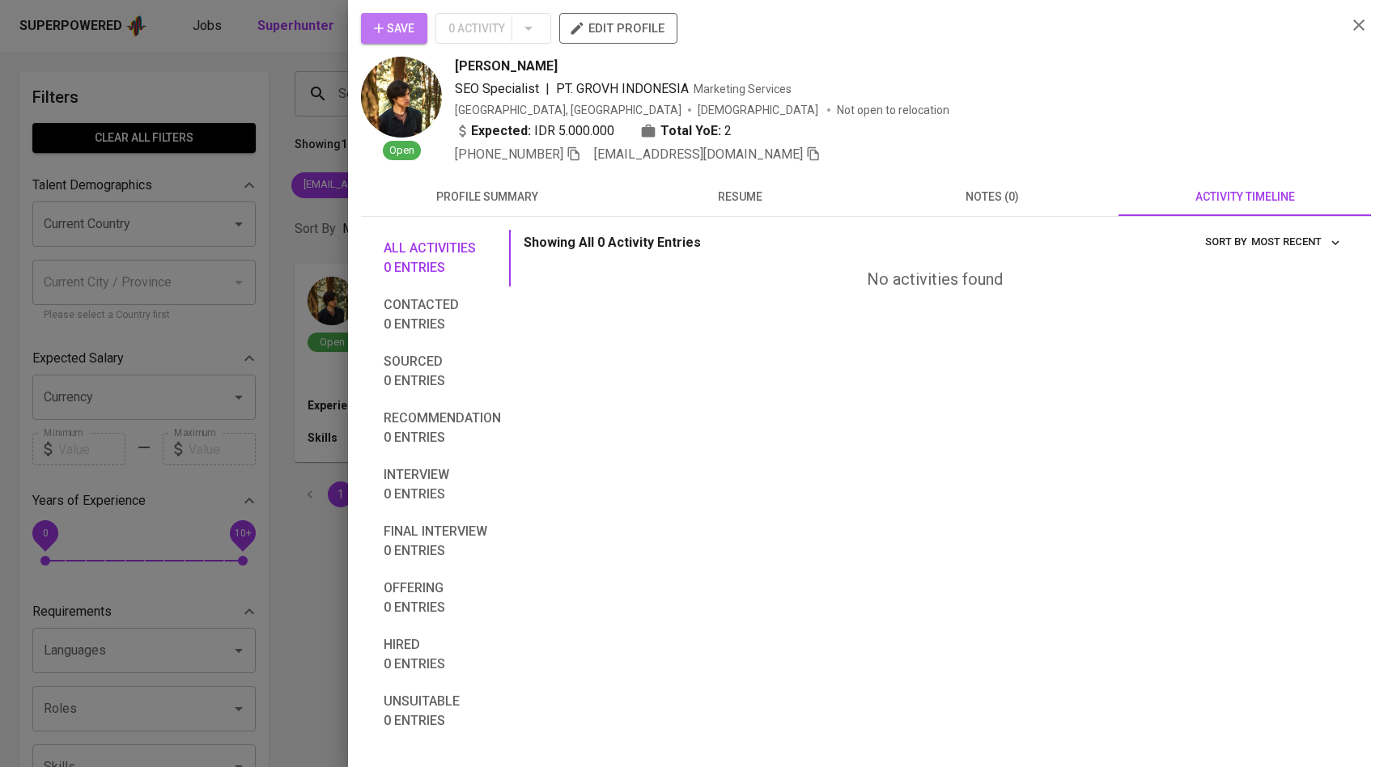
click at [407, 20] on span "Save" at bounding box center [394, 29] width 40 height 20
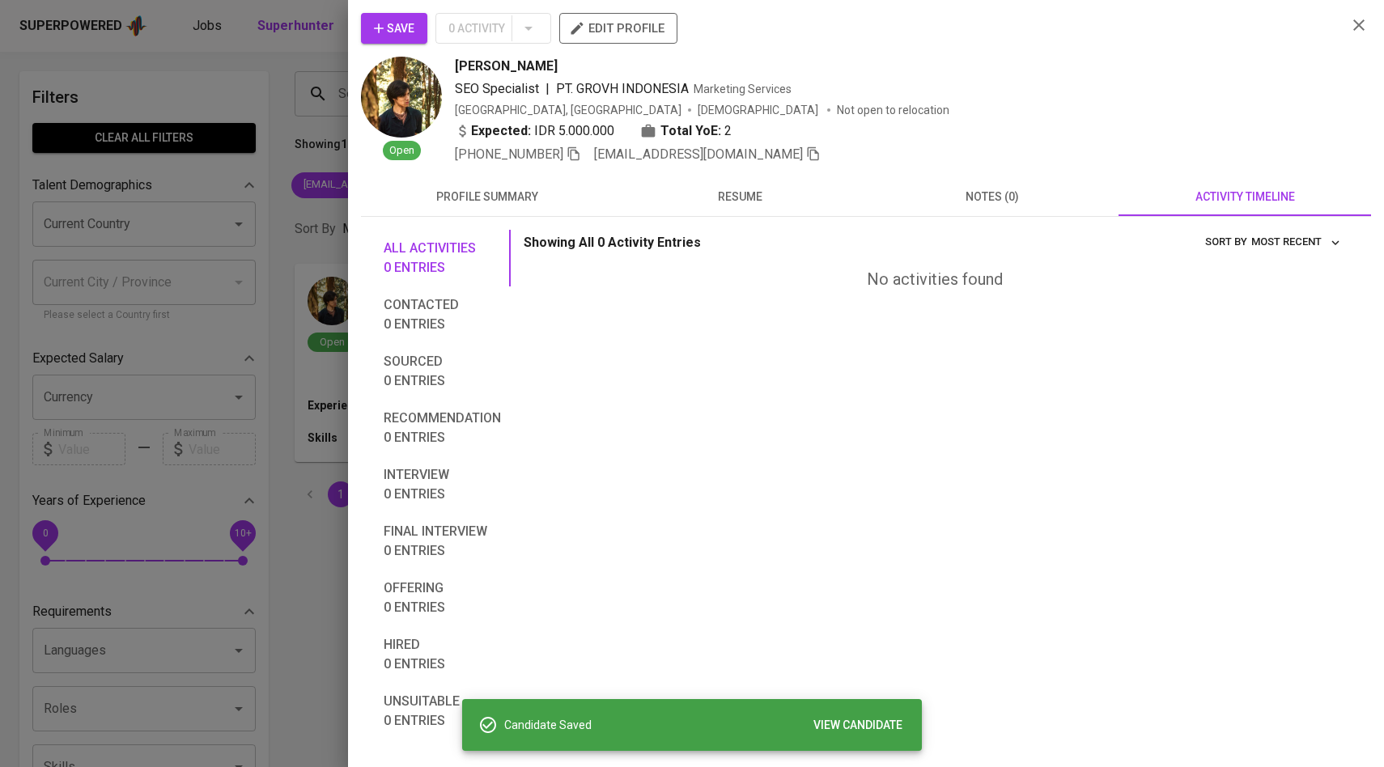
click at [266, 129] on div at bounding box center [692, 383] width 1384 height 767
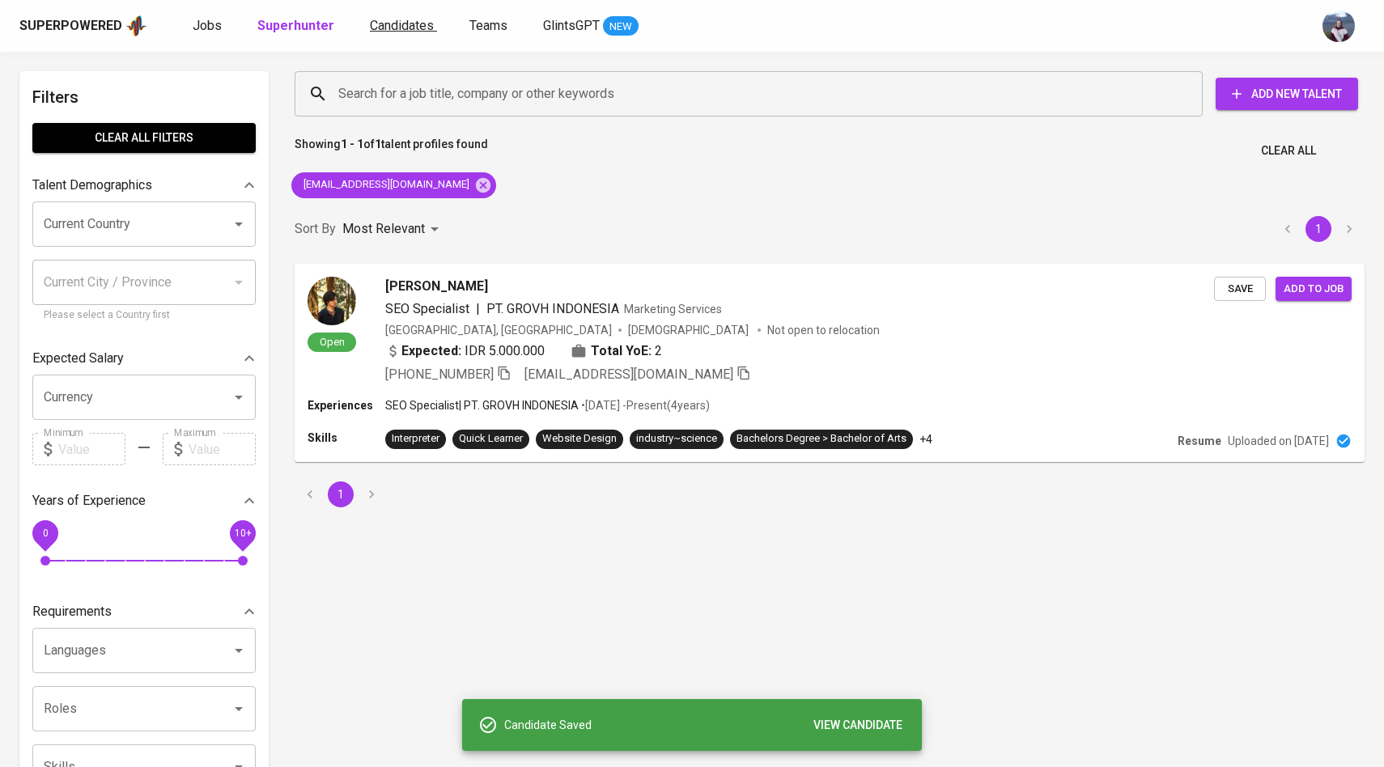
click at [380, 27] on span "Candidates" at bounding box center [402, 25] width 64 height 15
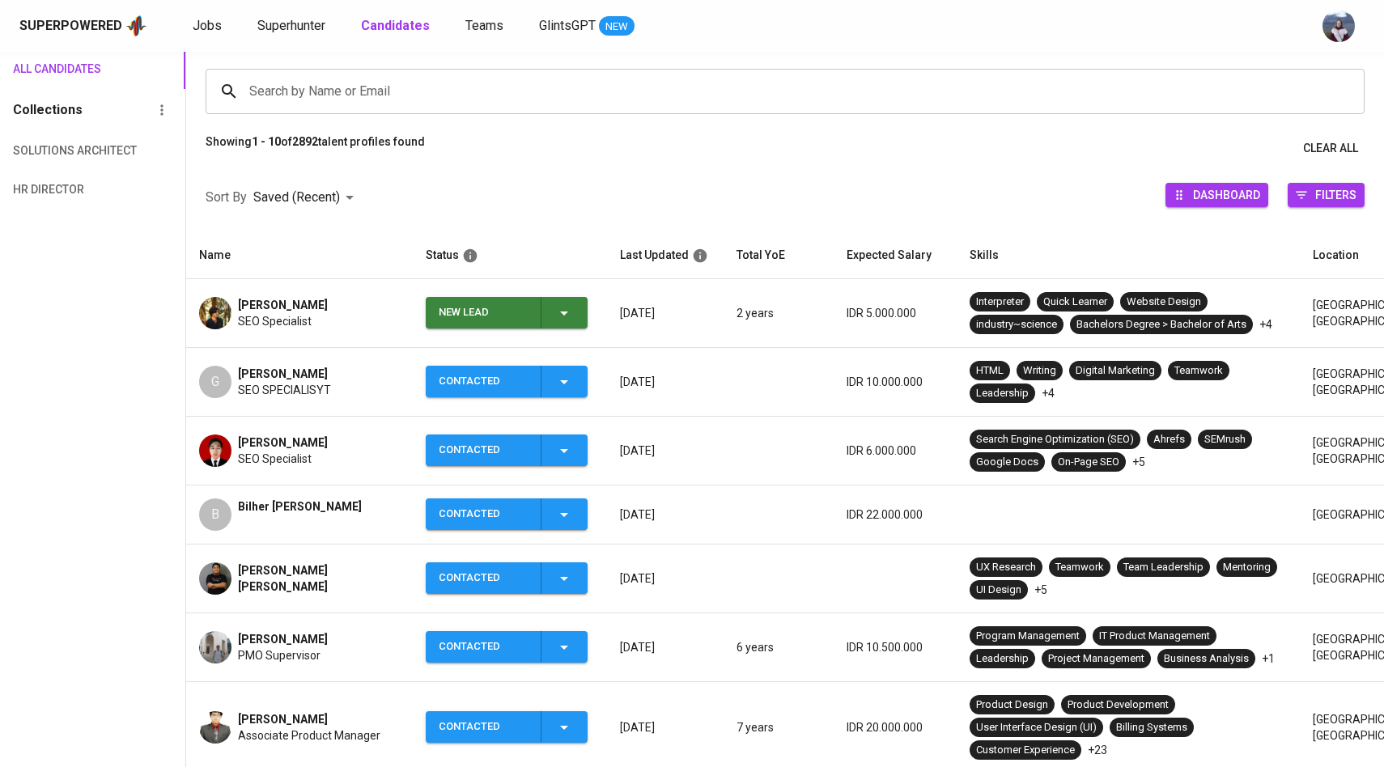
scroll to position [117, 0]
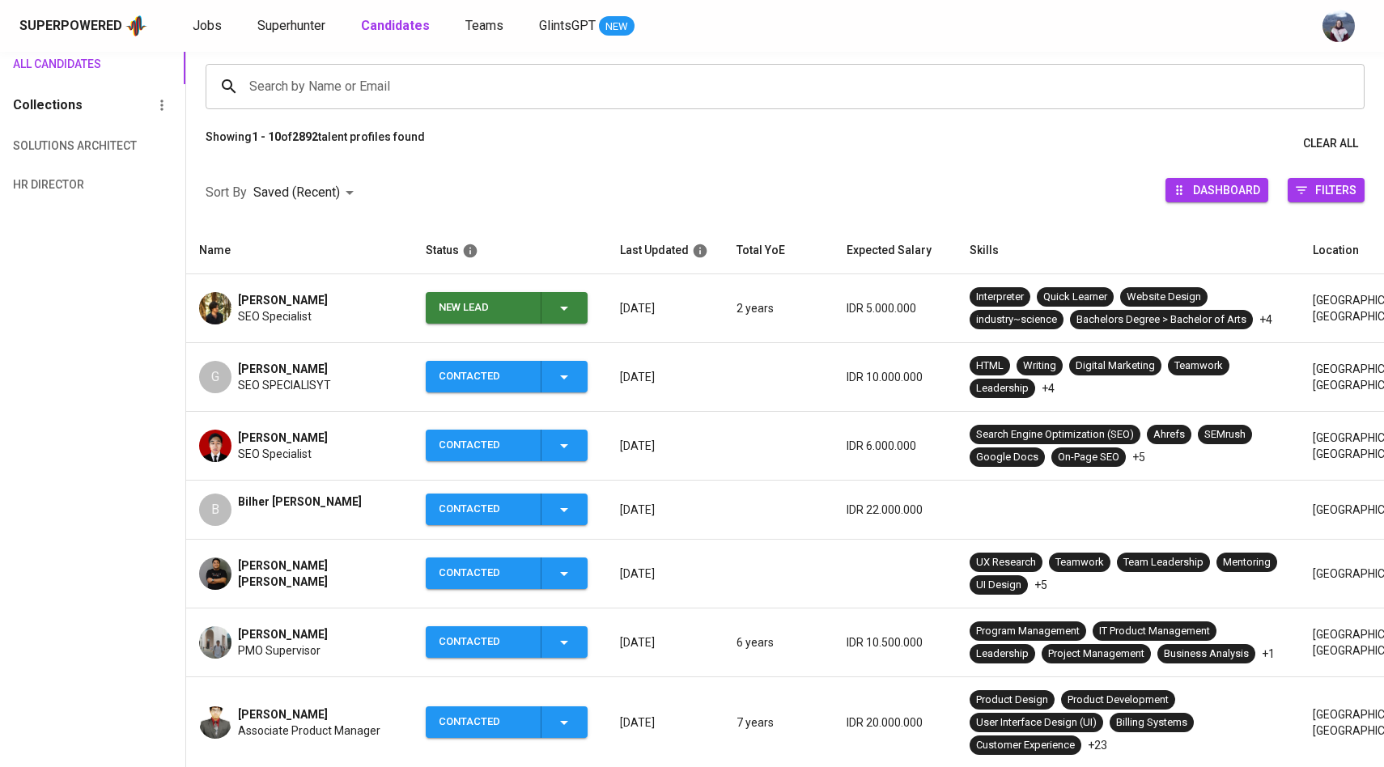
click at [556, 303] on icon "button" at bounding box center [563, 308] width 19 height 19
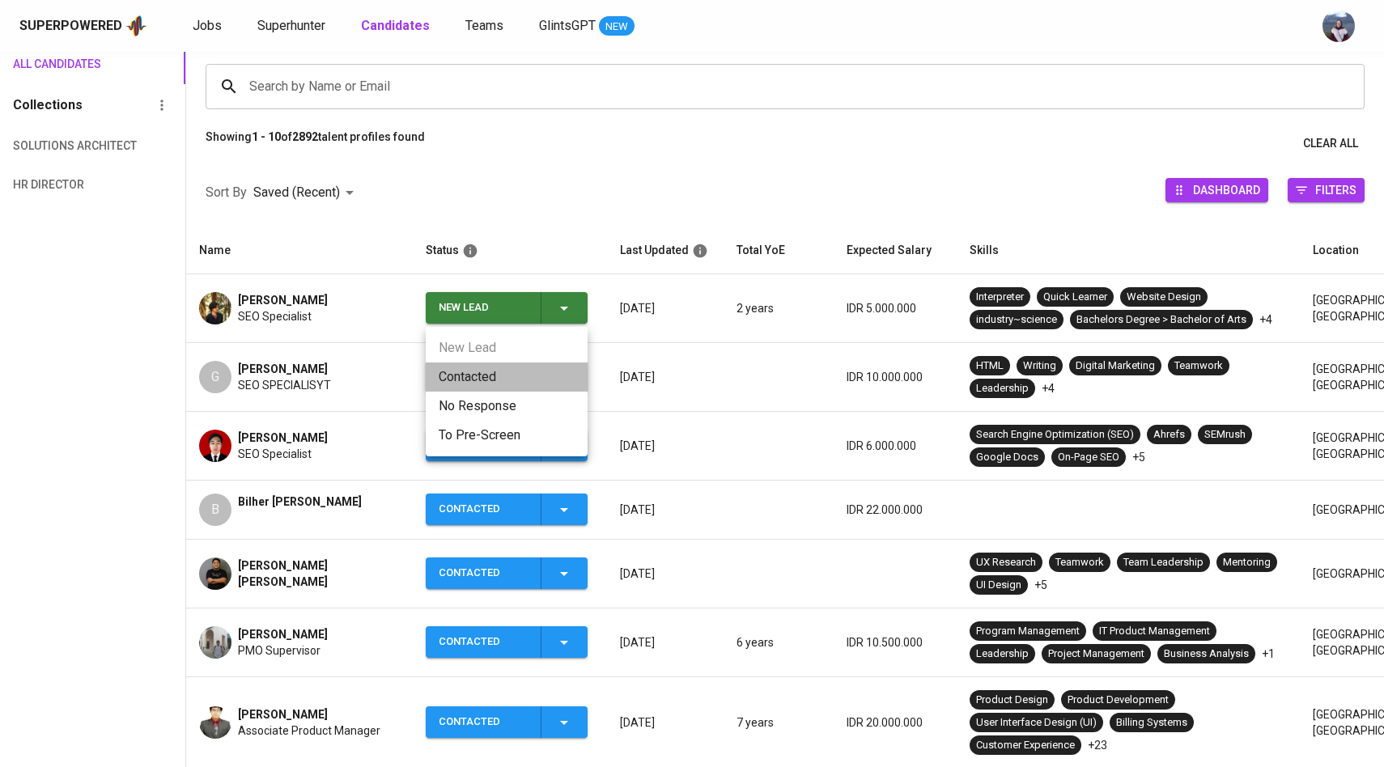
click at [470, 384] on li "Contacted" at bounding box center [507, 377] width 162 height 29
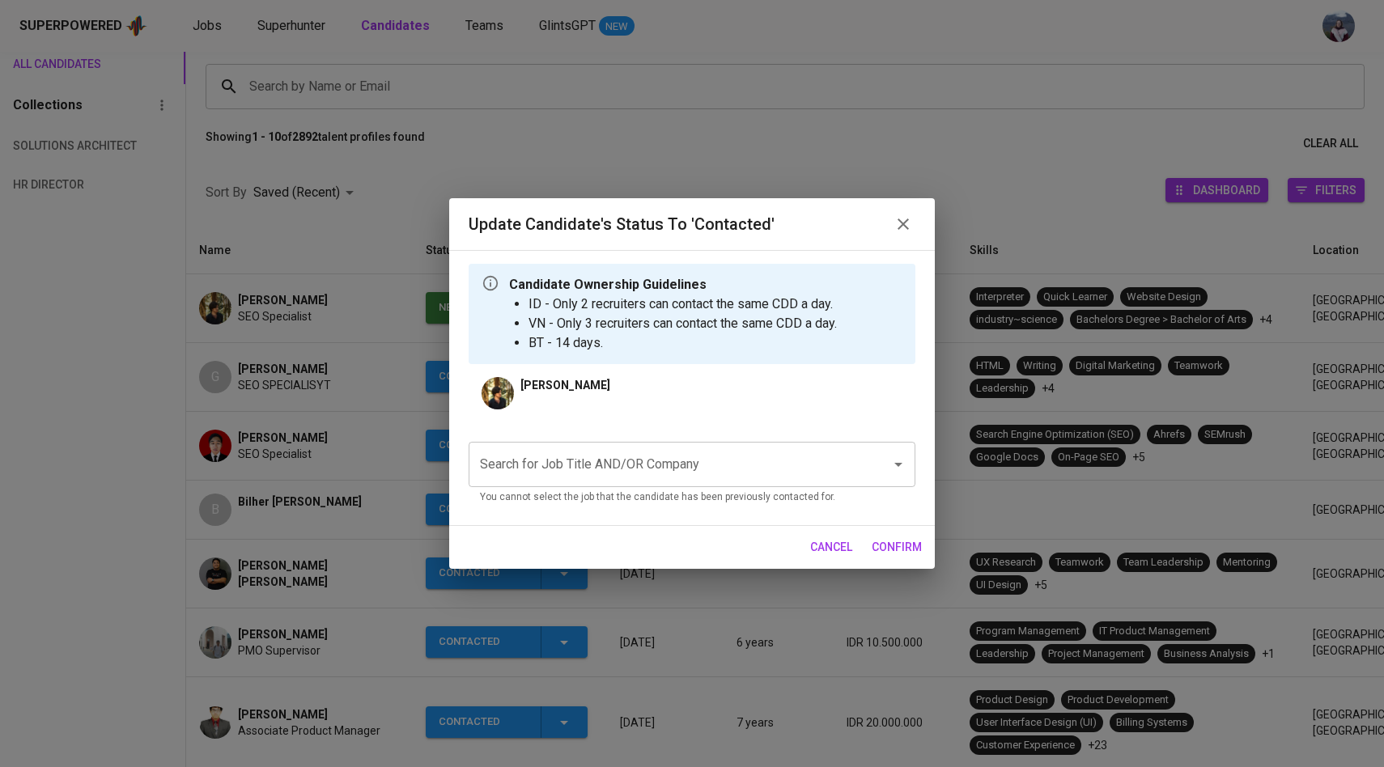
click at [550, 463] on input "Search for Job Title AND/OR Company" at bounding box center [669, 464] width 387 height 31
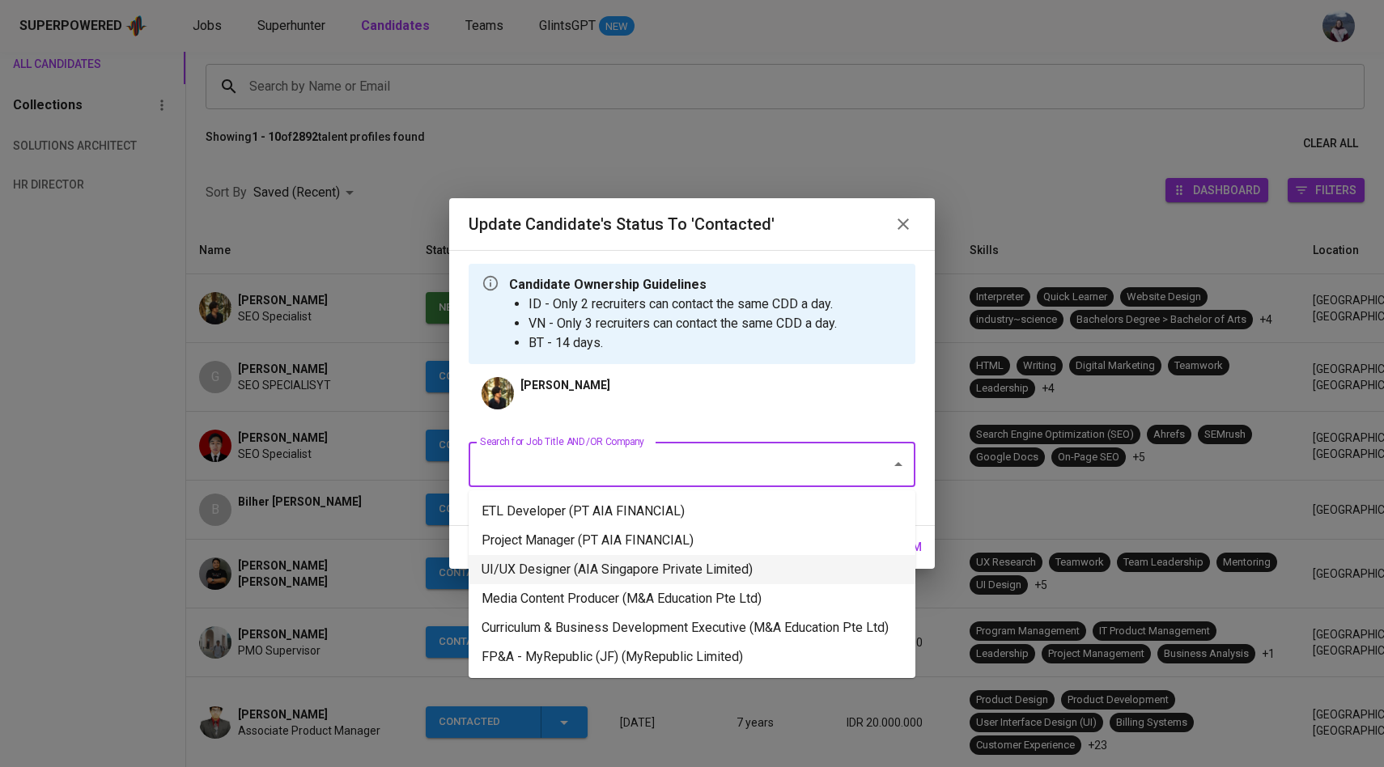
click at [563, 562] on li "UI/UX Designer (AIA Singapore Private Limited)" at bounding box center [692, 569] width 447 height 29
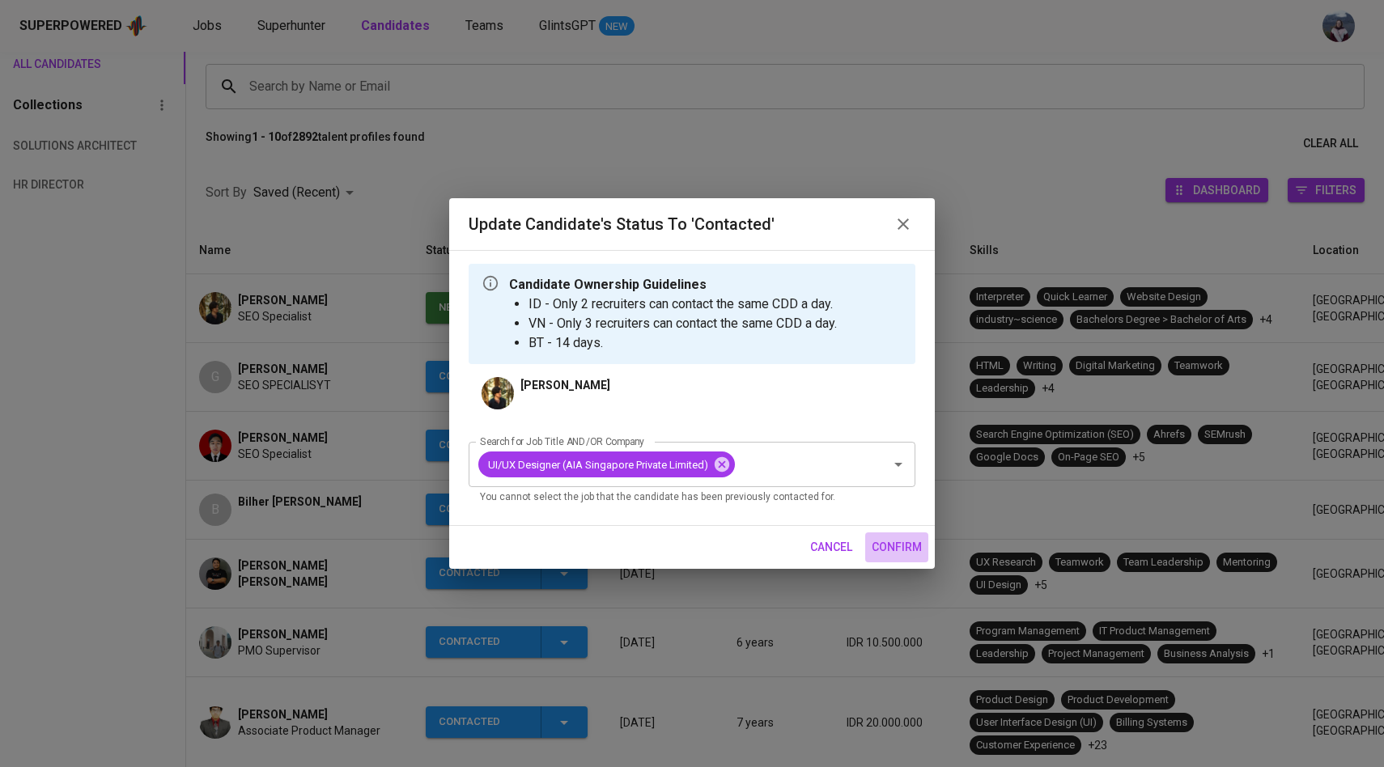
click at [903, 553] on span "confirm" at bounding box center [897, 547] width 50 height 20
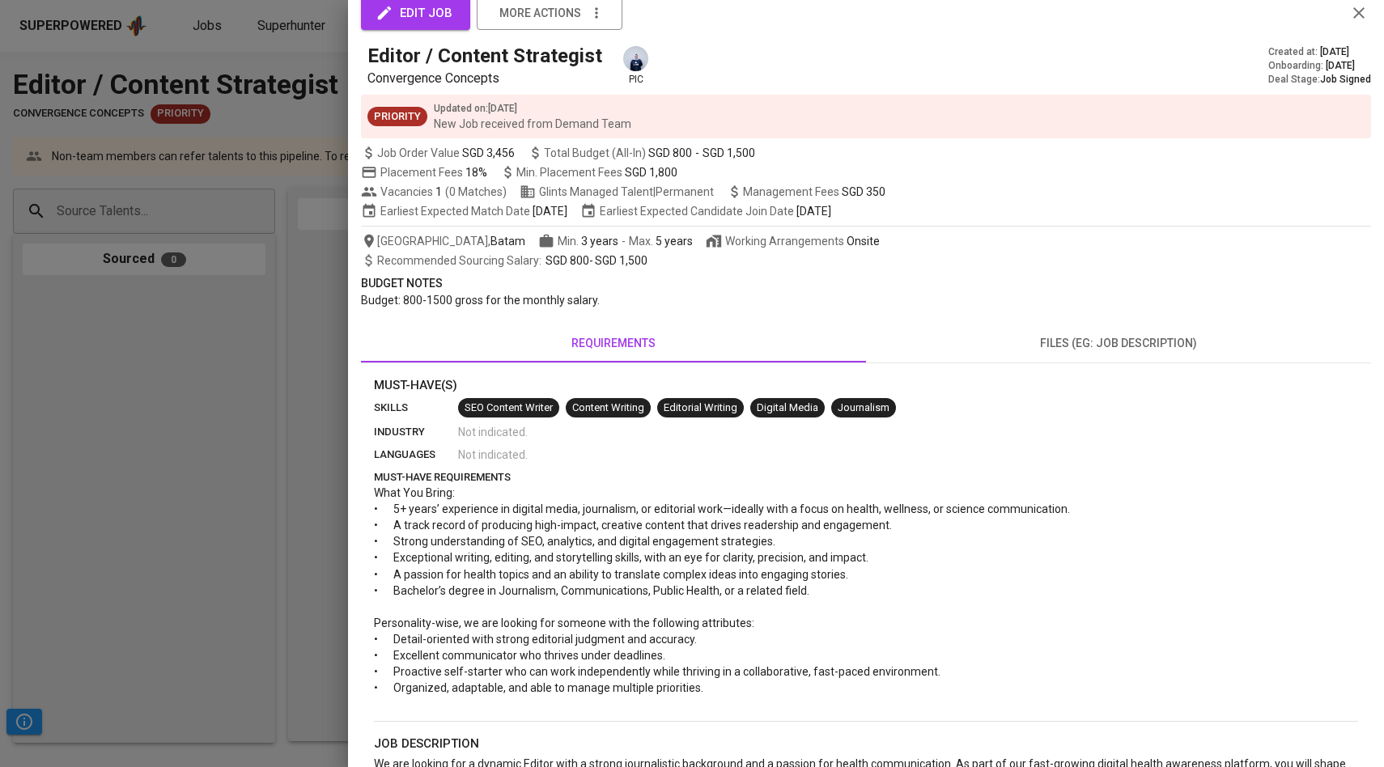
scroll to position [19, 0]
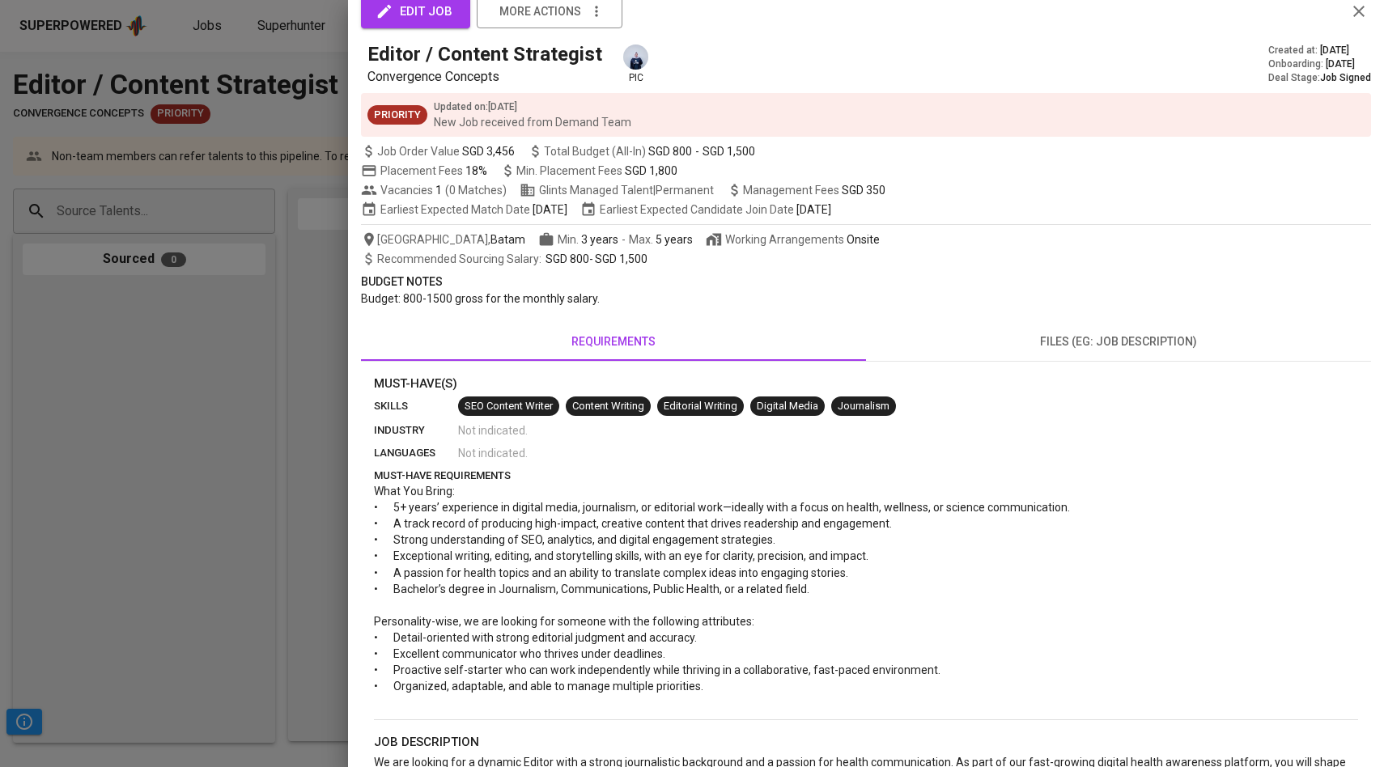
click at [341, 311] on div at bounding box center [692, 383] width 1384 height 767
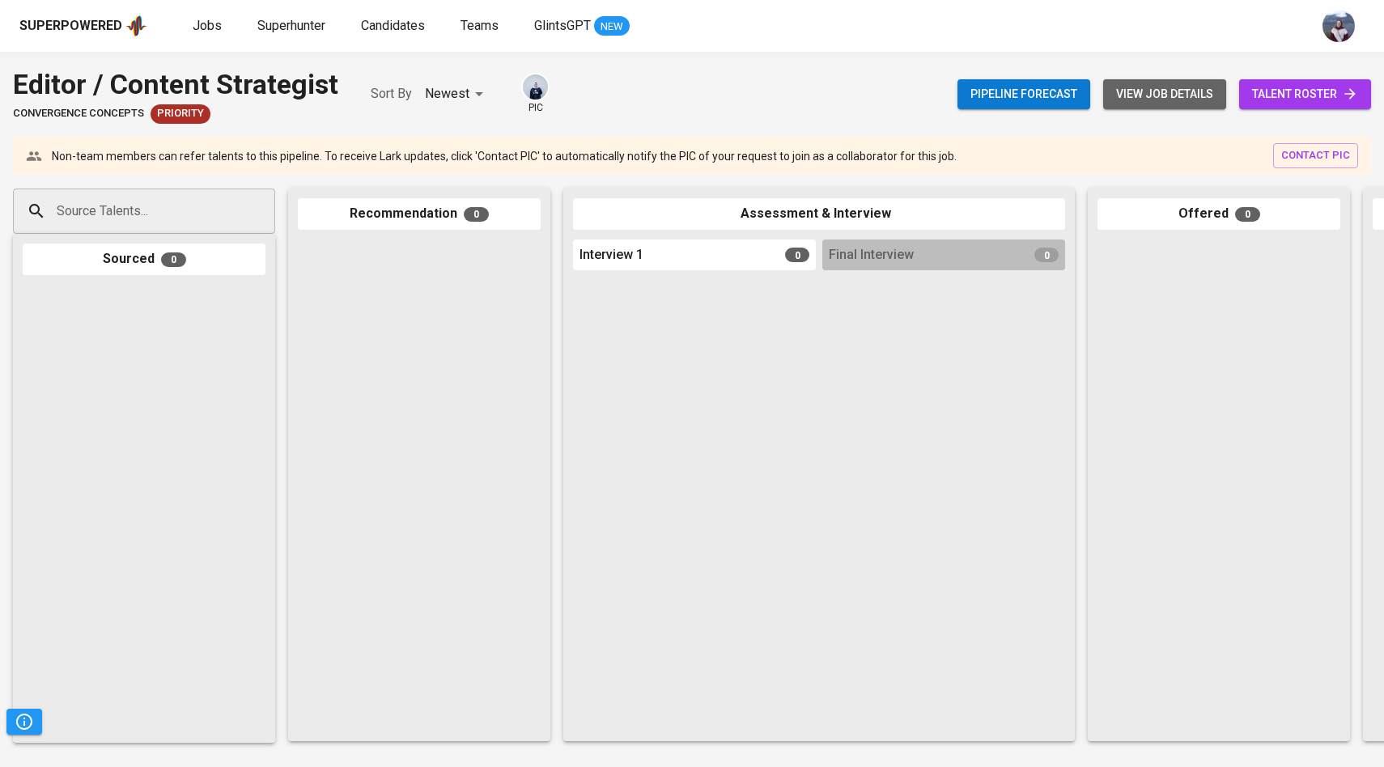
click at [1191, 100] on span "view job details" at bounding box center [1164, 94] width 97 height 20
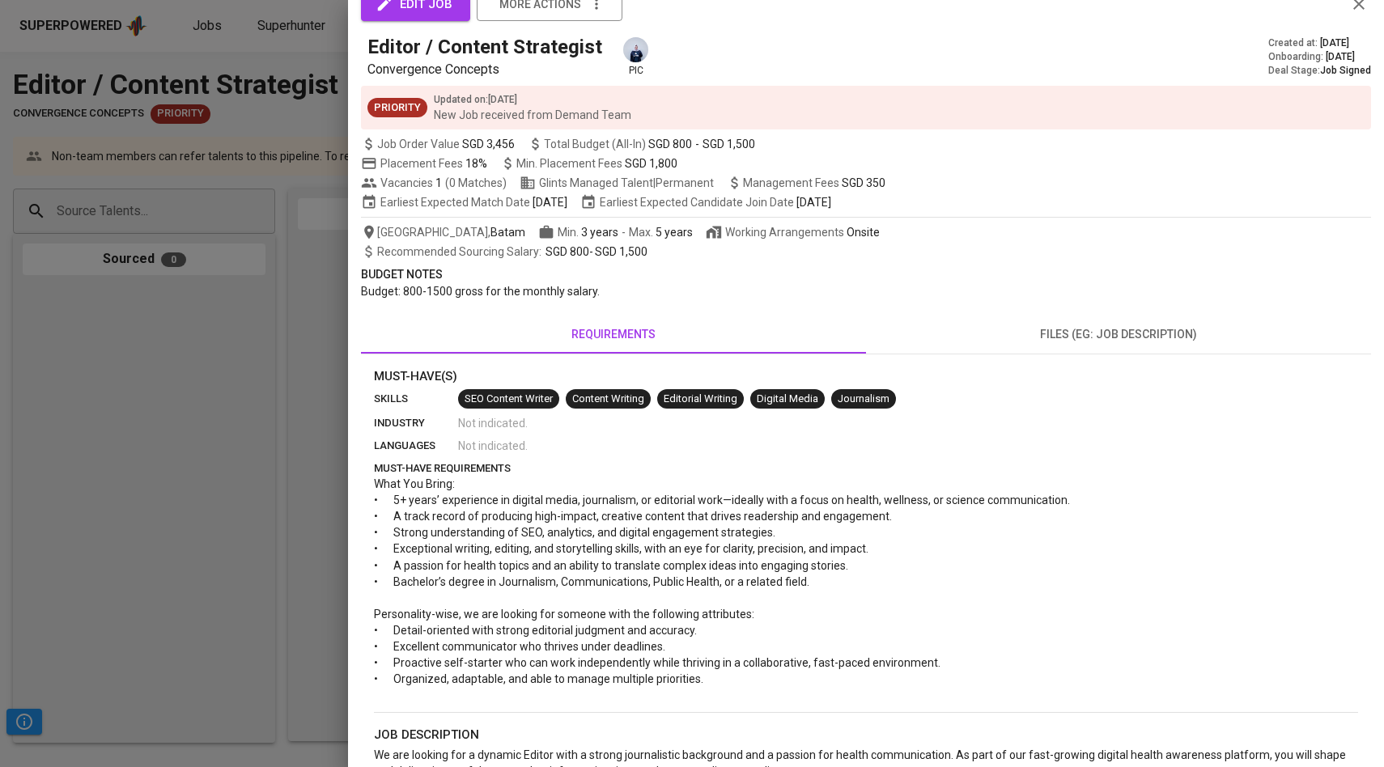
scroll to position [24, 0]
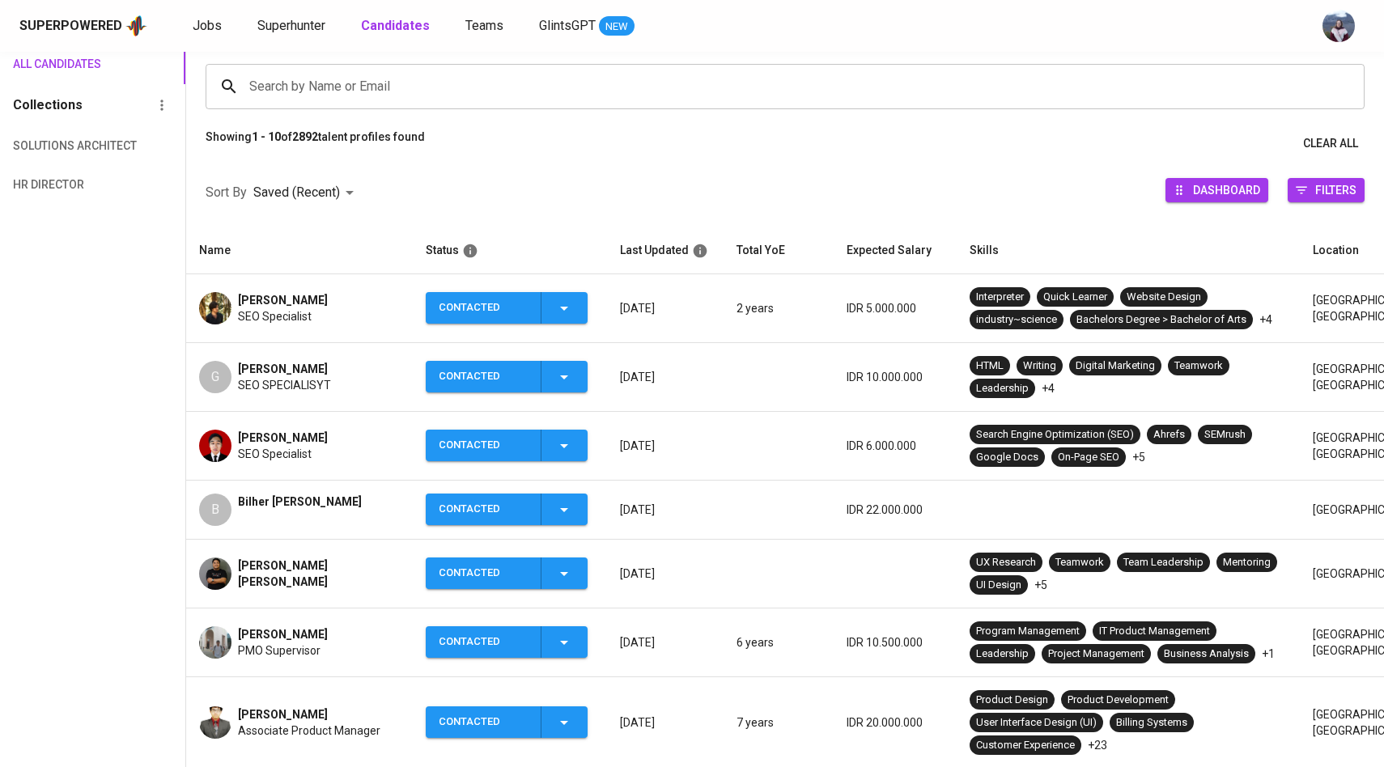
scroll to position [117, 0]
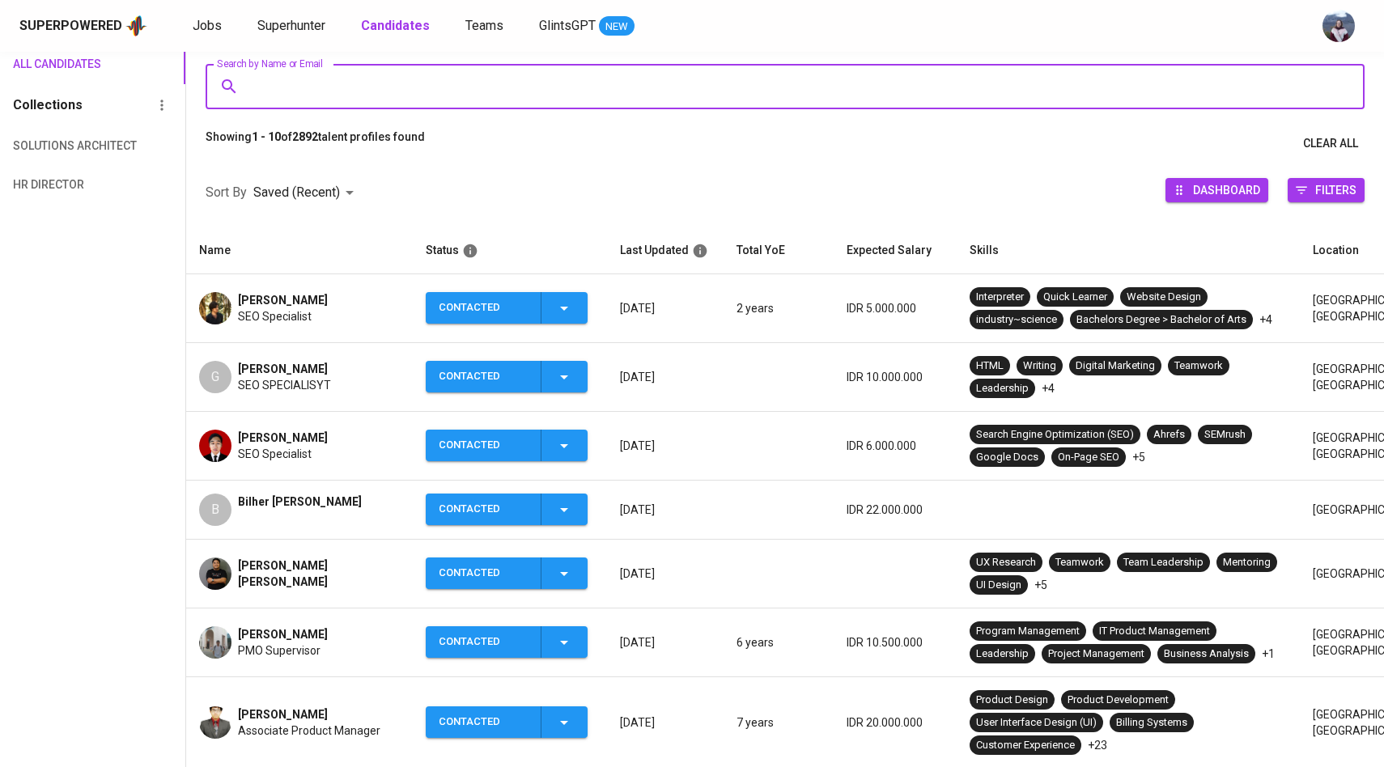
click at [308, 86] on input "Search by Name or Email" at bounding box center [789, 86] width 1088 height 31
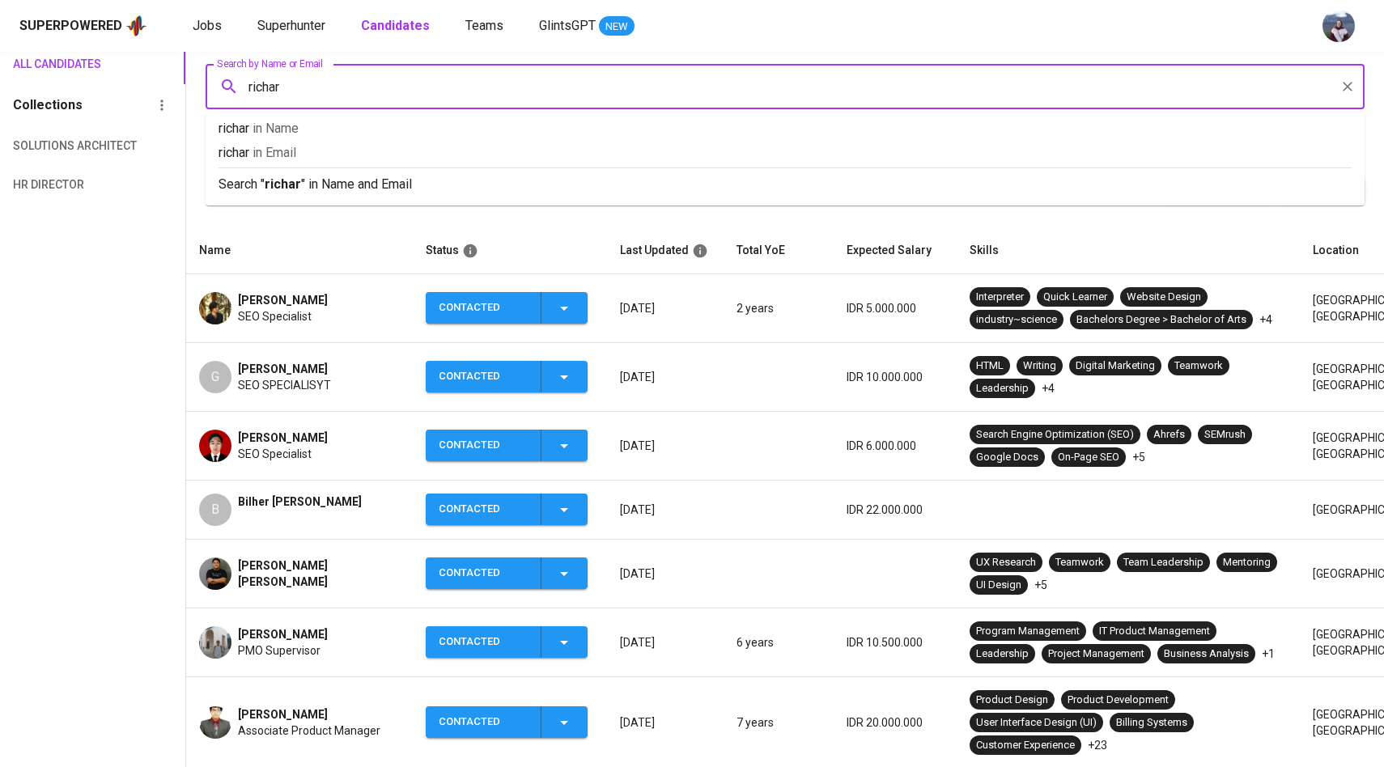
type input "richard"
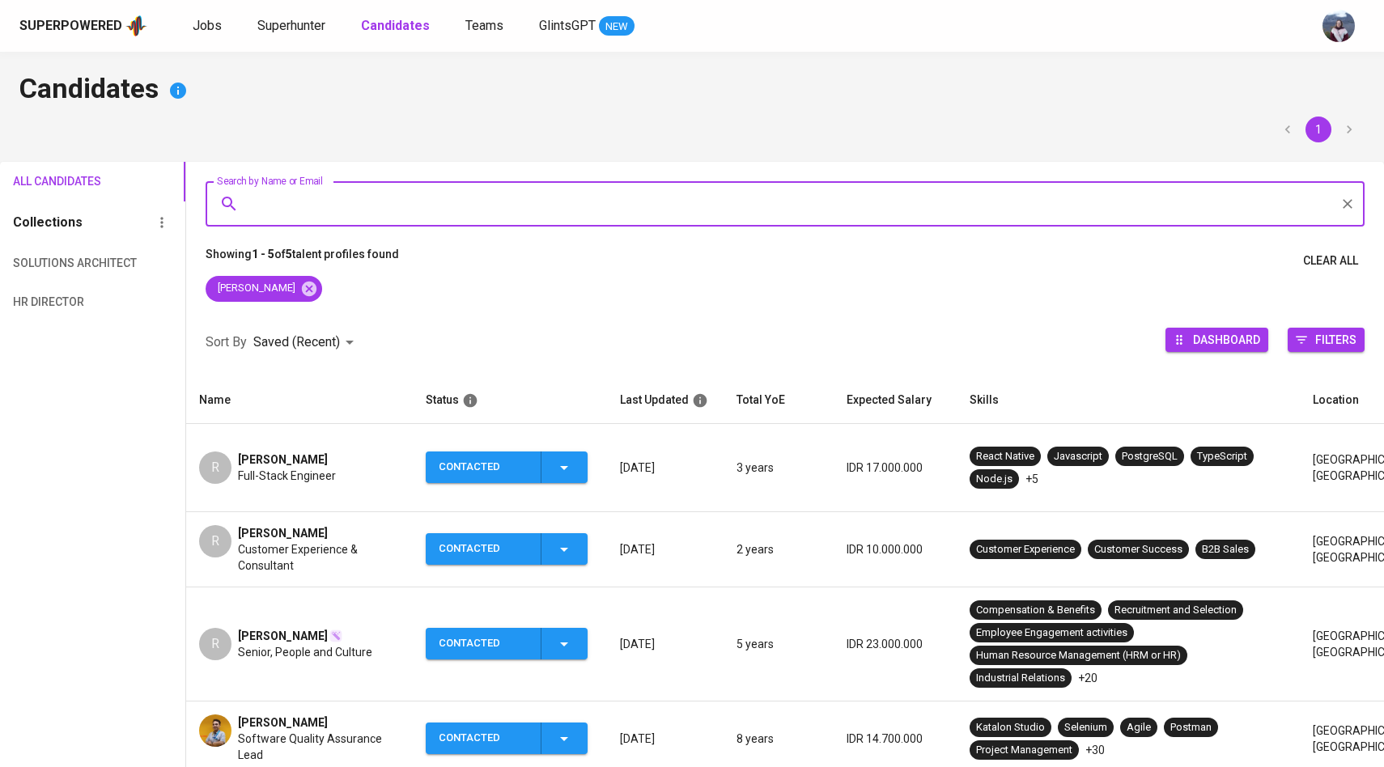
click at [219, 466] on div "R" at bounding box center [215, 468] width 32 height 32
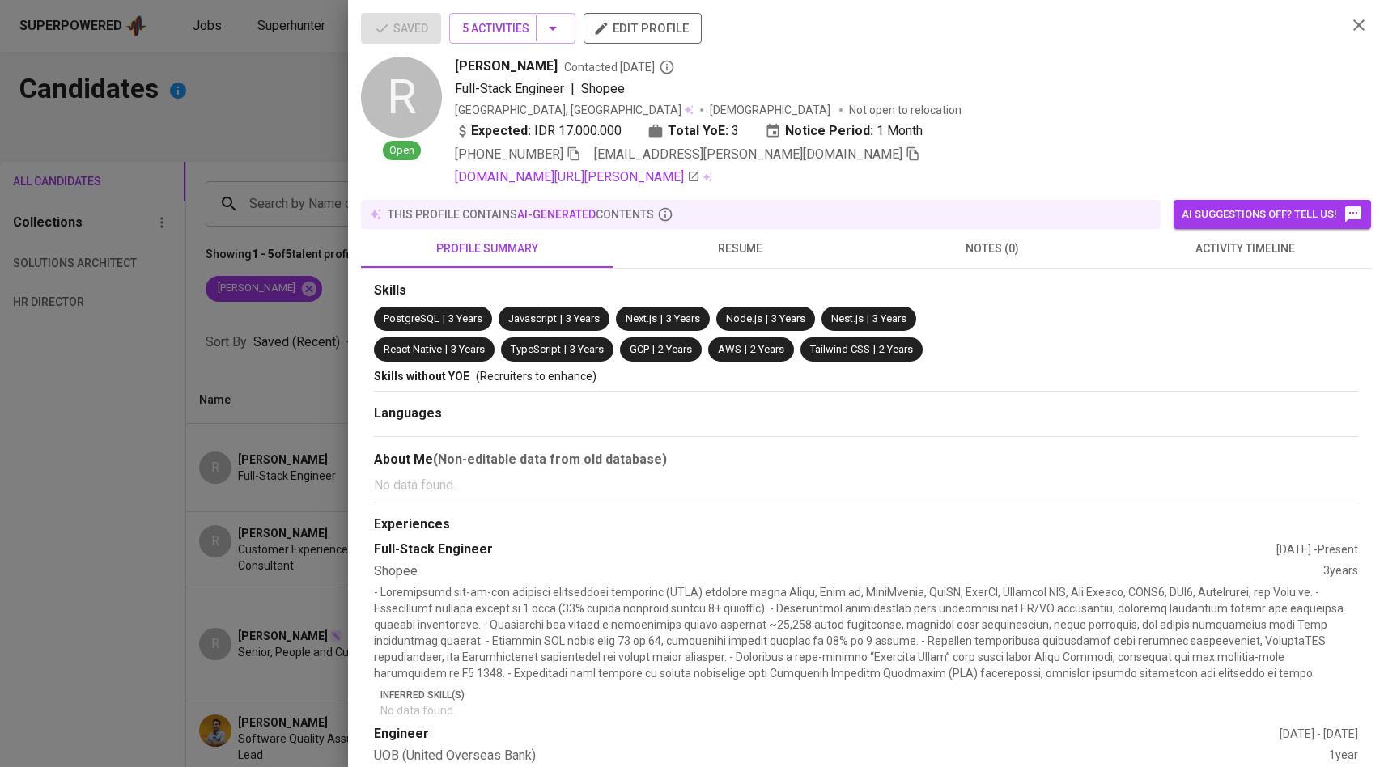
click at [1284, 253] on span "activity timeline" at bounding box center [1244, 249] width 233 height 20
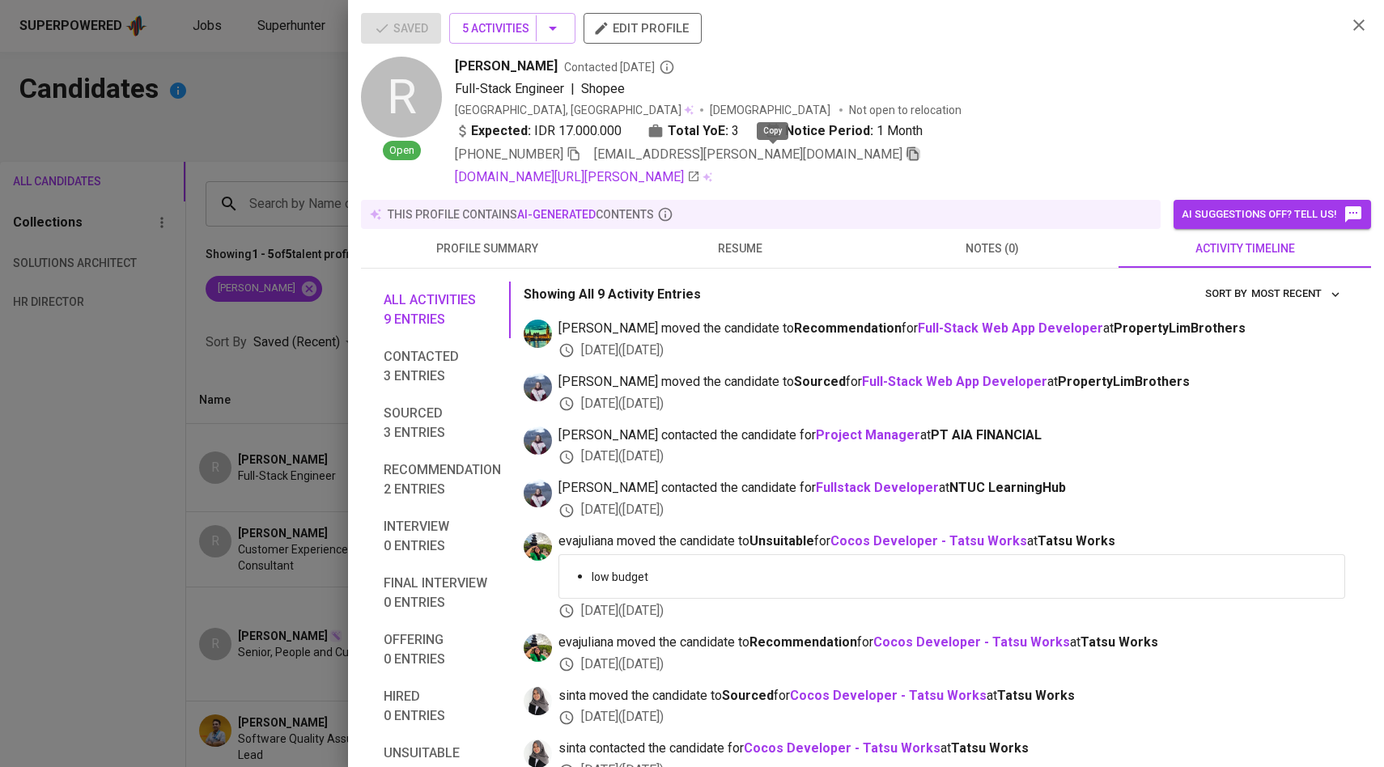
click at [907, 147] on icon "button" at bounding box center [912, 154] width 11 height 14
click at [305, 384] on div at bounding box center [692, 383] width 1384 height 767
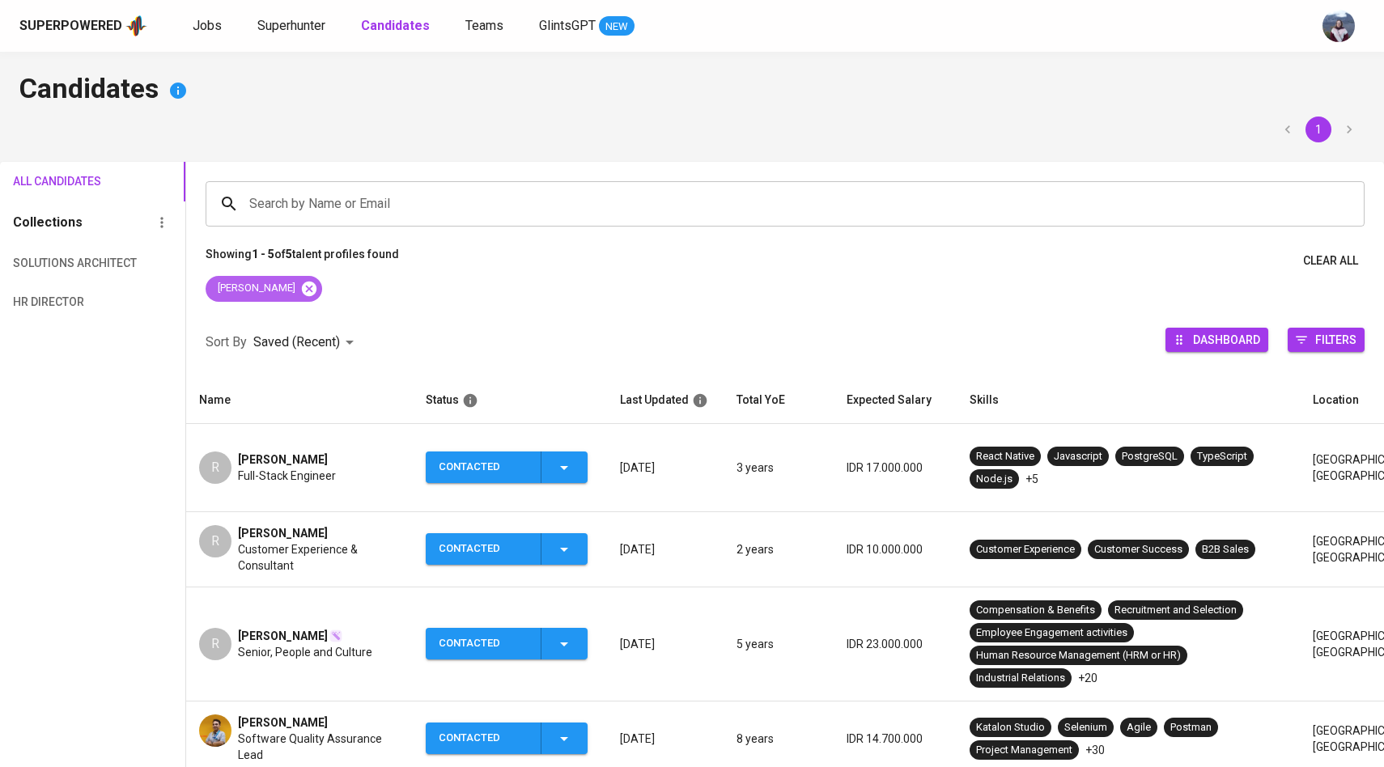
click at [301, 292] on icon at bounding box center [308, 288] width 15 height 15
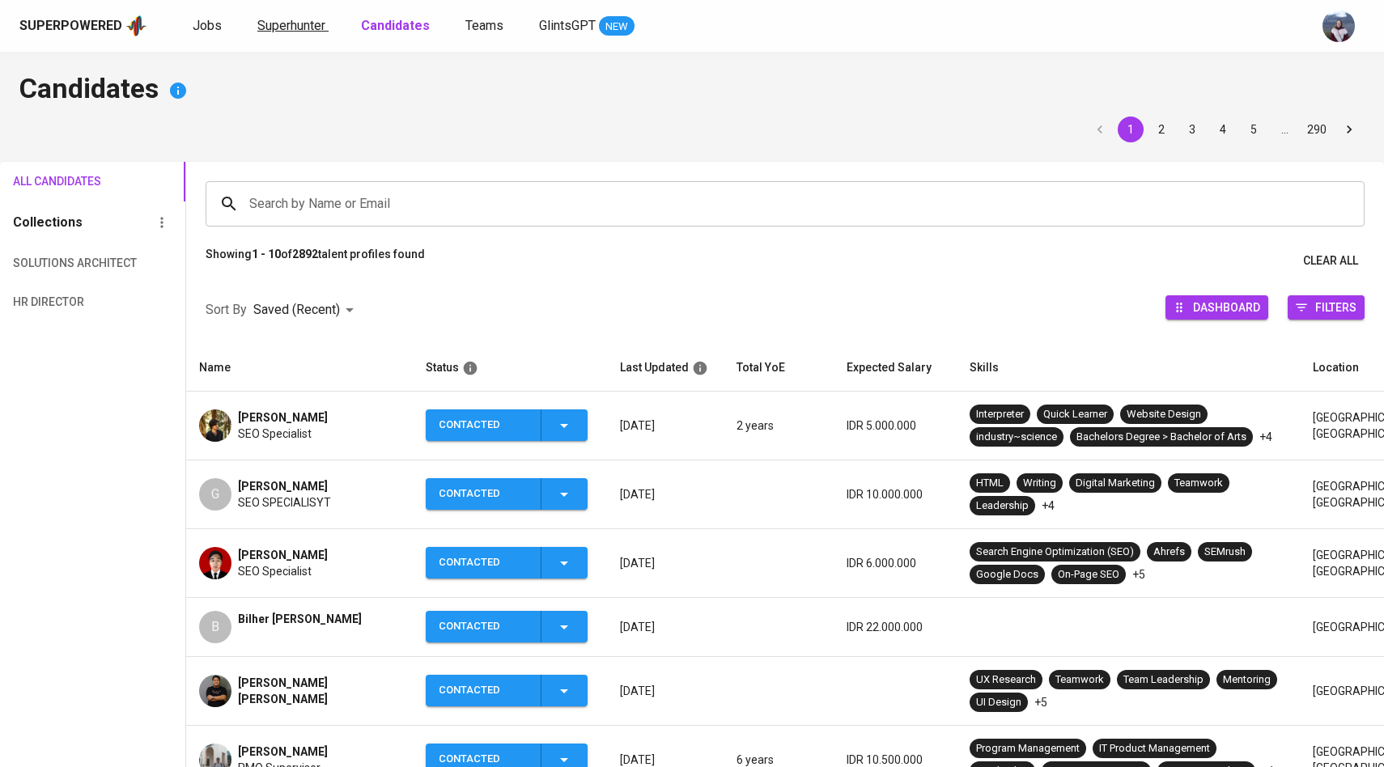
click at [271, 30] on span "Superhunter" at bounding box center [291, 25] width 68 height 15
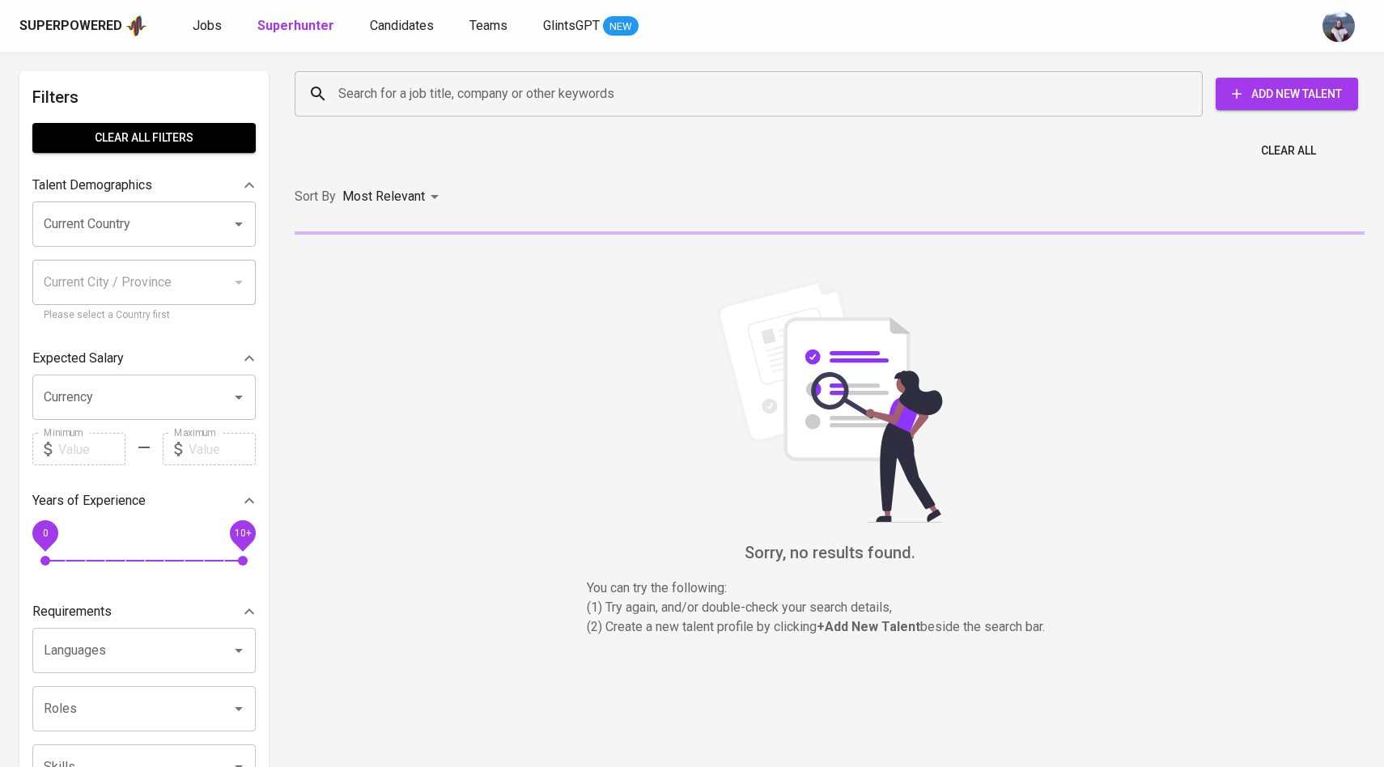
click at [378, 109] on div "Search for a job title, company or other keywords" at bounding box center [749, 93] width 908 height 45
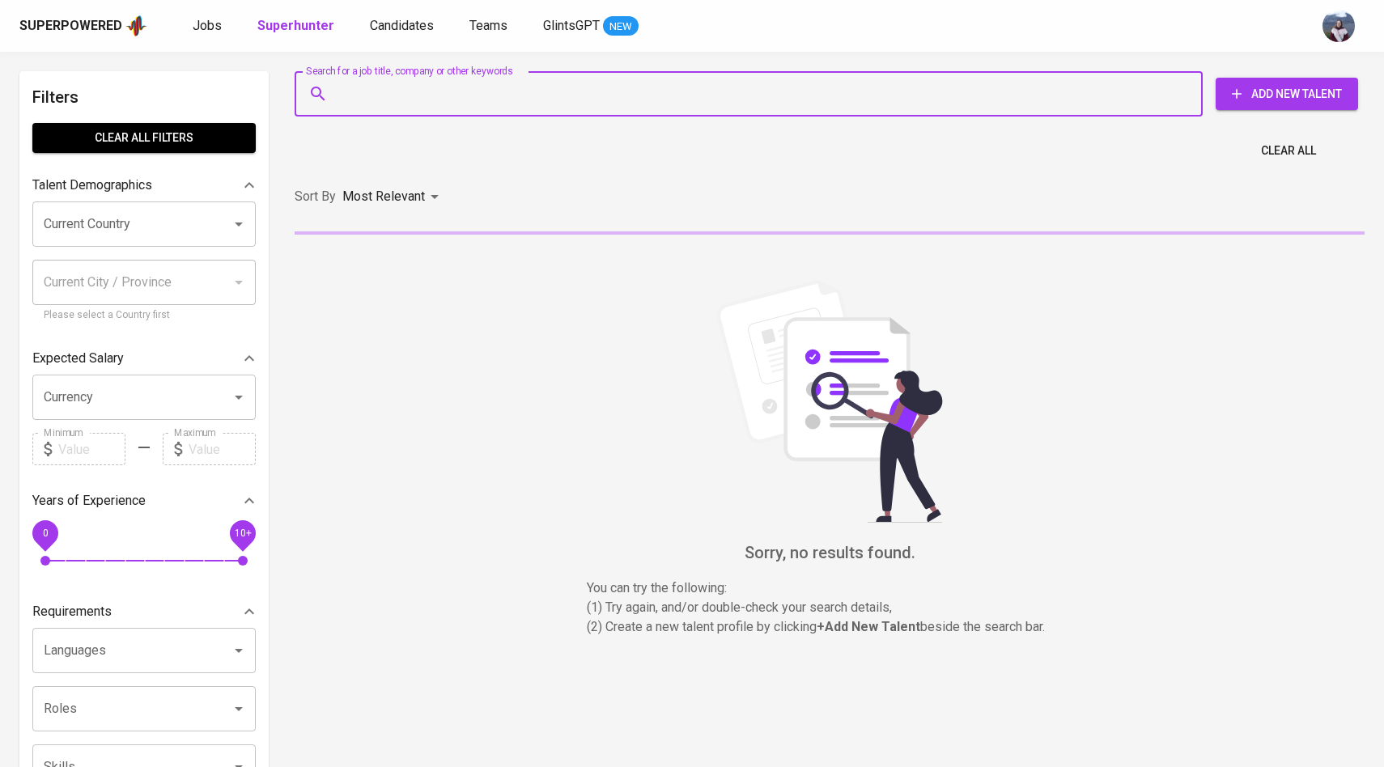
paste input ": rizkiaidilnoor@gmail.com"
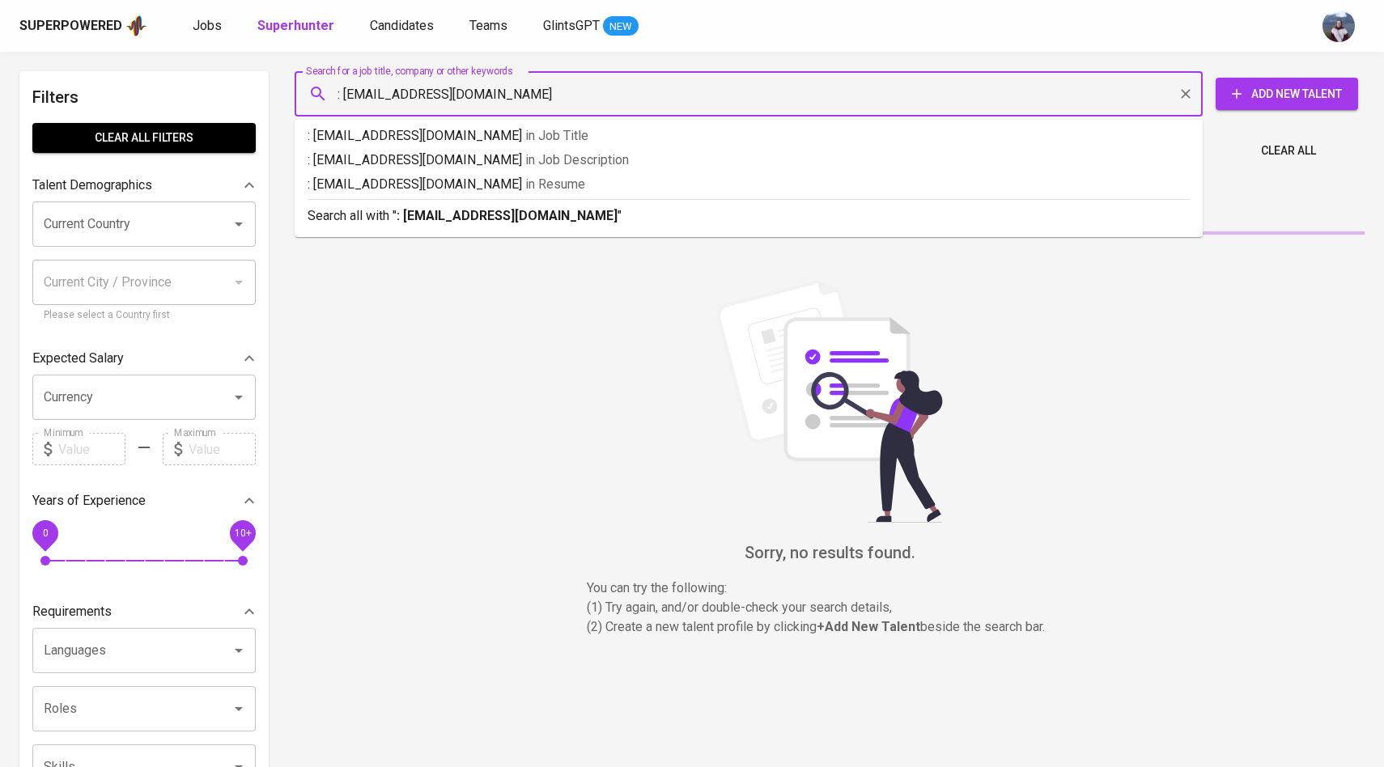
click at [341, 91] on input ": rizkiaidilnoor@gmail.com" at bounding box center [752, 94] width 837 height 31
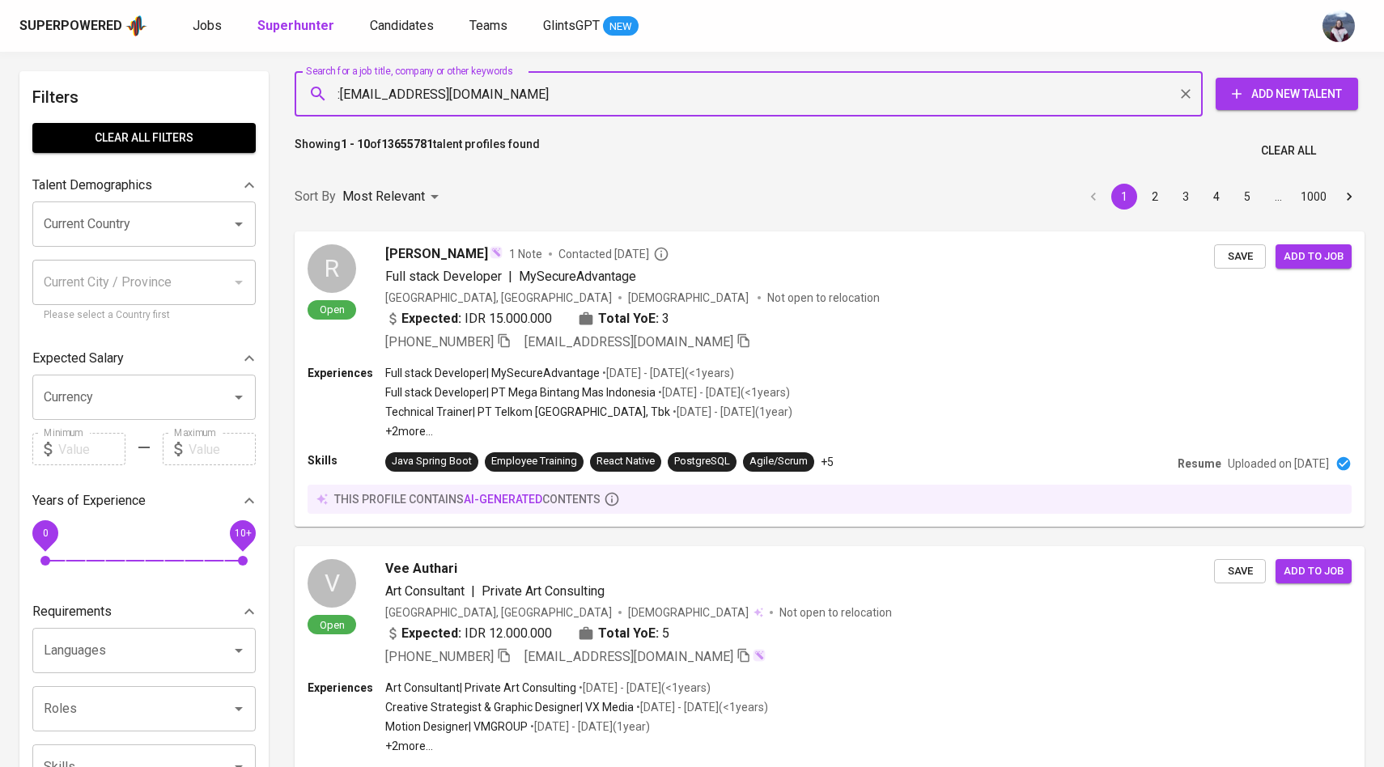
type input "rizkiaidilnoor@gmail.com"
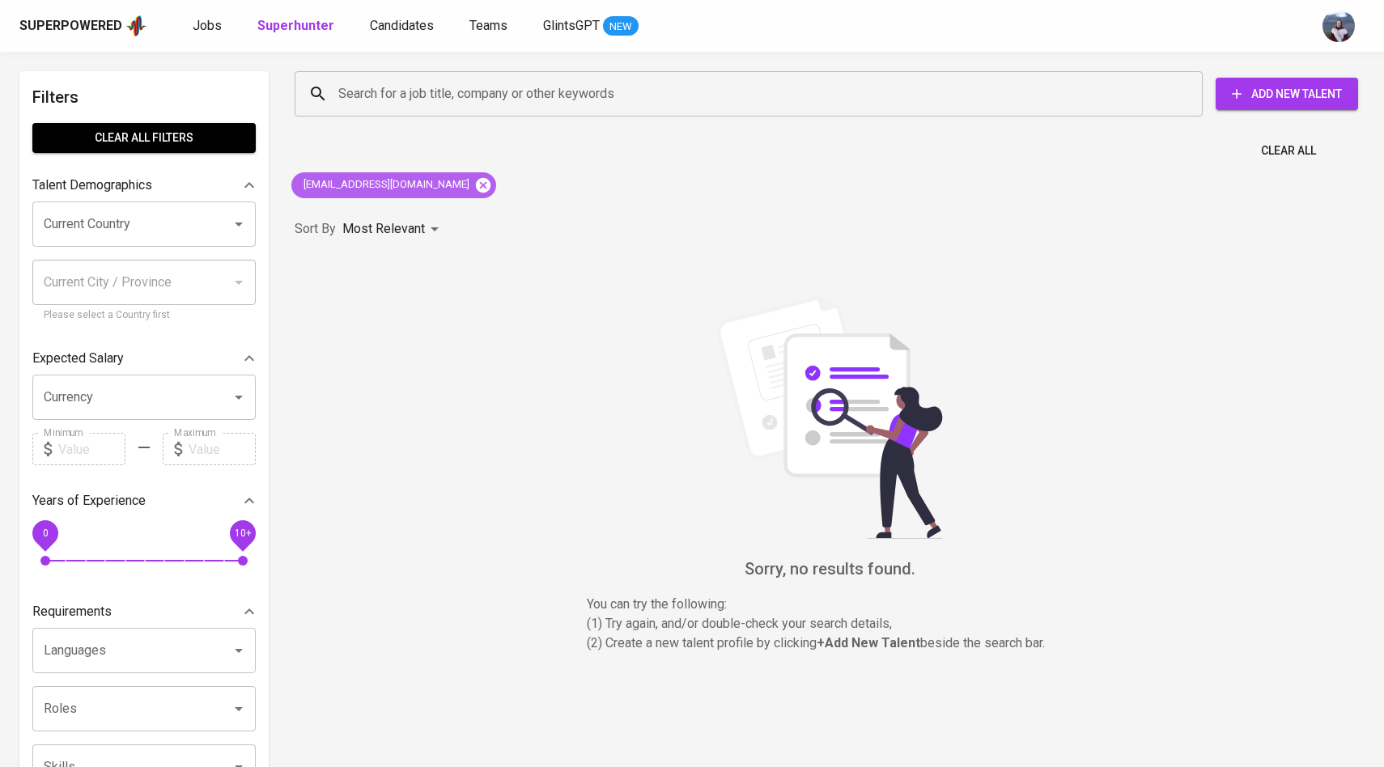
click at [476, 184] on icon at bounding box center [483, 184] width 15 height 15
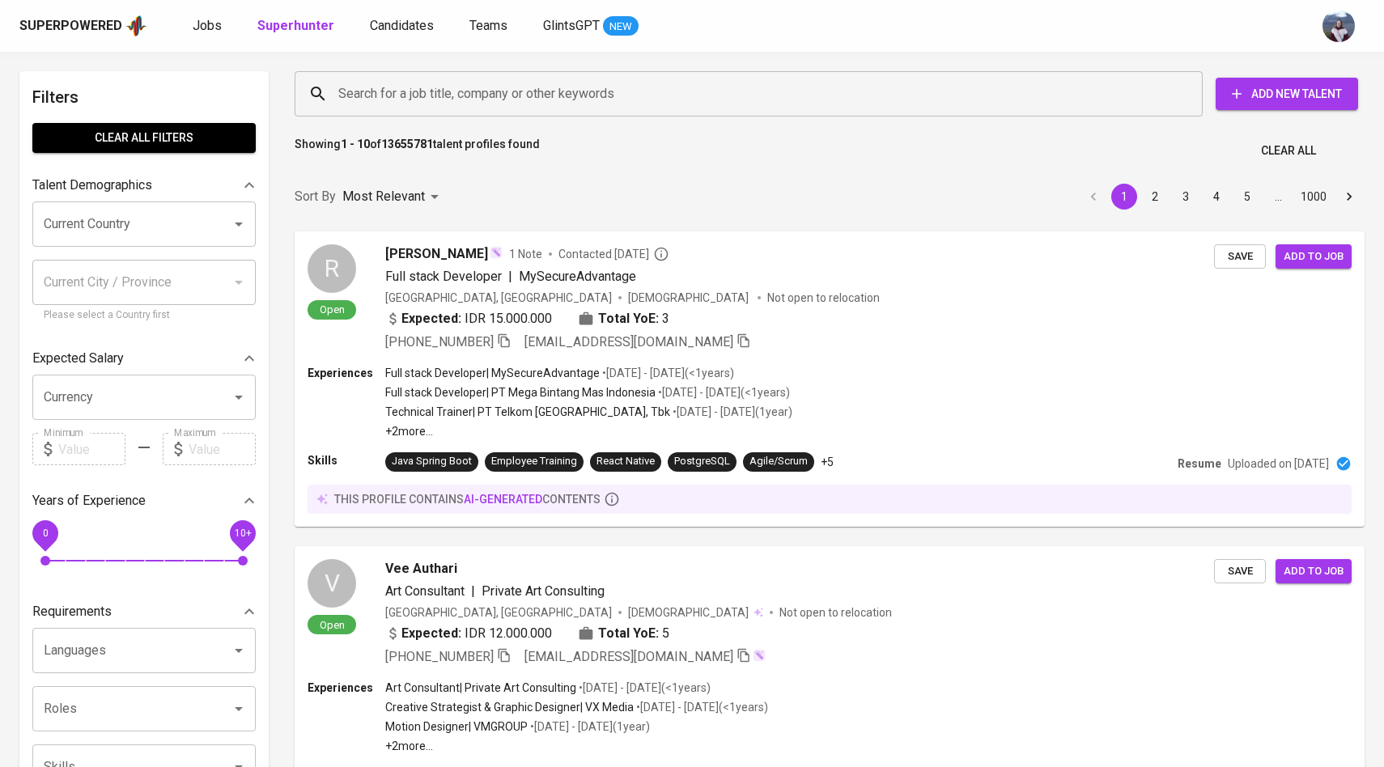
click at [332, 83] on div "Search for a job title, company or other keywords" at bounding box center [749, 93] width 908 height 45
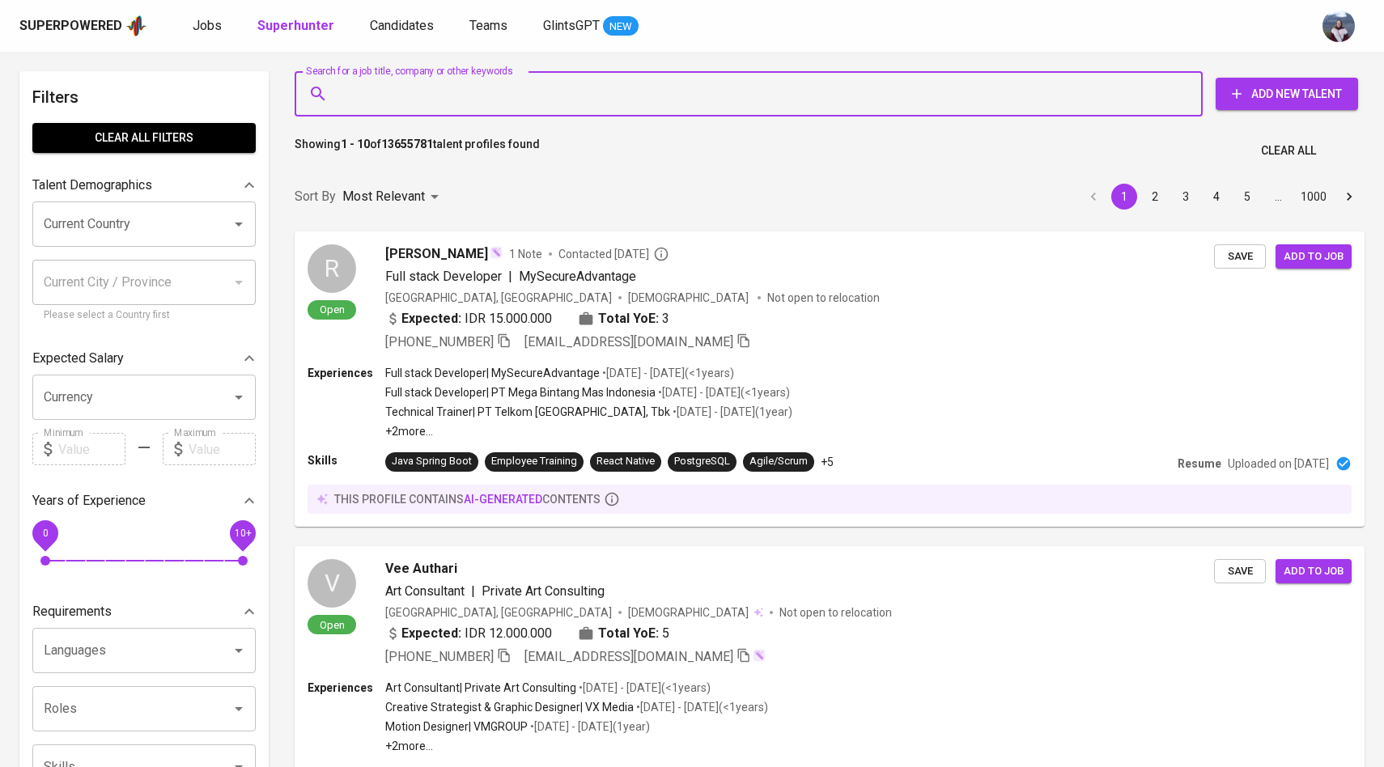
paste input "[EMAIL_ADDRESS][DOMAIN_NAME]"
type input "[EMAIL_ADDRESS][DOMAIN_NAME]"
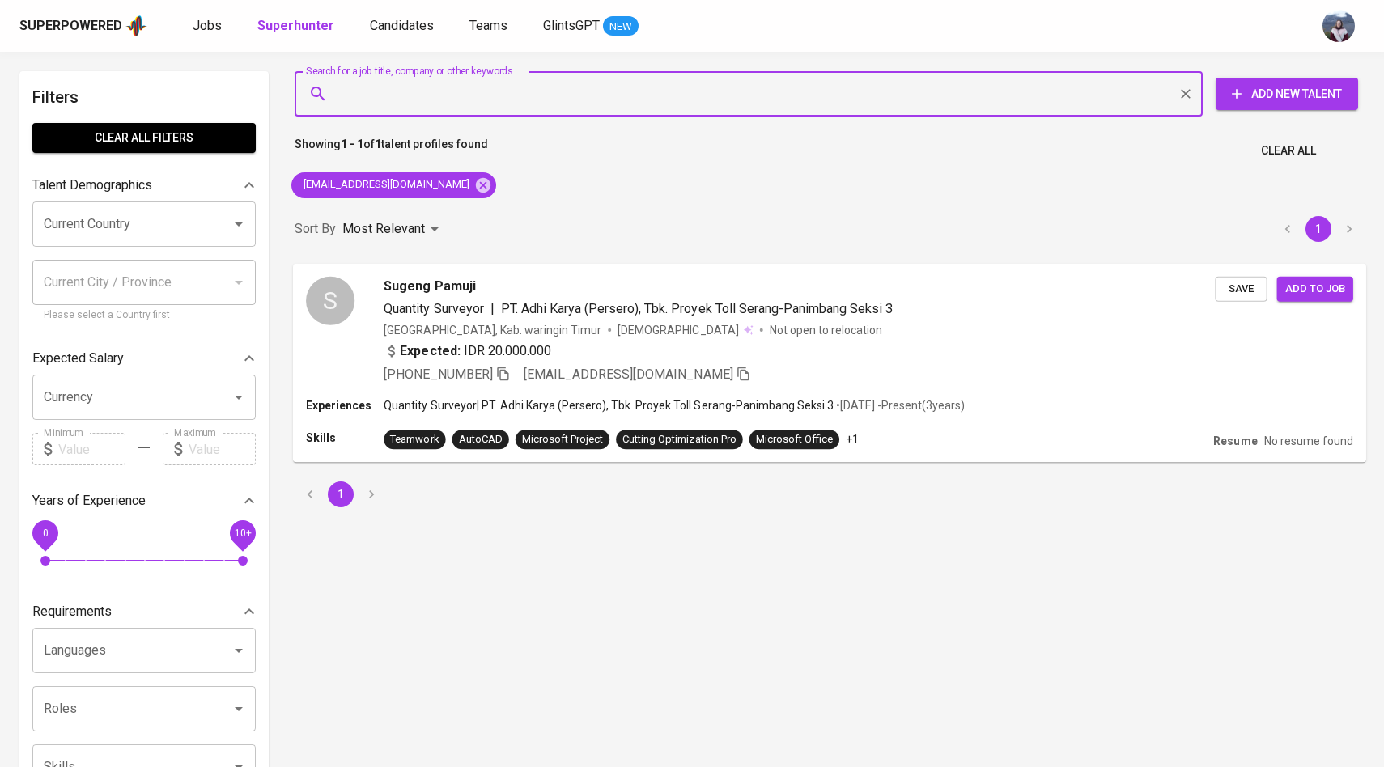
click at [335, 301] on div "S" at bounding box center [330, 300] width 49 height 49
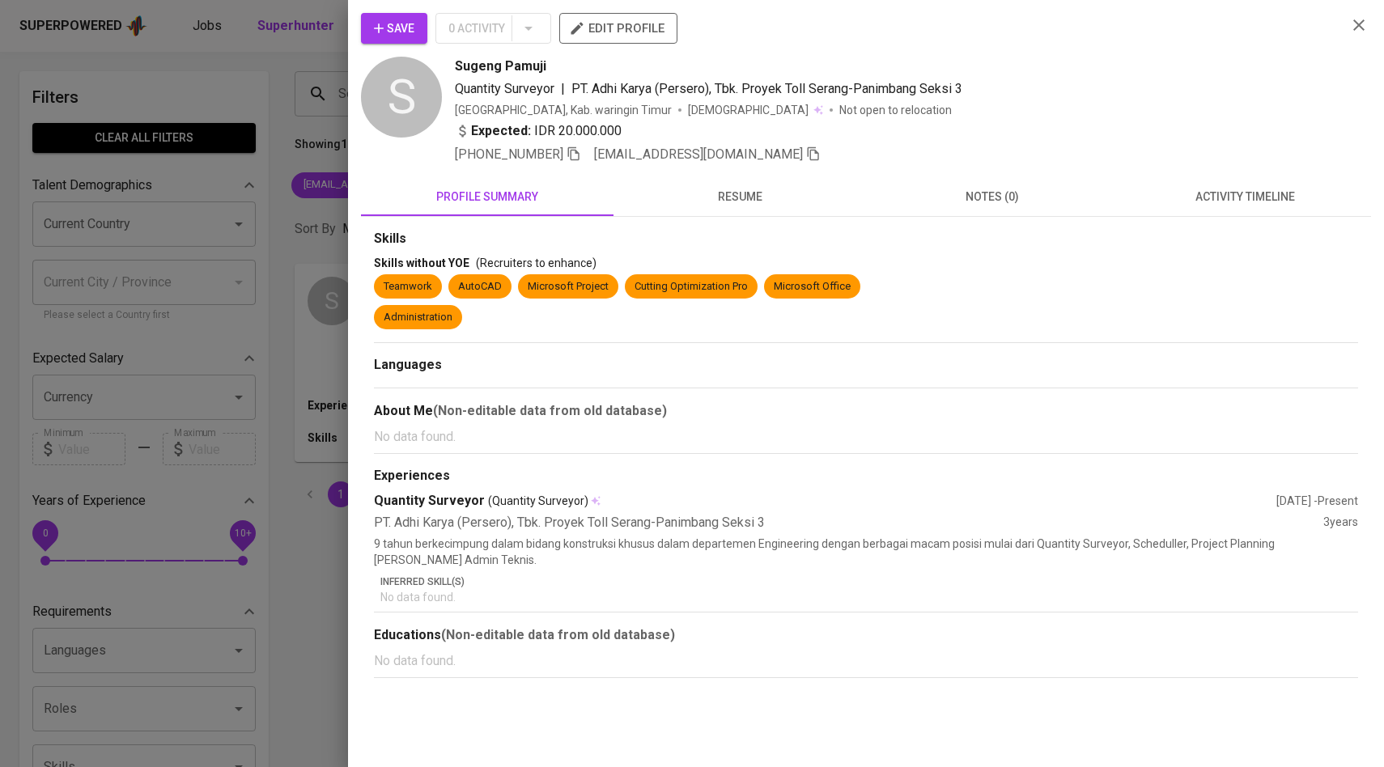
click at [1246, 173] on div "Save 0 Activity edit profile S Sugeng Pamuji Quantity Surveyor | PT. Adhi Karya…" at bounding box center [866, 345] width 1010 height 665
click at [1237, 199] on span "activity timeline" at bounding box center [1244, 197] width 233 height 20
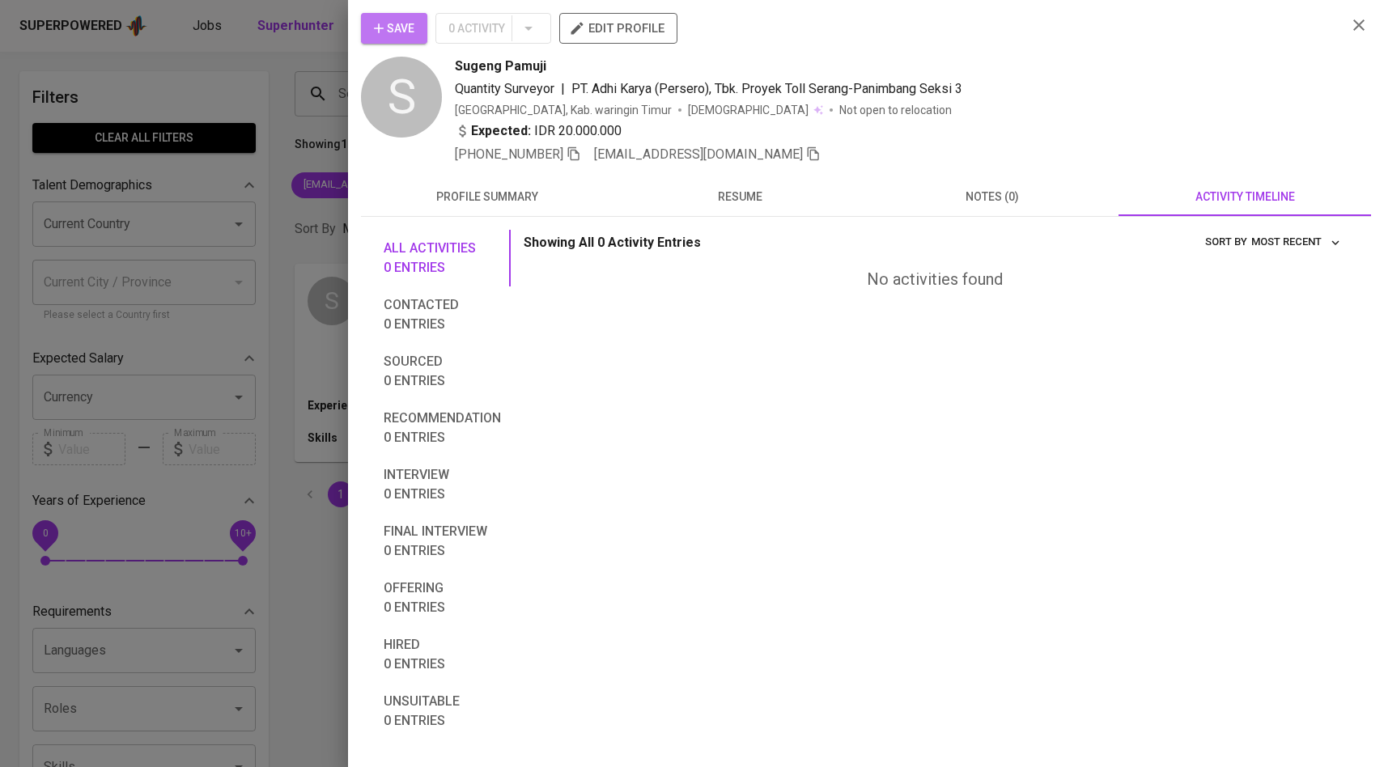
click at [393, 28] on span "Save" at bounding box center [394, 29] width 40 height 20
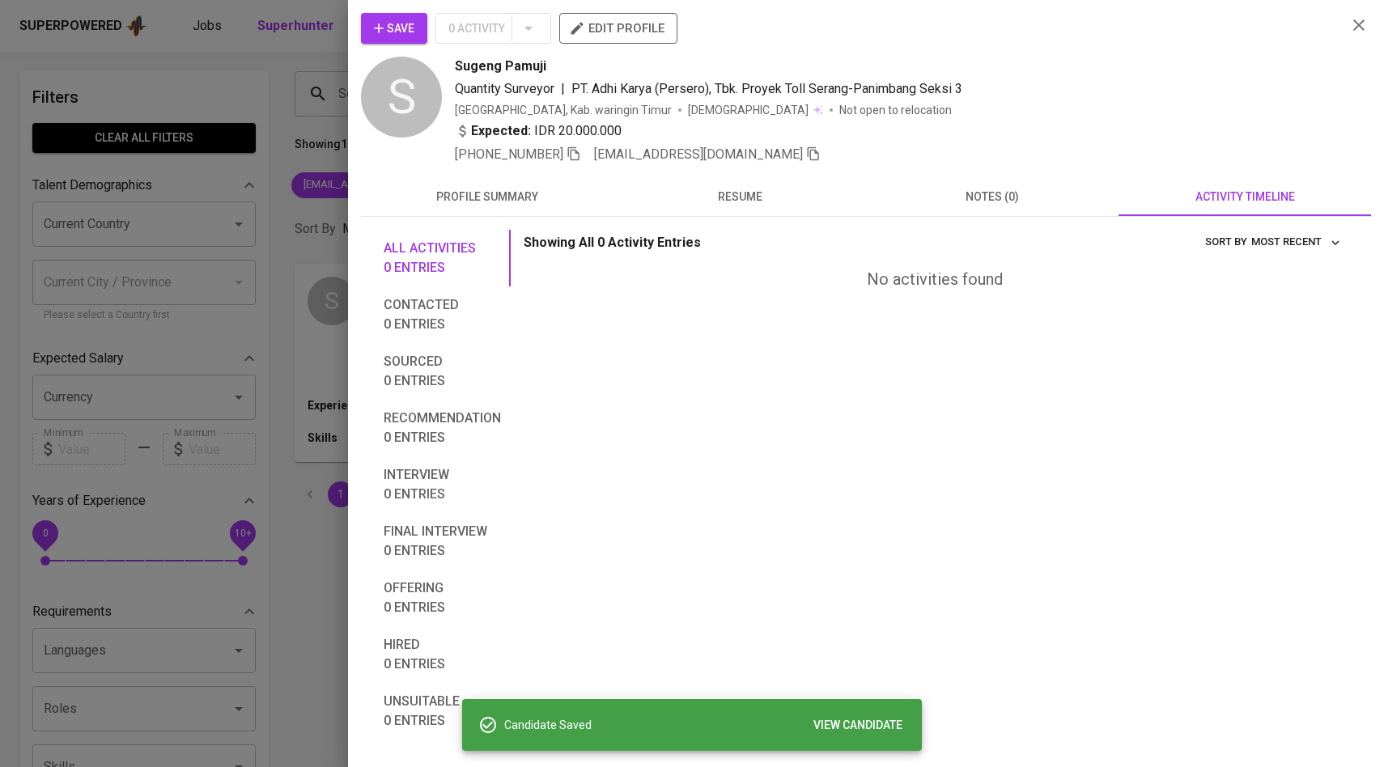
click at [242, 203] on div at bounding box center [692, 383] width 1384 height 767
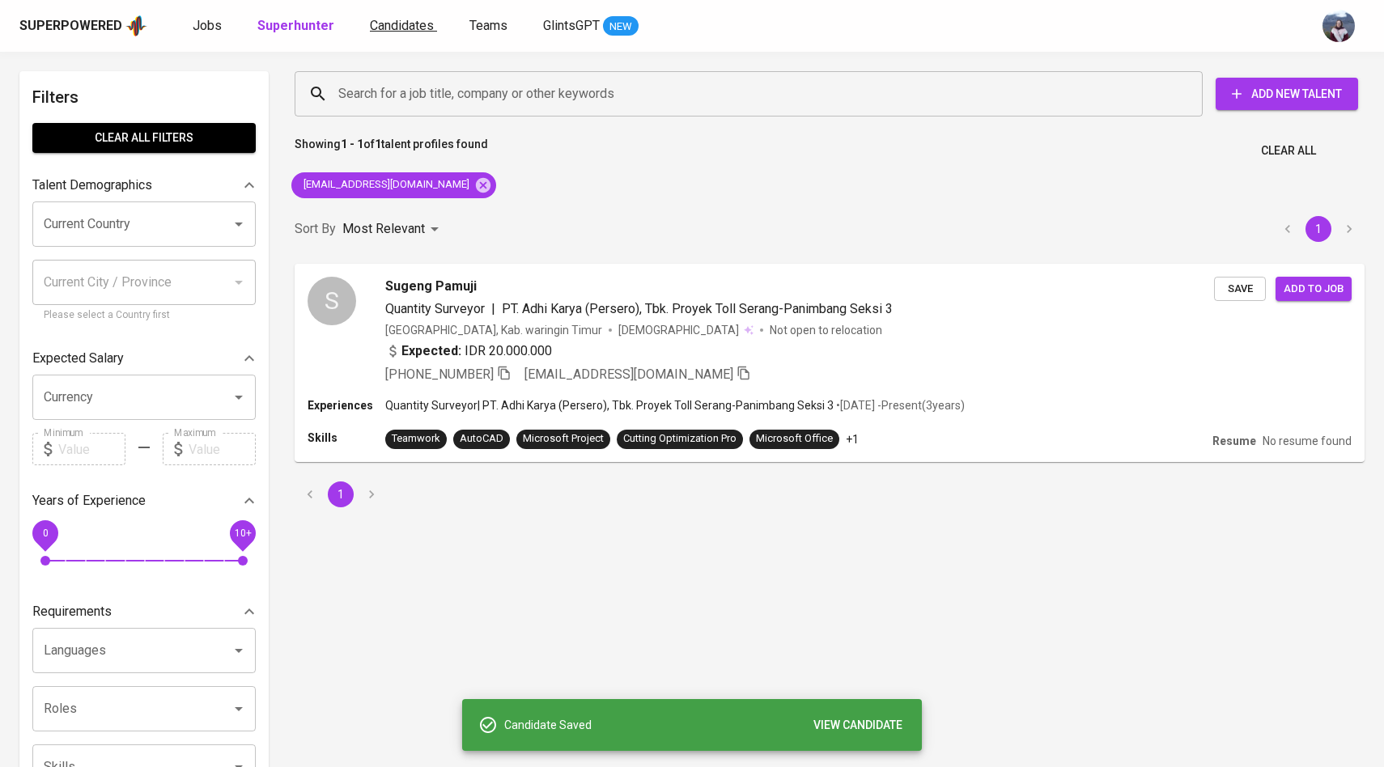
click at [384, 29] on span "Candidates" at bounding box center [402, 25] width 64 height 15
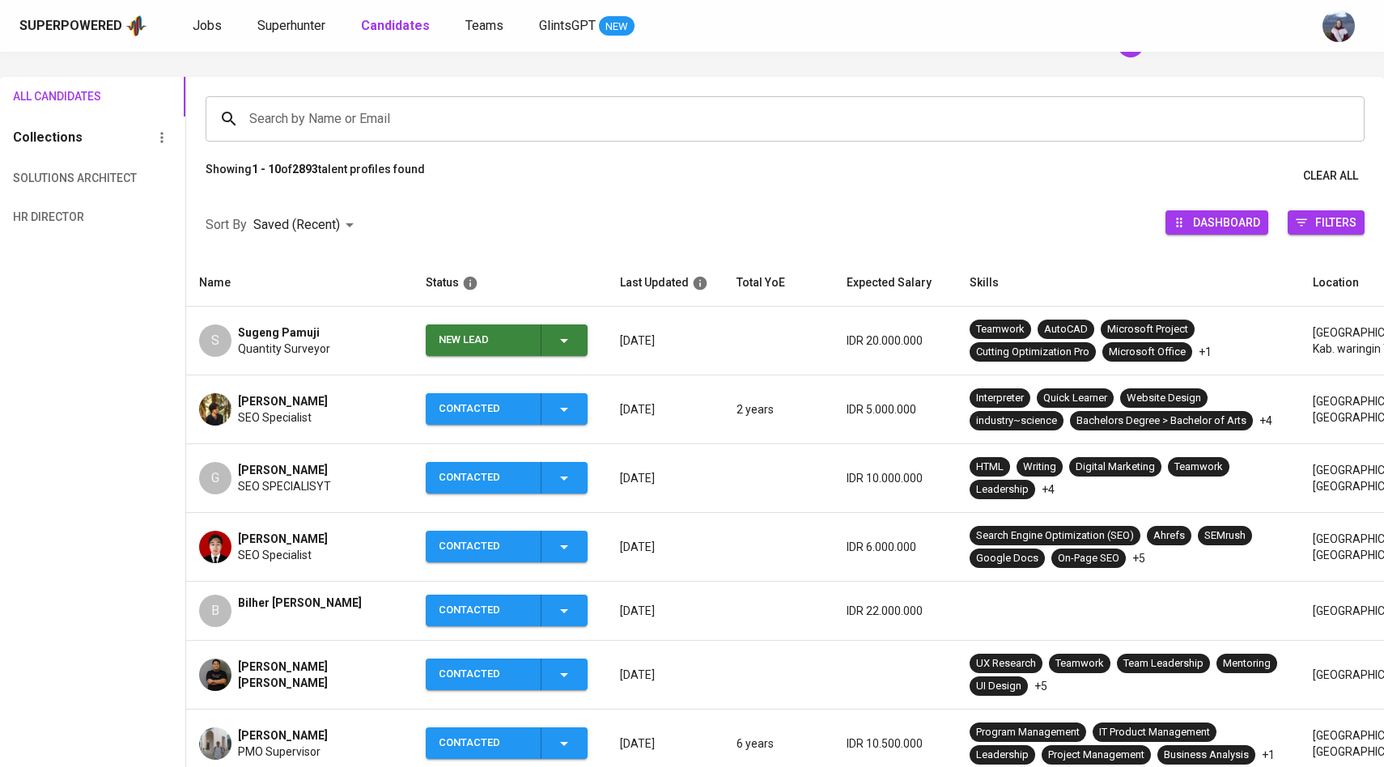
scroll to position [92, 0]
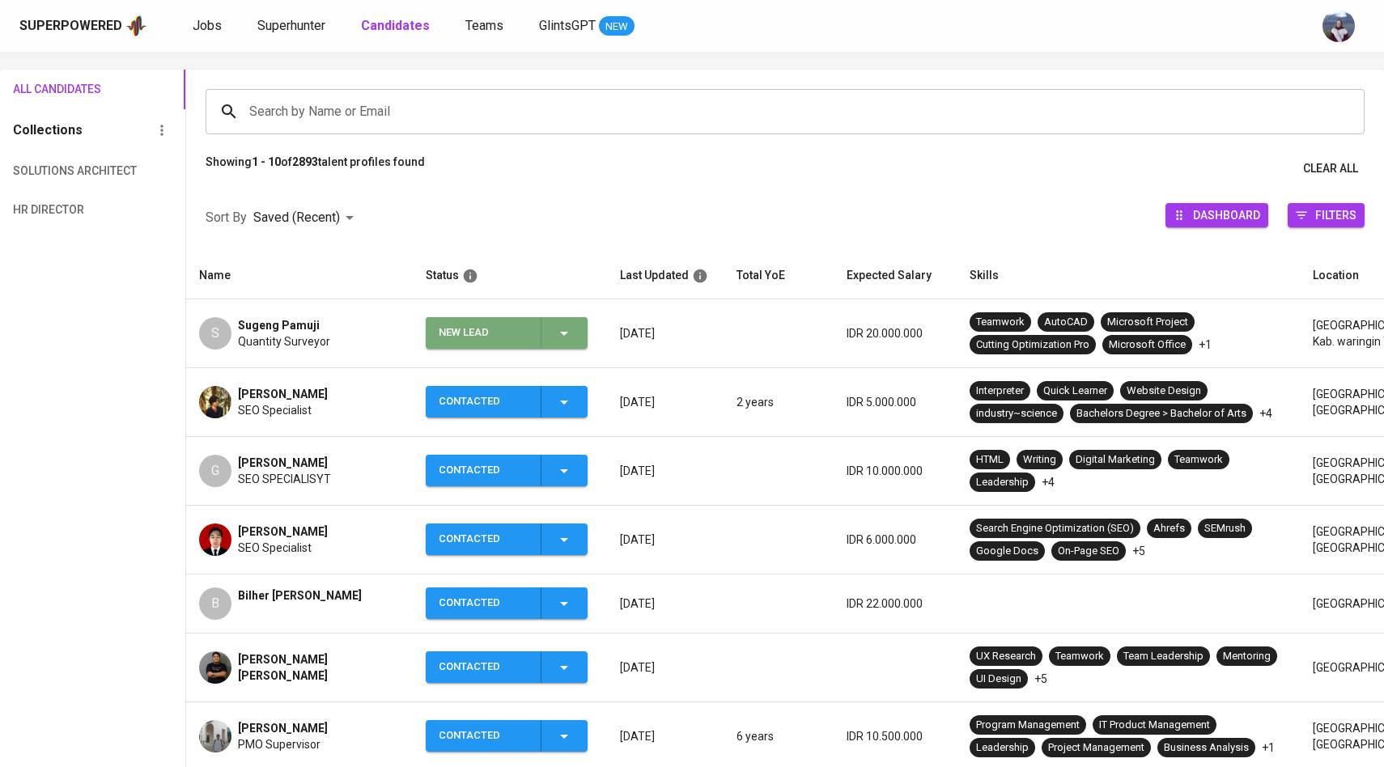
click at [565, 338] on icon "button" at bounding box center [563, 333] width 19 height 19
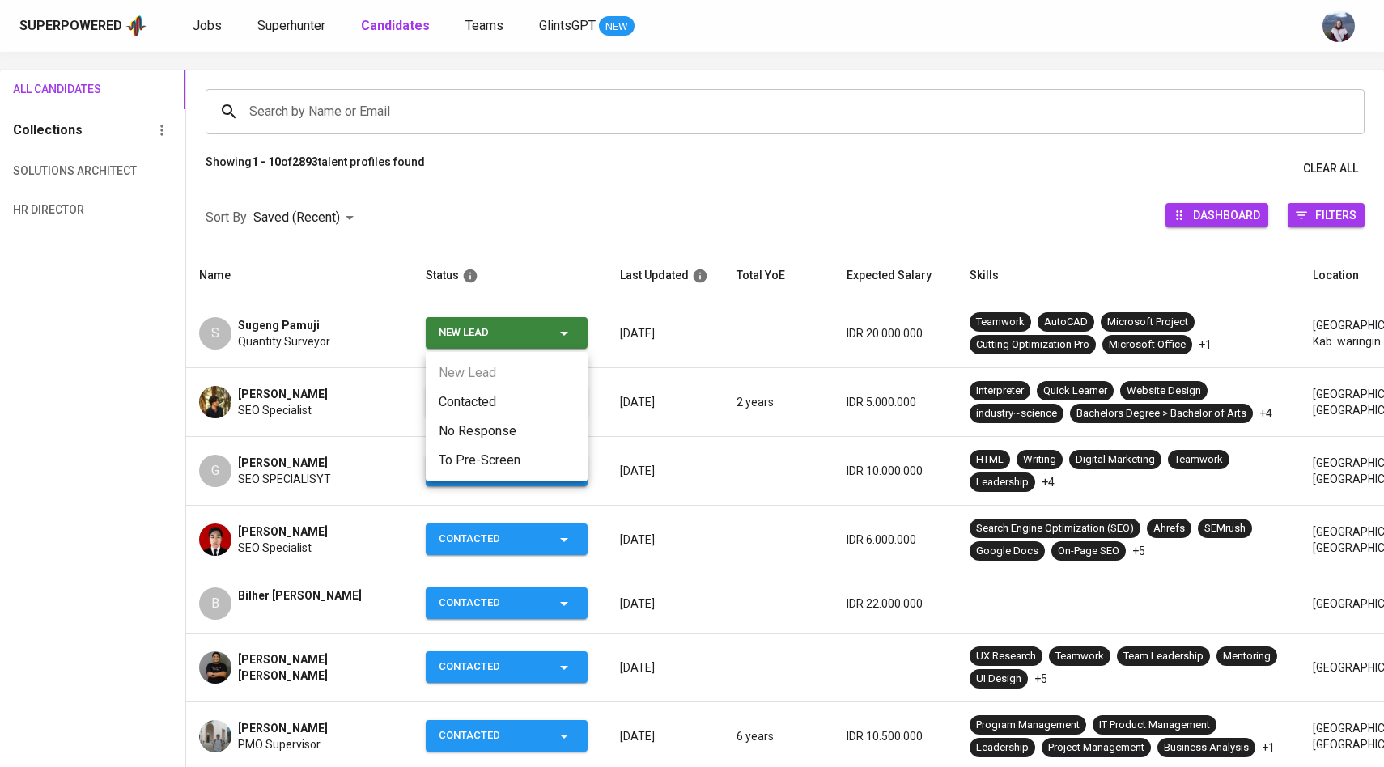
click at [456, 415] on li "Contacted" at bounding box center [507, 402] width 162 height 29
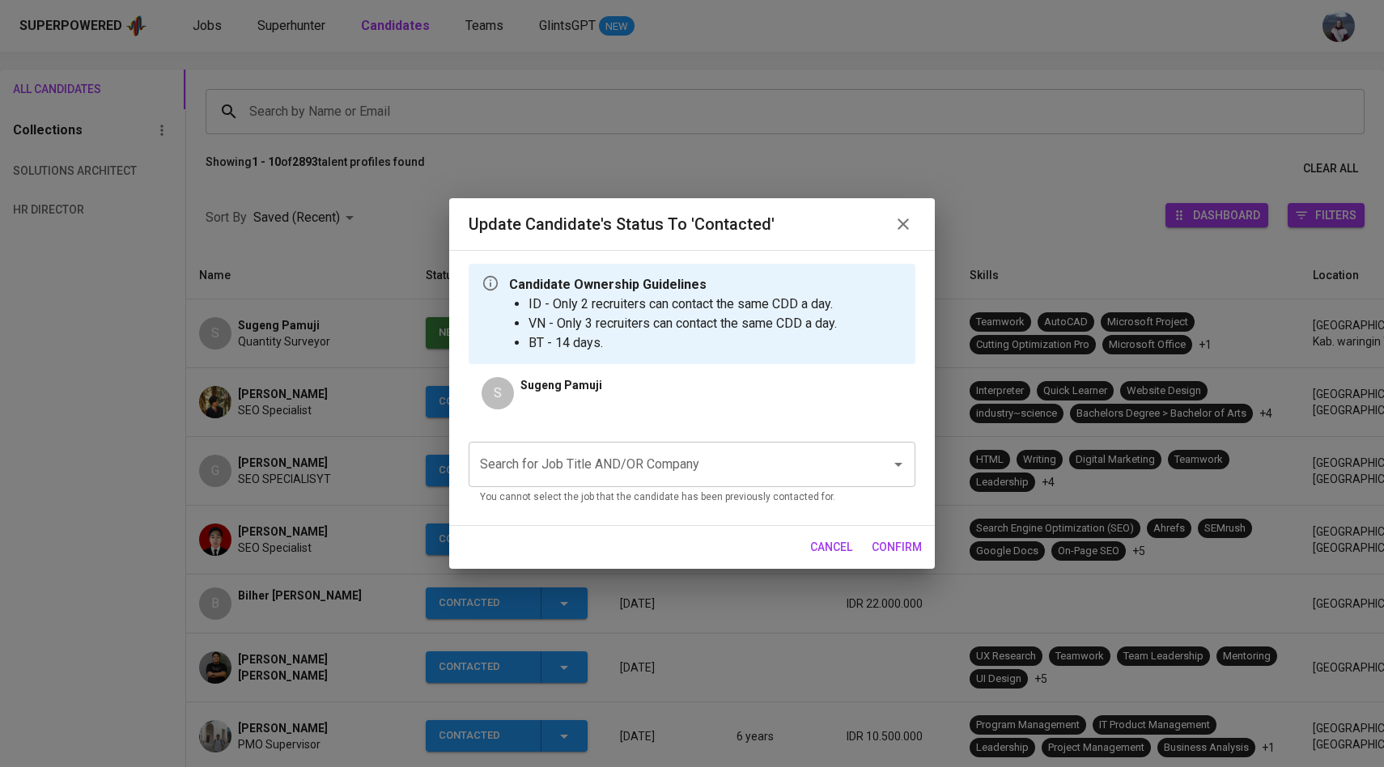
click at [550, 464] on input "Search for Job Title AND/OR Company" at bounding box center [669, 464] width 387 height 31
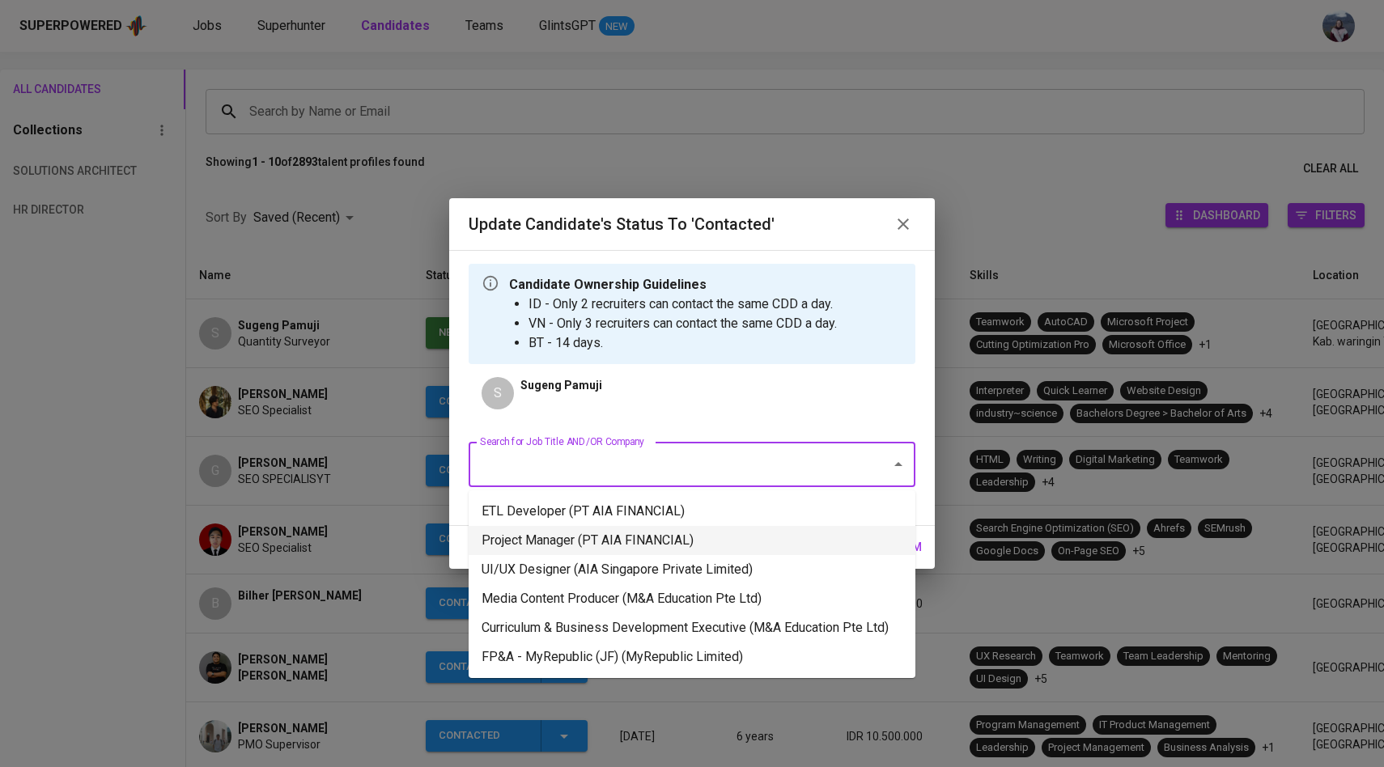
click at [594, 538] on li "Project Manager (PT AIA FINANCIAL)" at bounding box center [692, 540] width 447 height 29
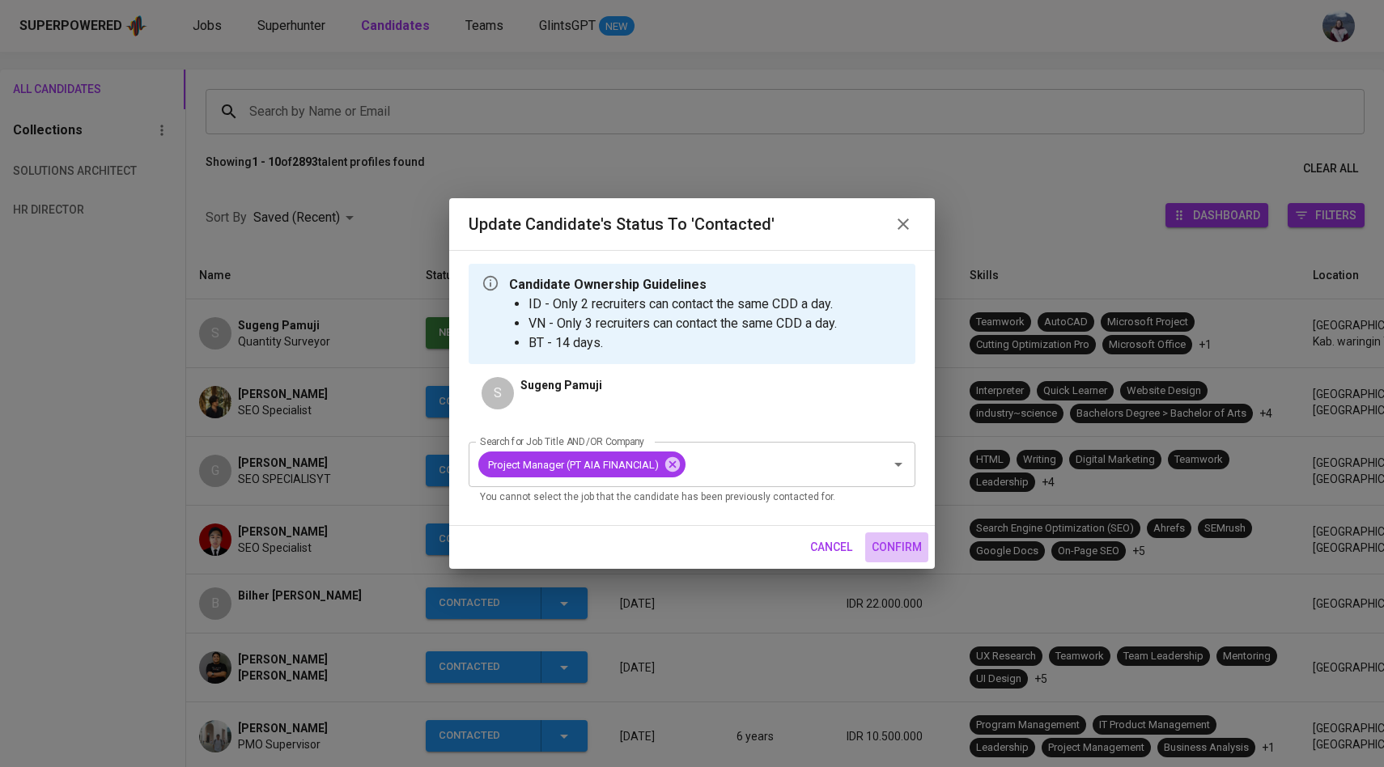
click at [883, 546] on span "confirm" at bounding box center [897, 547] width 50 height 20
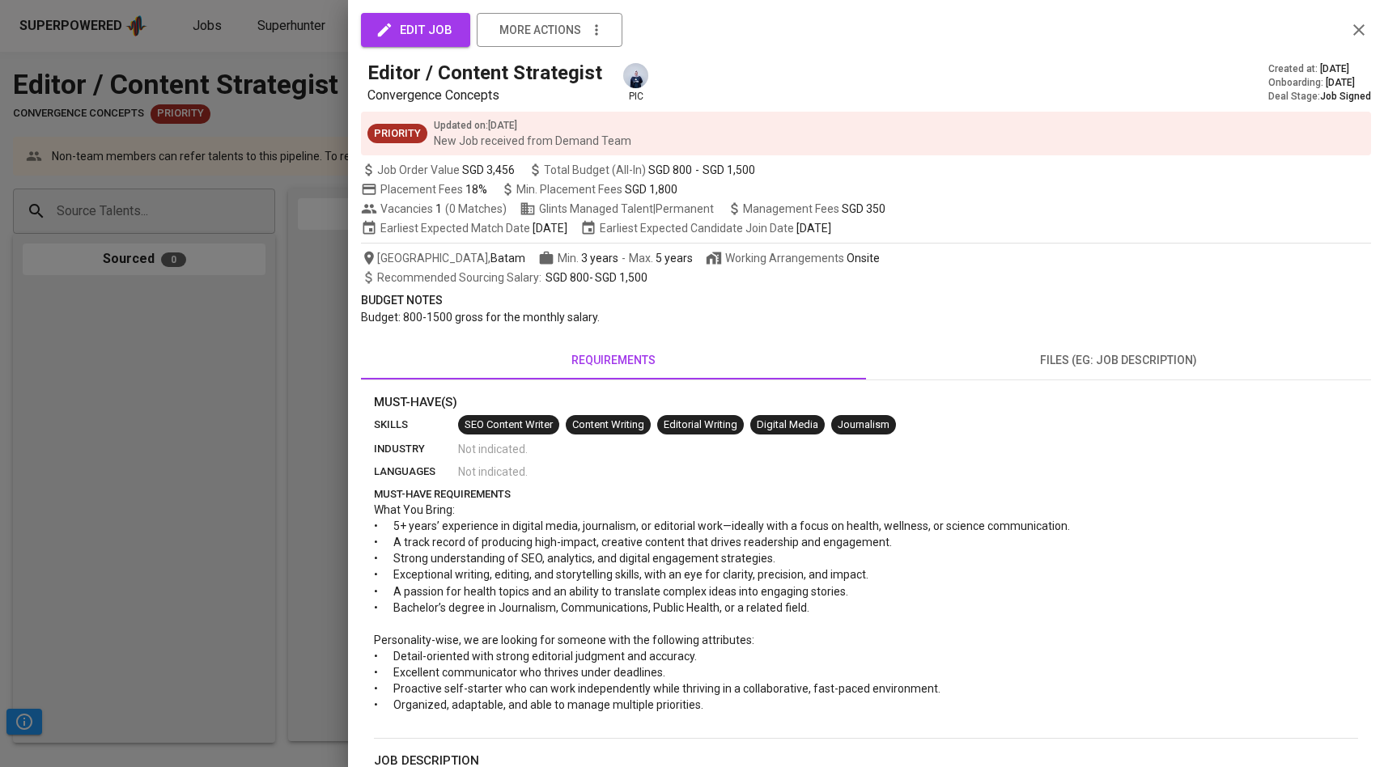
click at [210, 405] on div at bounding box center [692, 383] width 1384 height 767
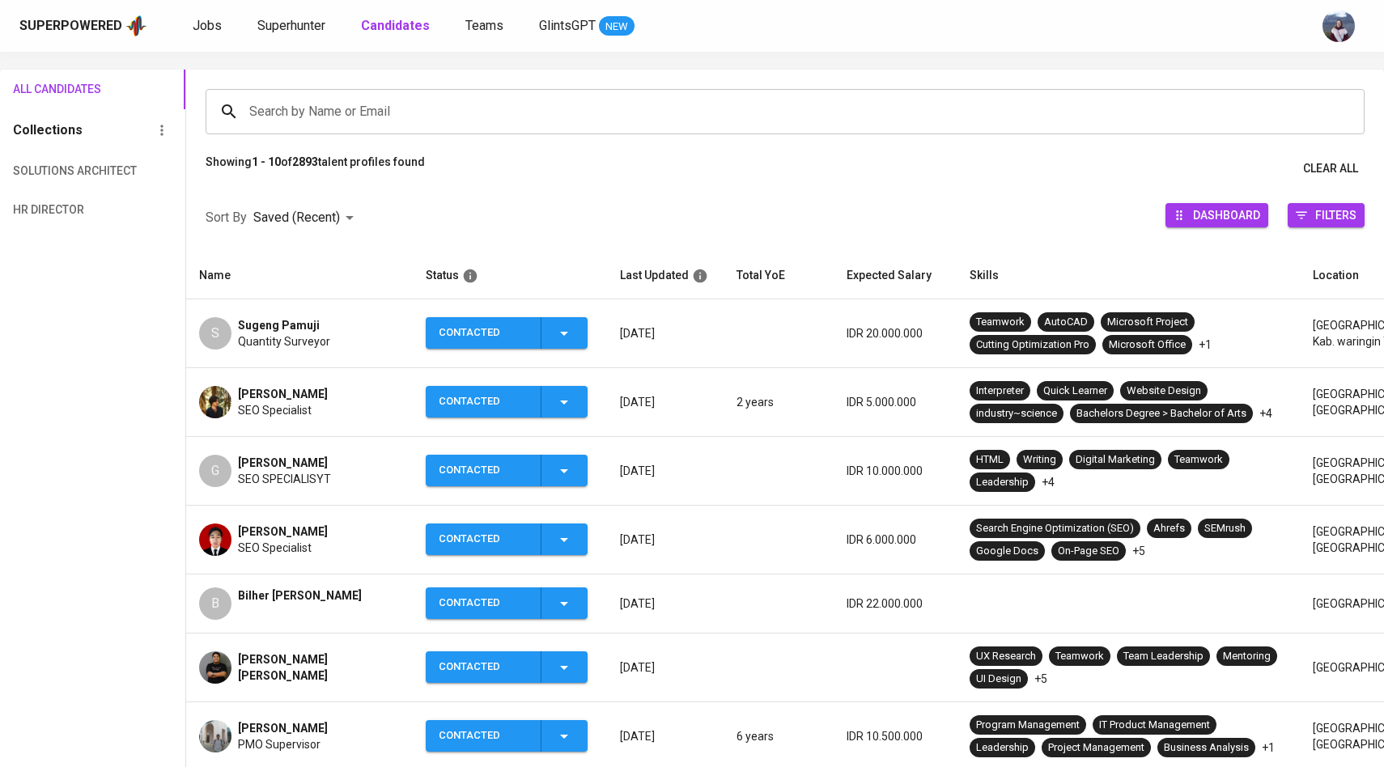
scroll to position [92, 0]
